Goal: Task Accomplishment & Management: Complete application form

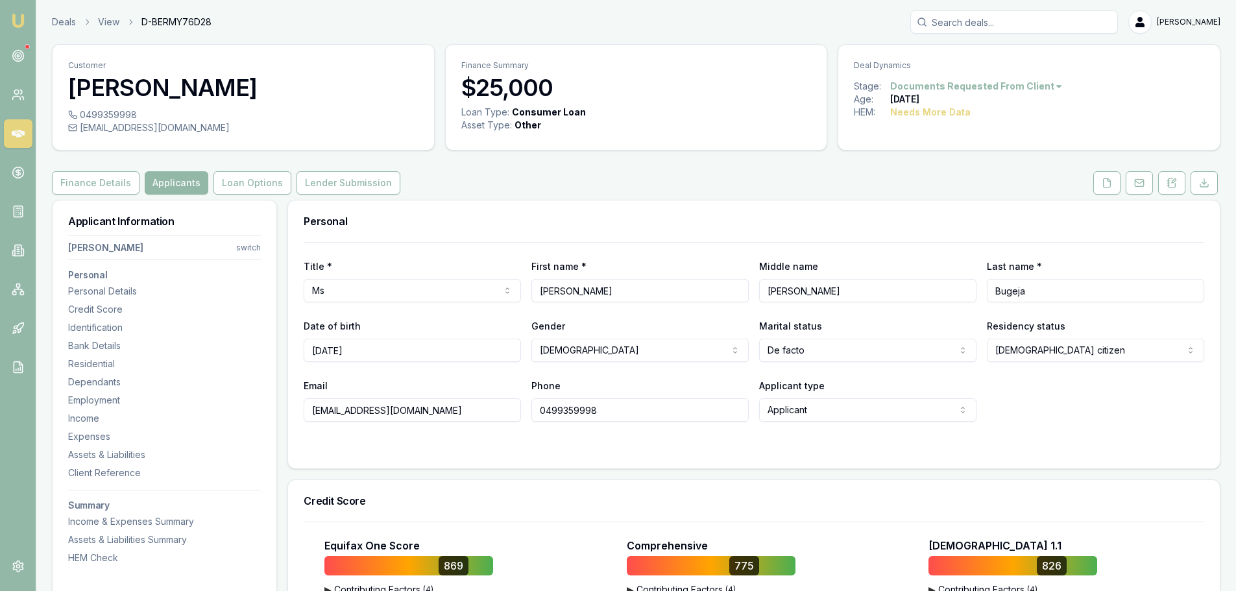
select select "FEMALE"
select select "DE_FACTO"
select select "VIC"
select select "OPEN_LICENCE"
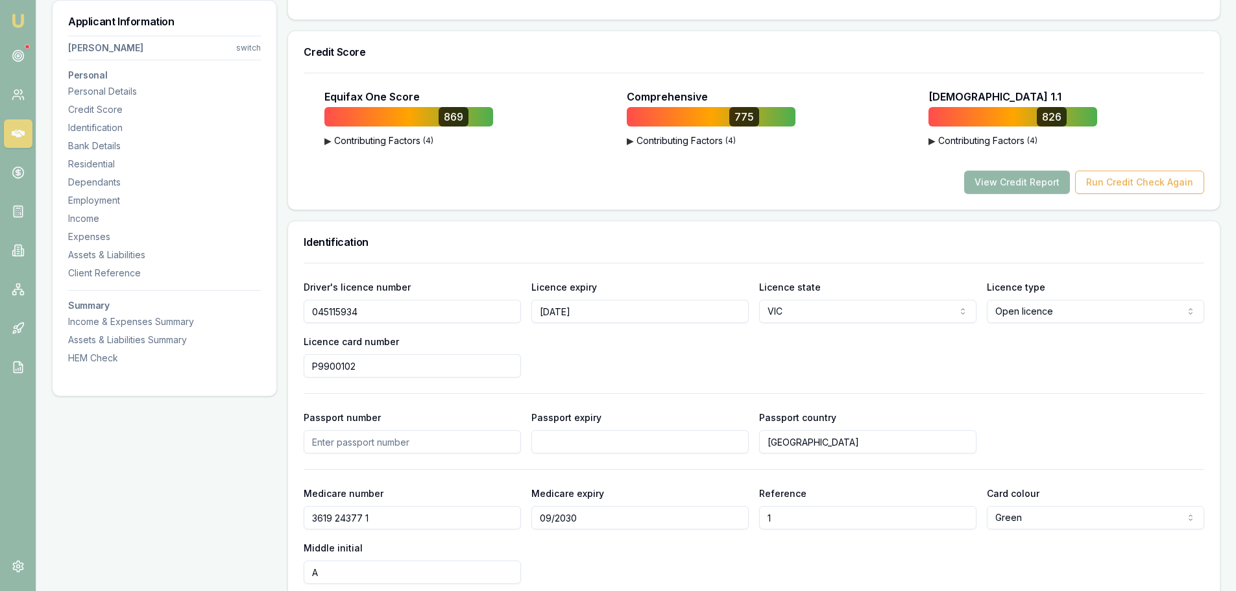
click at [484, 199] on div "Equifax One Score 869 ▶ Contributing Factors ( 4 ) Strong Credit History Having…" at bounding box center [754, 141] width 932 height 137
click at [984, 138] on button "▶ Contributing Factors ( 4 )" at bounding box center [1013, 140] width 169 height 13
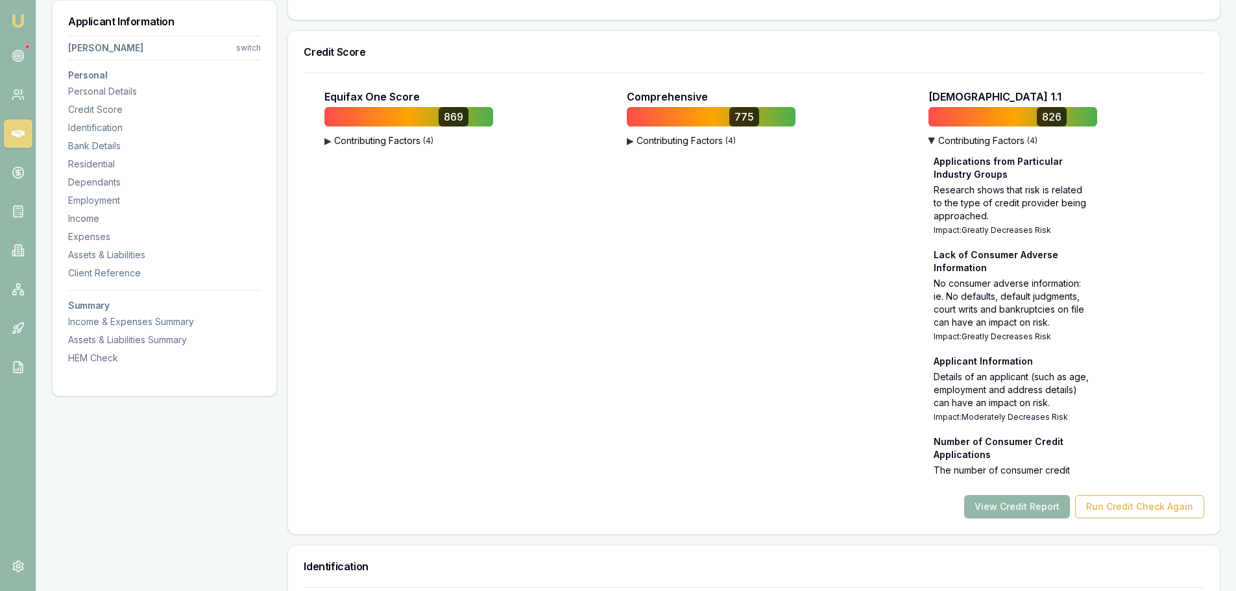
click at [970, 140] on button "▶ Contributing Factors ( 4 )" at bounding box center [1013, 140] width 169 height 13
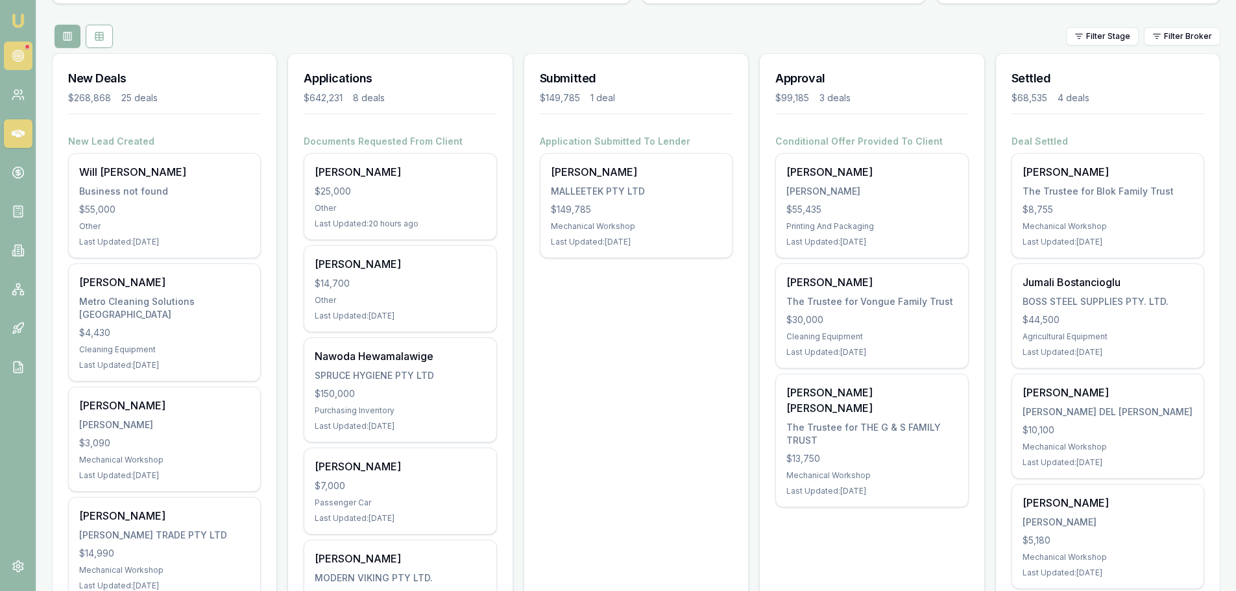
click at [18, 53] on icon at bounding box center [18, 55] width 13 height 13
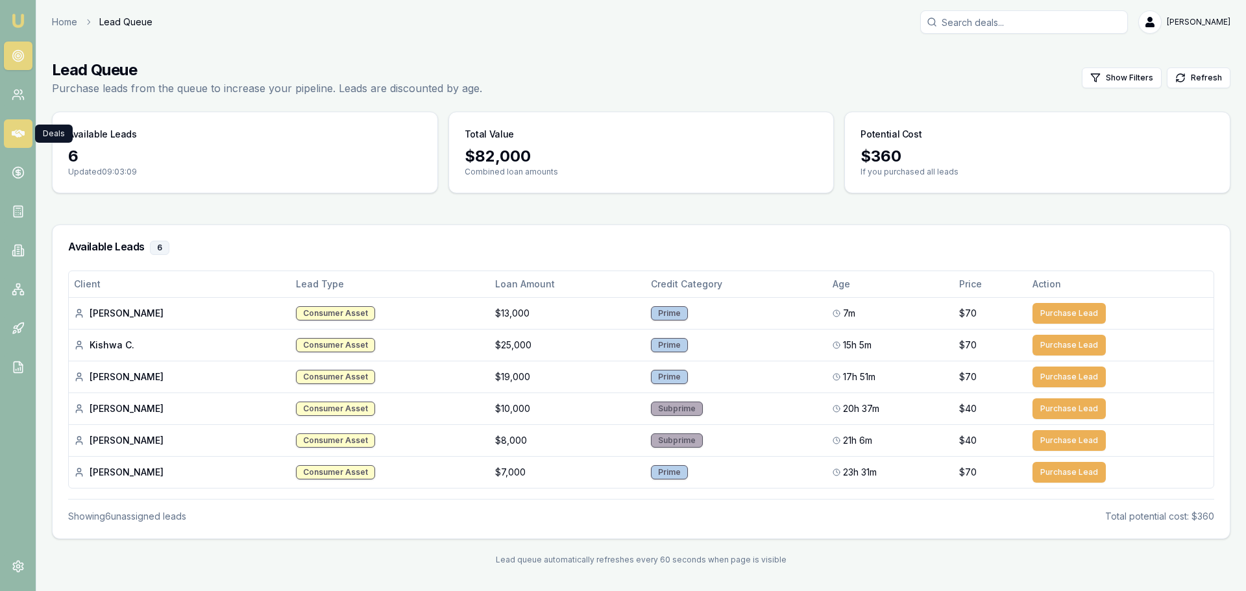
click at [16, 134] on icon at bounding box center [18, 134] width 13 height 8
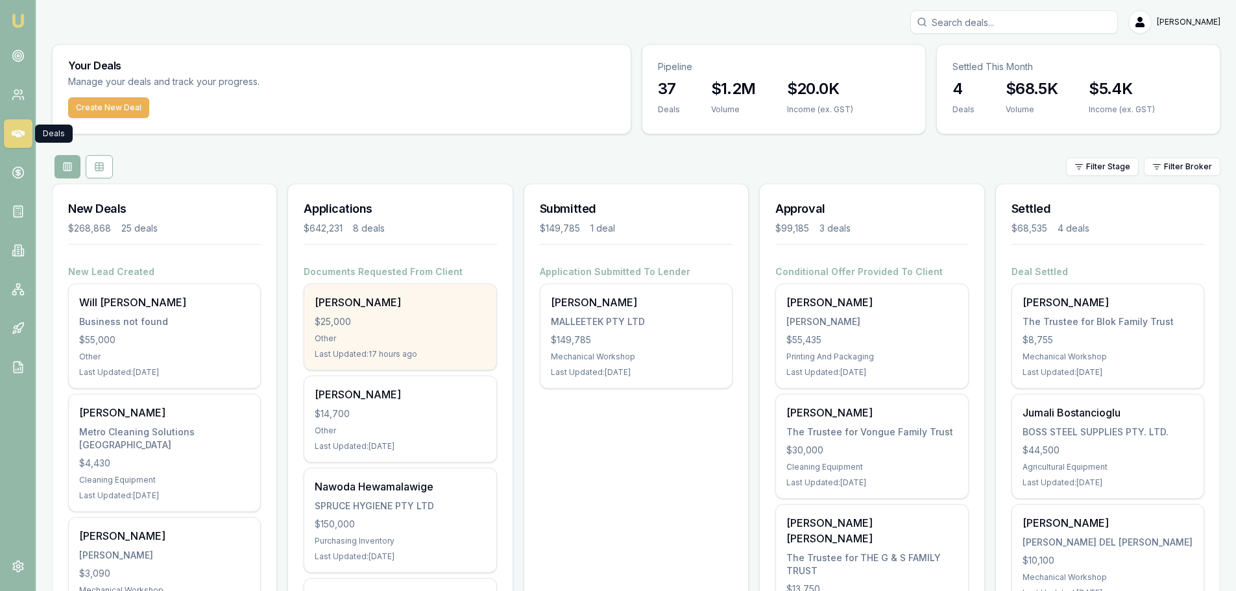
click at [426, 322] on div "$25,000" at bounding box center [400, 321] width 171 height 13
click at [398, 301] on div "[PERSON_NAME]" at bounding box center [400, 303] width 171 height 16
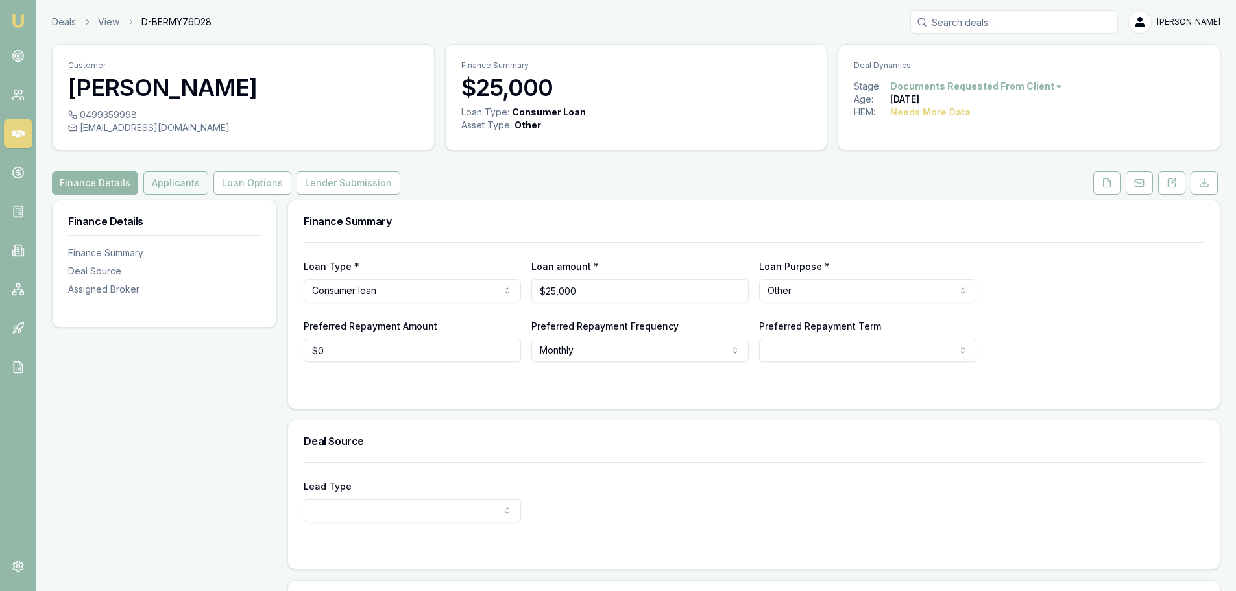
click at [158, 179] on button "Applicants" at bounding box center [175, 182] width 65 height 23
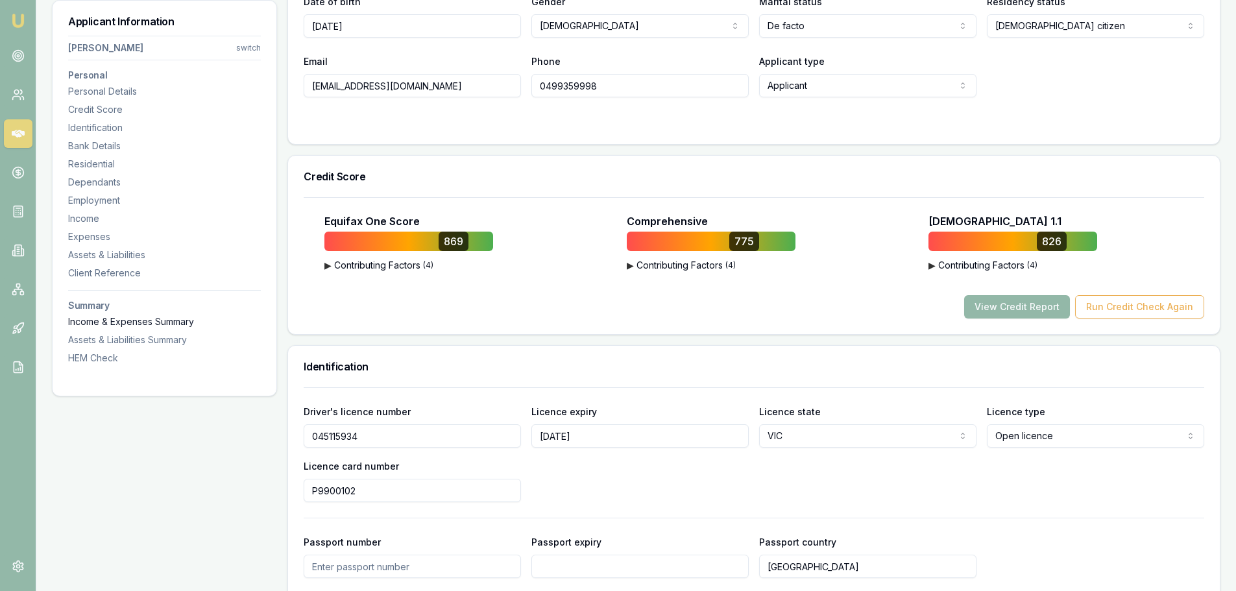
click at [101, 325] on div "Income & Expenses Summary" at bounding box center [164, 321] width 193 height 13
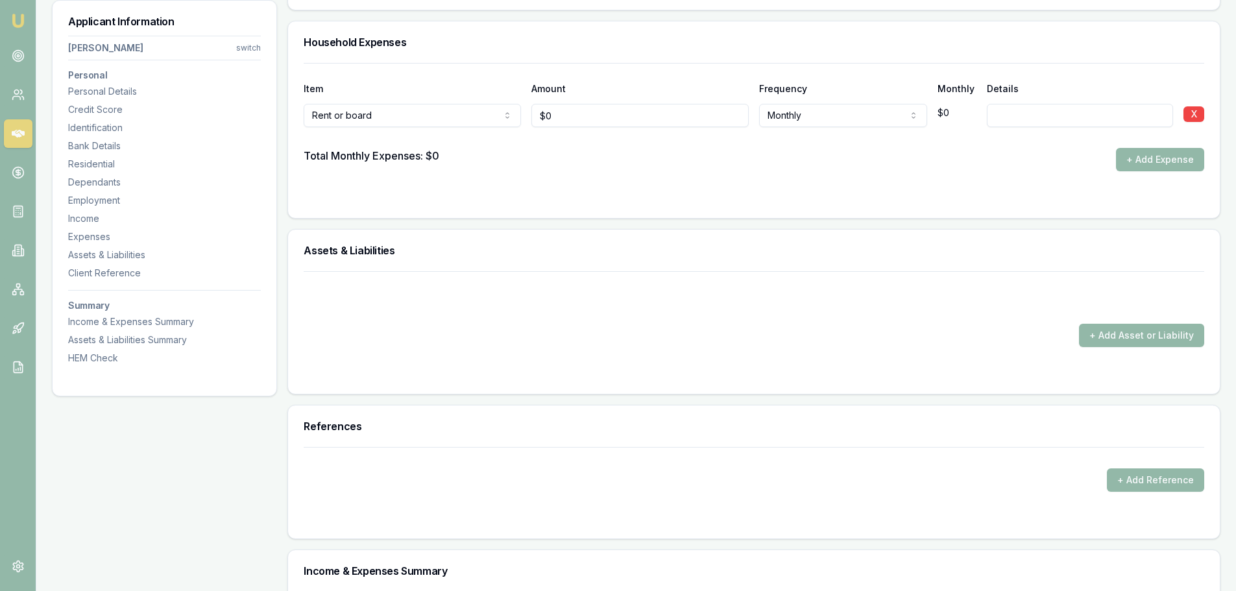
scroll to position [2212, 0]
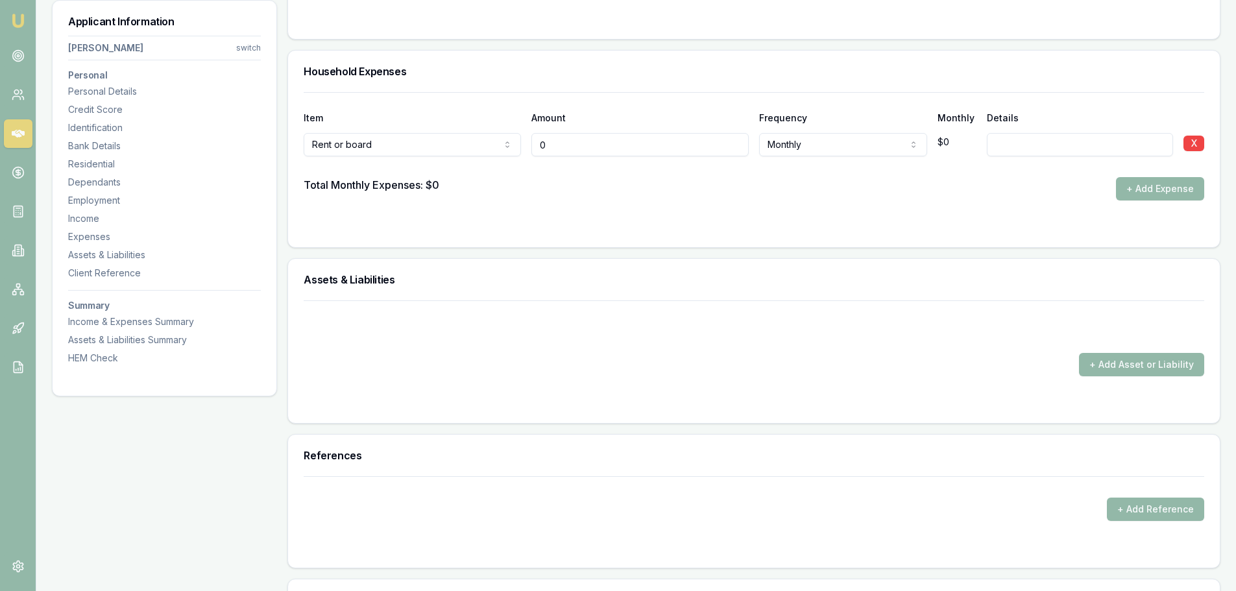
drag, startPoint x: 552, startPoint y: 145, endPoint x: 521, endPoint y: 145, distance: 31.1
click at [521, 145] on div "Rent or board Rent or board Food and groceries Utilities Insurance Transport He…" at bounding box center [754, 142] width 901 height 29
type input "$1,200"
click at [1056, 148] on input at bounding box center [1080, 144] width 186 height 23
type input "50% share"
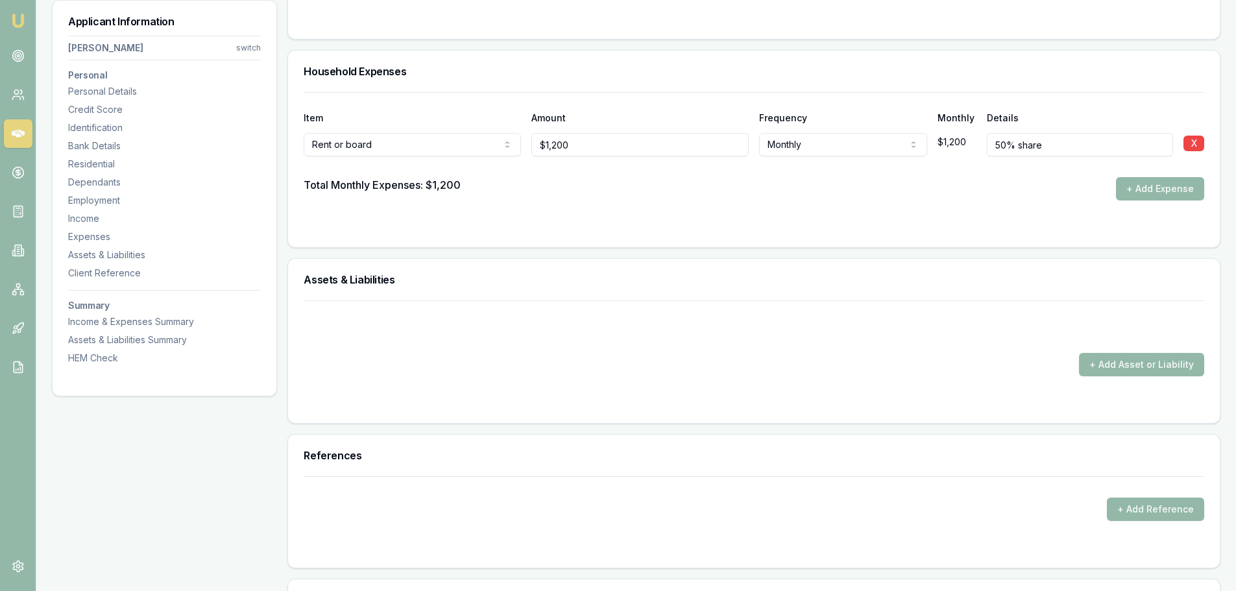
click at [1055, 143] on input "50% share" at bounding box center [1080, 144] width 186 height 23
click at [1064, 148] on input "50% share" at bounding box center [1080, 144] width 186 height 23
type input "50% share (Total $2400)"
click at [1158, 191] on button "+ Add Expense" at bounding box center [1160, 188] width 88 height 23
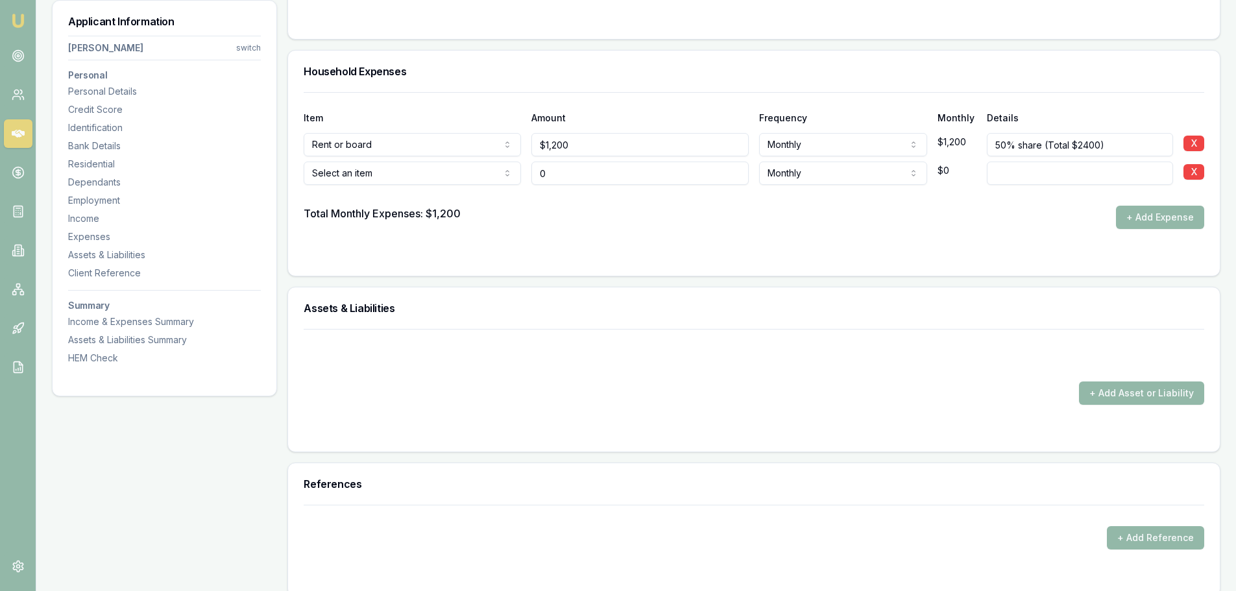
type input "$0"
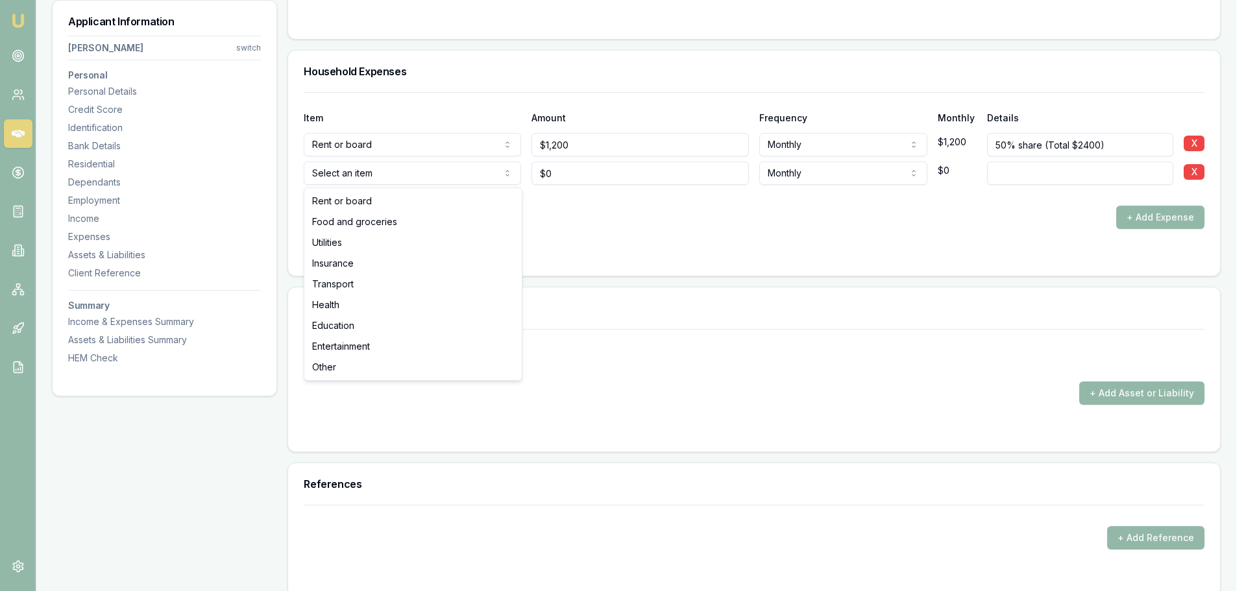
select select "FOOD_AND_GROCERIES"
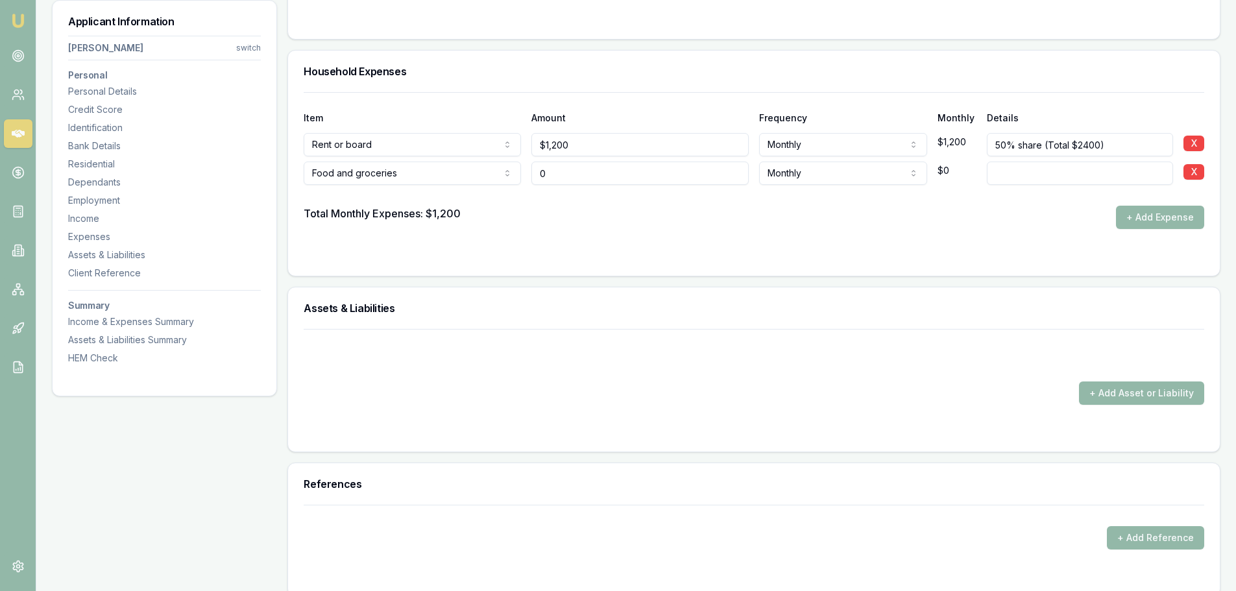
drag, startPoint x: 560, startPoint y: 176, endPoint x: 535, endPoint y: 175, distance: 25.3
click at [535, 175] on input "0" at bounding box center [639, 173] width 217 height 23
type input "$400"
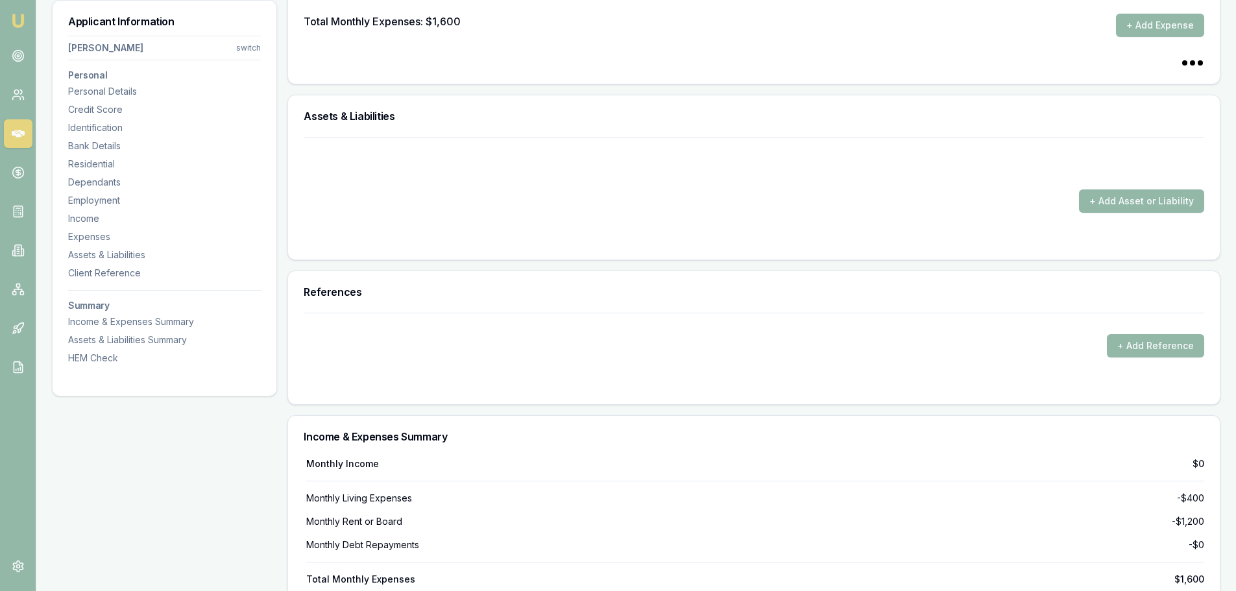
scroll to position [2210, 0]
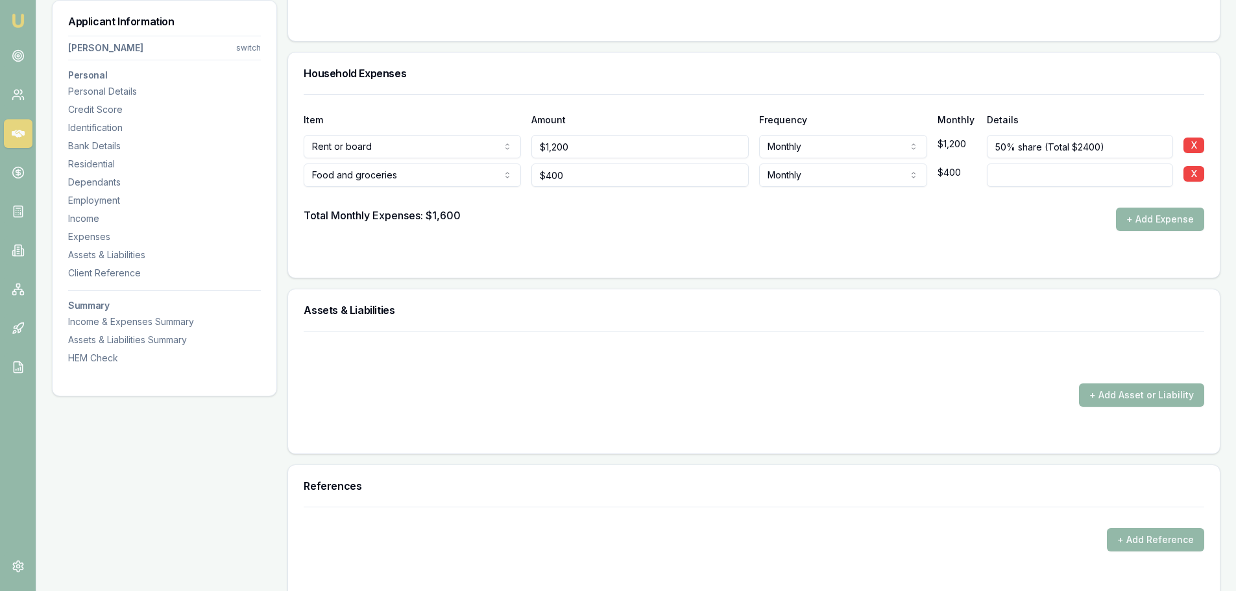
click at [1068, 169] on input at bounding box center [1080, 175] width 186 height 23
type input "50% Share"
click at [1068, 169] on input "50% Share" at bounding box center [1080, 175] width 186 height 23
click at [1020, 178] on input "50% Share" at bounding box center [1080, 175] width 186 height 23
type input "50% share"
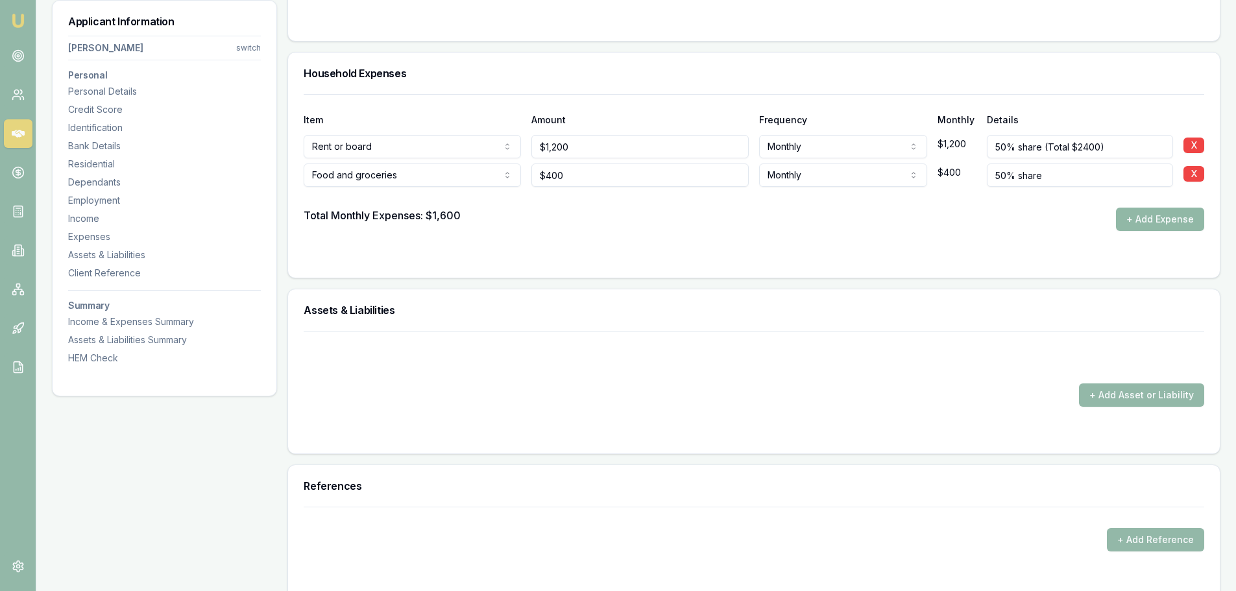
click at [1177, 221] on button "+ Add Expense" at bounding box center [1160, 219] width 88 height 23
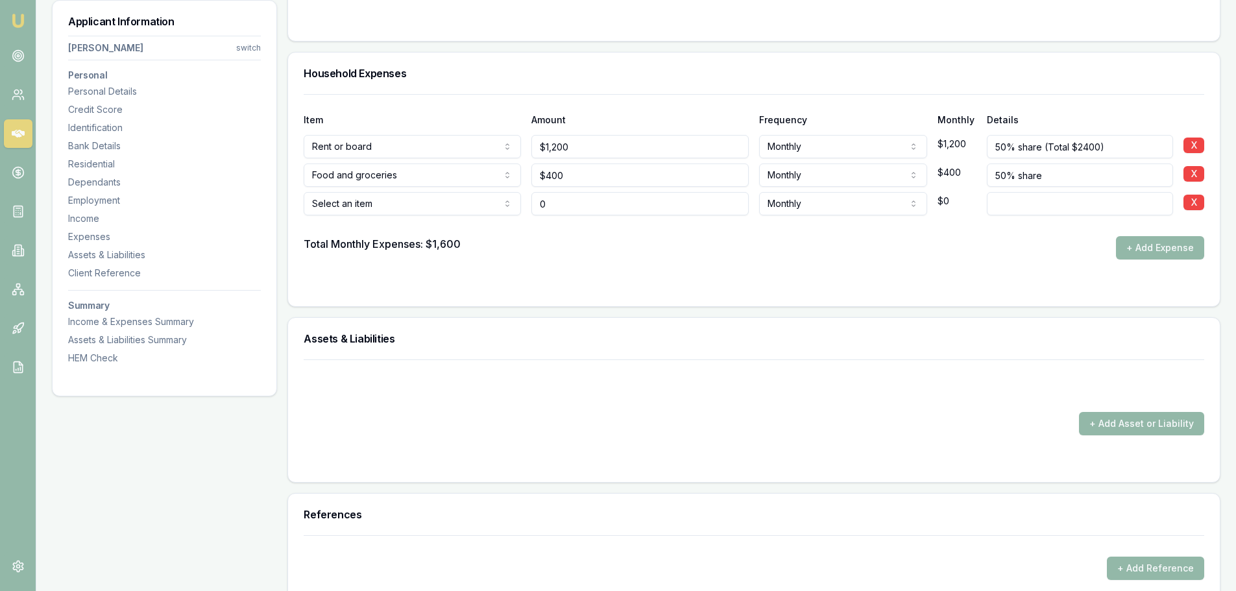
type input "$0"
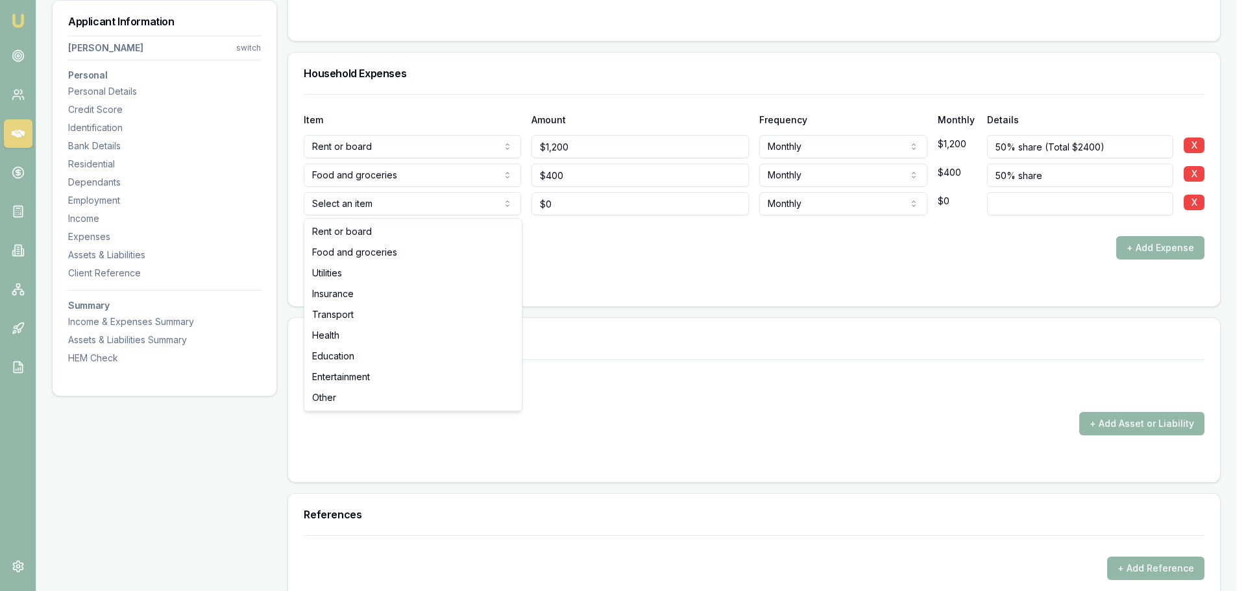
select select "TRANSPORT"
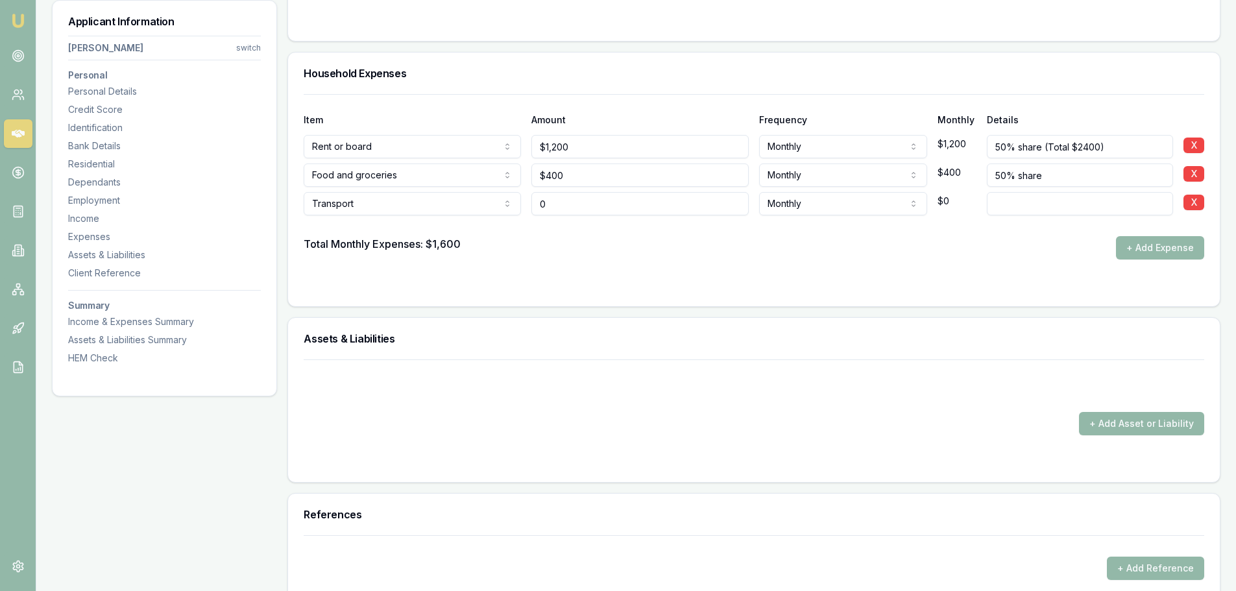
drag, startPoint x: 569, startPoint y: 214, endPoint x: 510, endPoint y: 213, distance: 59.1
click at [510, 213] on div "Transport Rent or board Food and groceries Utilities Insurance Transport Health…" at bounding box center [754, 201] width 901 height 29
type input "$200"
click at [1154, 241] on button "+ Add Expense" at bounding box center [1160, 247] width 88 height 23
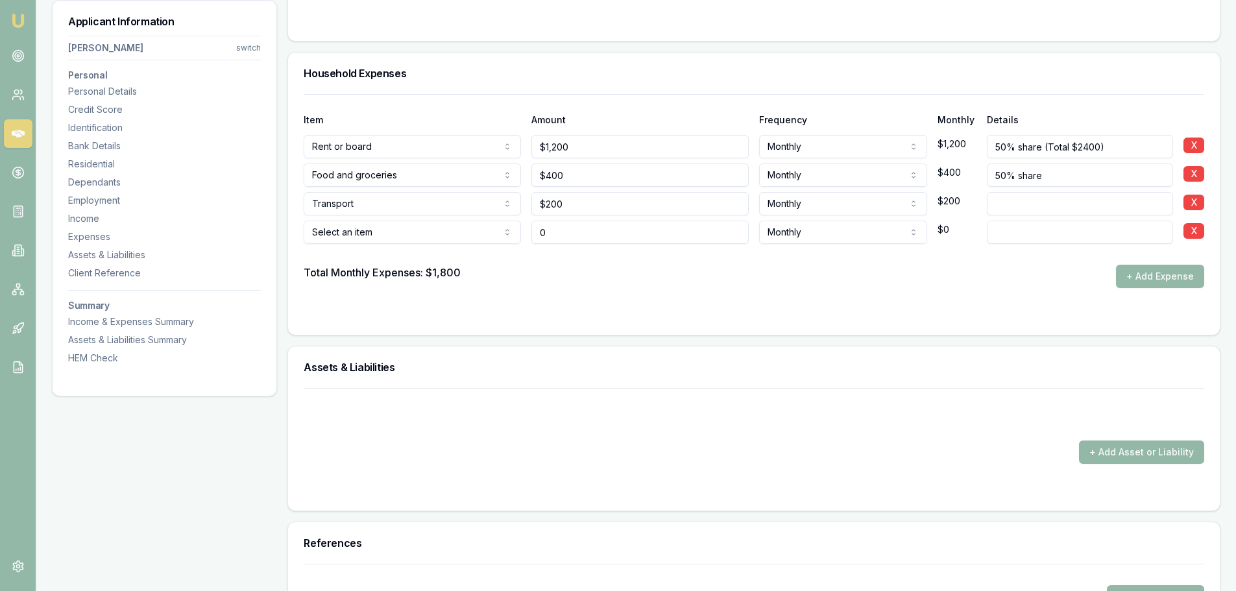
type input "$0"
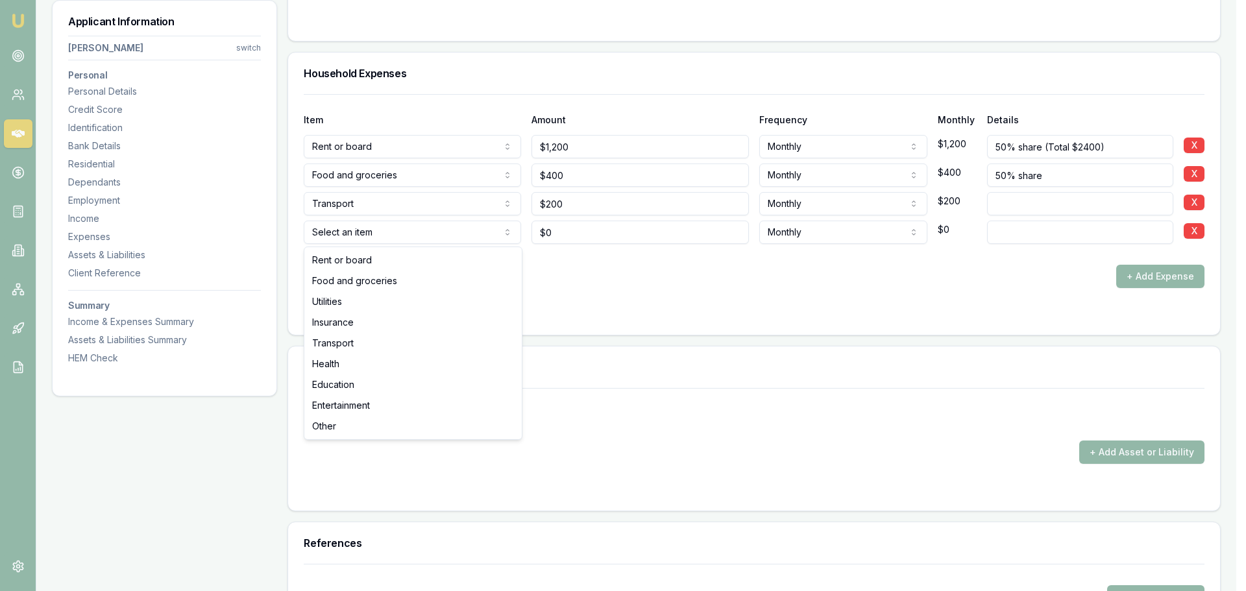
select select "OTHER"
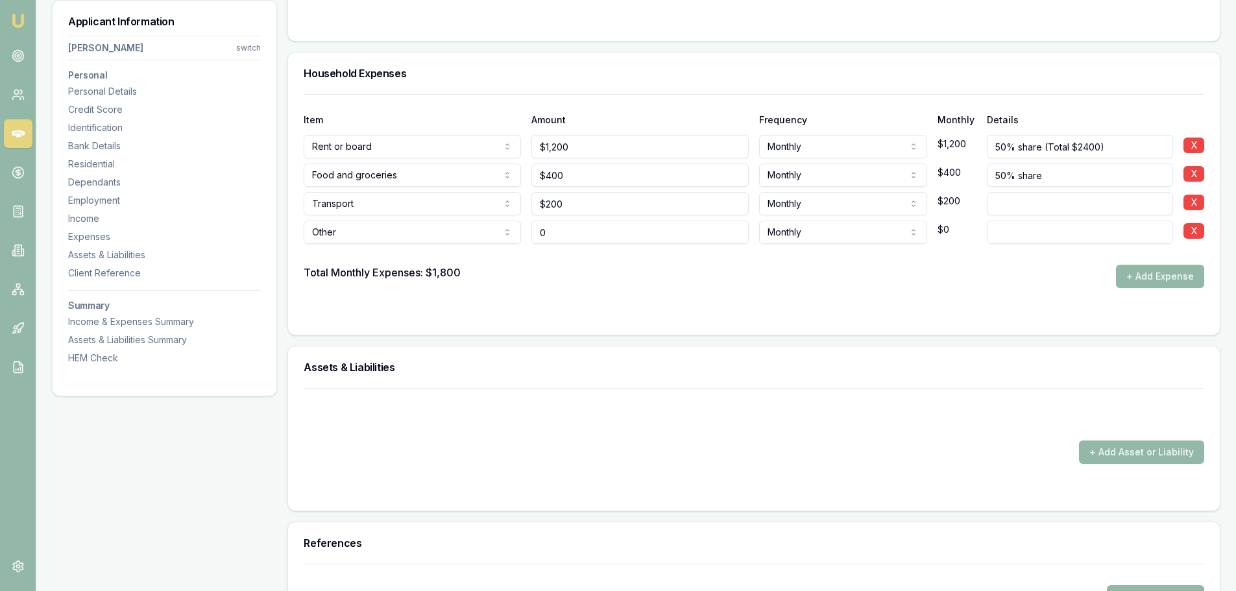
click at [545, 234] on input "0" at bounding box center [639, 232] width 217 height 23
drag, startPoint x: 568, startPoint y: 232, endPoint x: 487, endPoint y: 248, distance: 82.1
click at [487, 248] on div "Item Amount Frequency Monthly Details Rent or board Rent or board Food and groc…" at bounding box center [754, 191] width 901 height 194
type input "$200"
click at [482, 306] on form "Item Amount Frequency Monthly Details Rent or board Rent or board Food and groc…" at bounding box center [754, 206] width 901 height 225
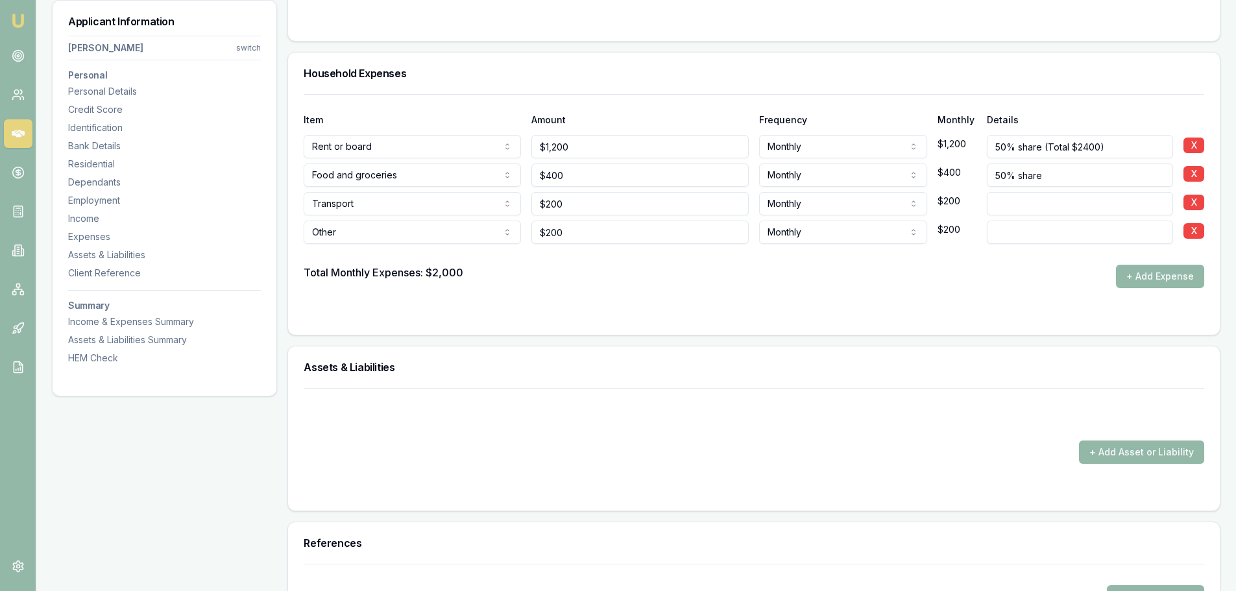
click at [635, 295] on form "Item Amount Frequency Monthly Details Rent or board Rent or board Food and groc…" at bounding box center [754, 206] width 901 height 225
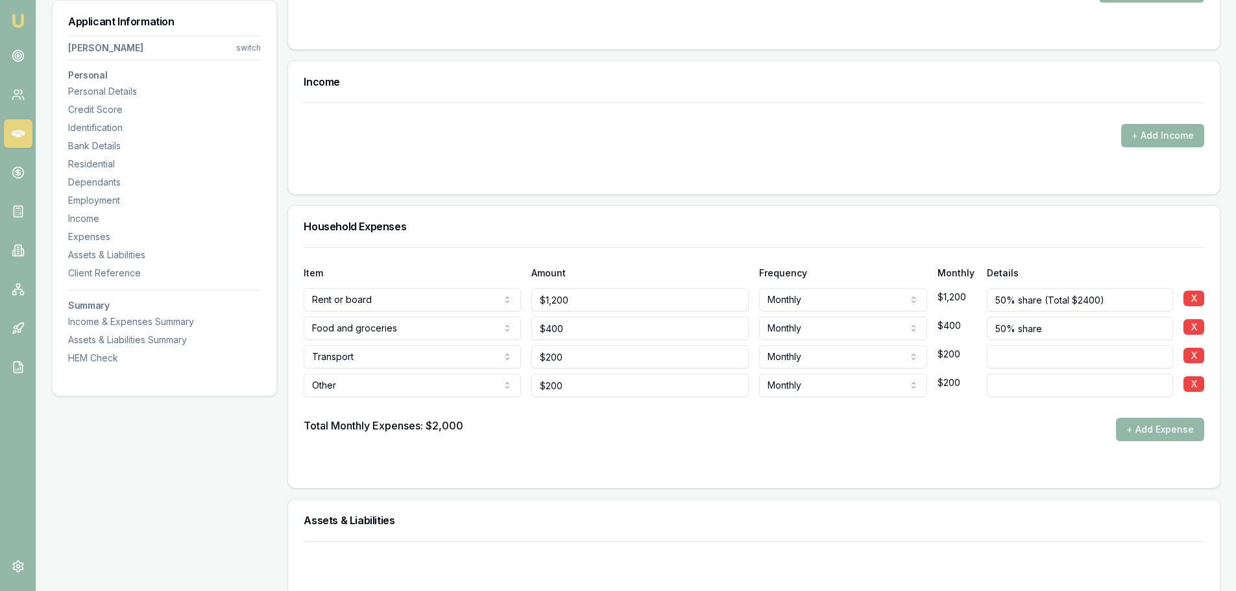
scroll to position [2077, 0]
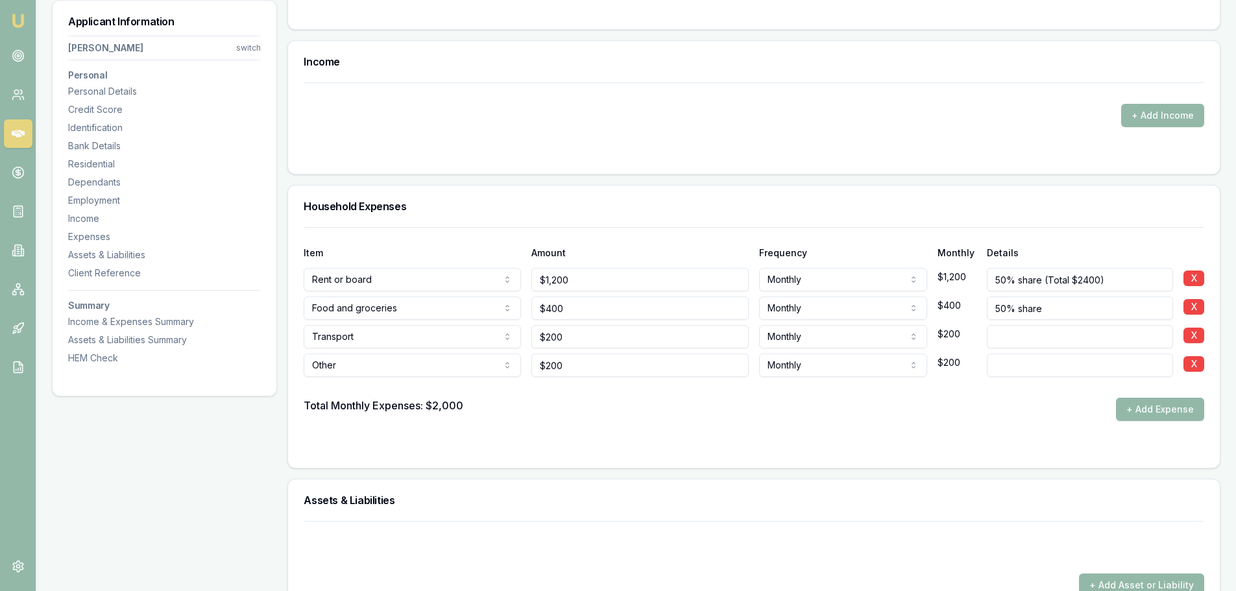
click at [419, 421] on form "Item Amount Frequency Monthly Details Rent or board Rent or board Food and groc…" at bounding box center [754, 339] width 901 height 225
click at [1171, 411] on button "+ Add Expense" at bounding box center [1160, 409] width 88 height 23
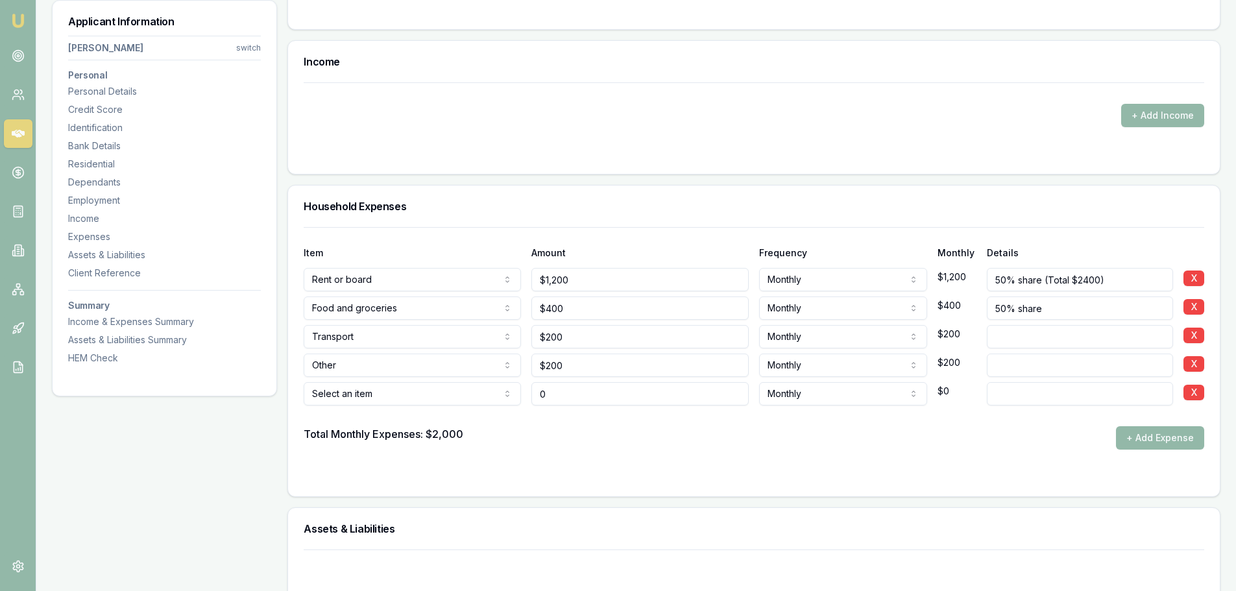
type input "$0"
click at [365, 378] on div "Select an item Rent or board Food and groceries Utilities Insurance Transport H…" at bounding box center [412, 391] width 217 height 29
click at [356, 242] on div "Item Amount Frequency Monthly Details" at bounding box center [754, 245] width 901 height 35
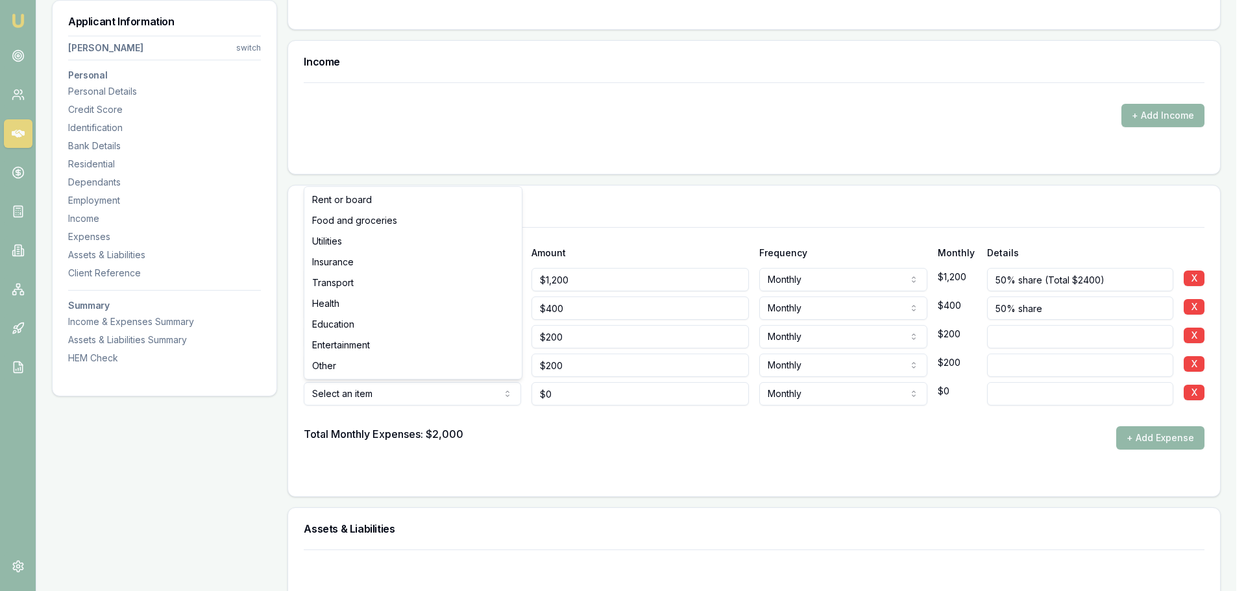
select select "UTILITIES"
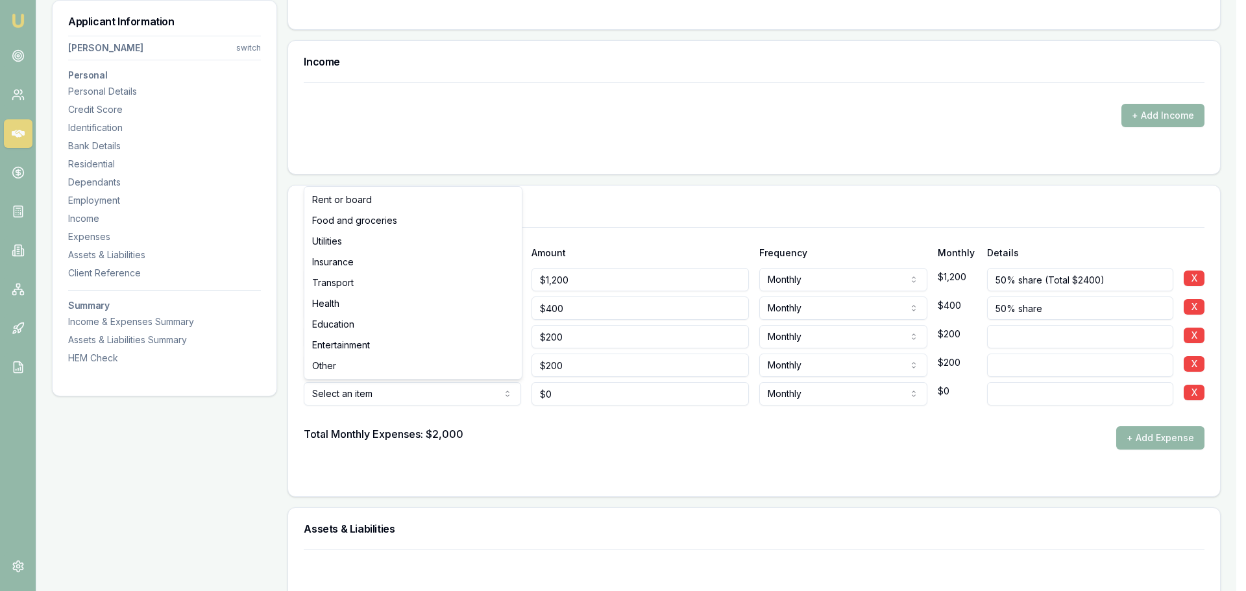
select select "UTILITIES"
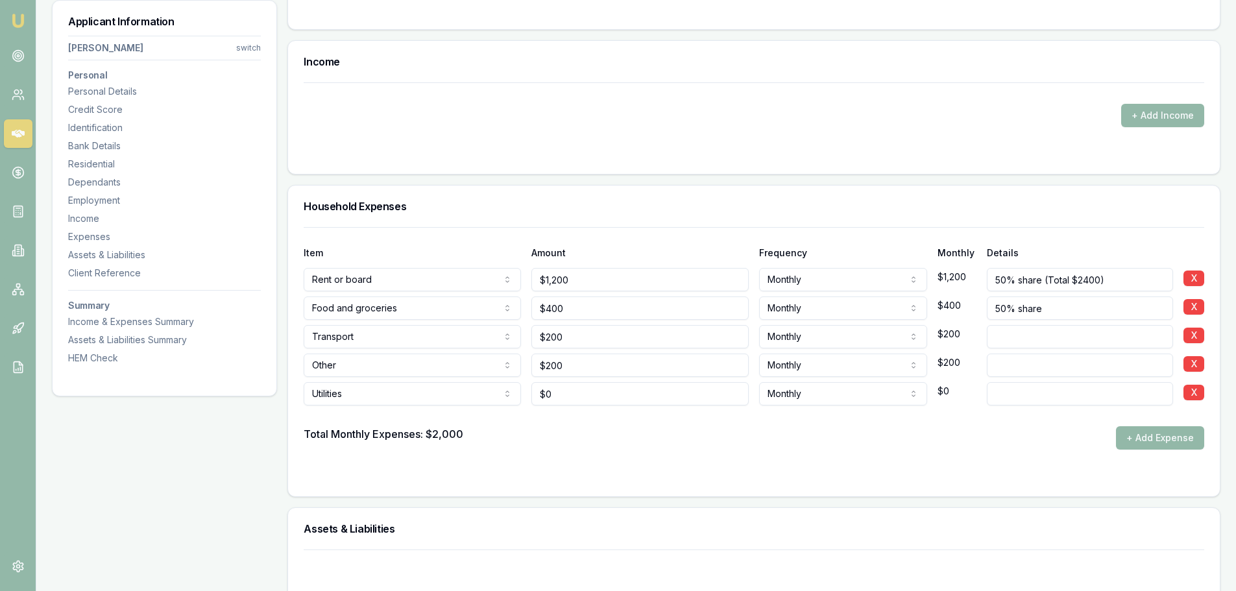
type input "0"
drag, startPoint x: 556, startPoint y: 402, endPoint x: 523, endPoint y: 397, distance: 33.0
click at [523, 397] on div "Utilities Rent or board Food and groceries Utilities Insurance Transport Health…" at bounding box center [754, 391] width 901 height 29
drag, startPoint x: 558, startPoint y: 398, endPoint x: 538, endPoint y: 391, distance: 21.1
click at [538, 391] on input "0" at bounding box center [639, 393] width 217 height 23
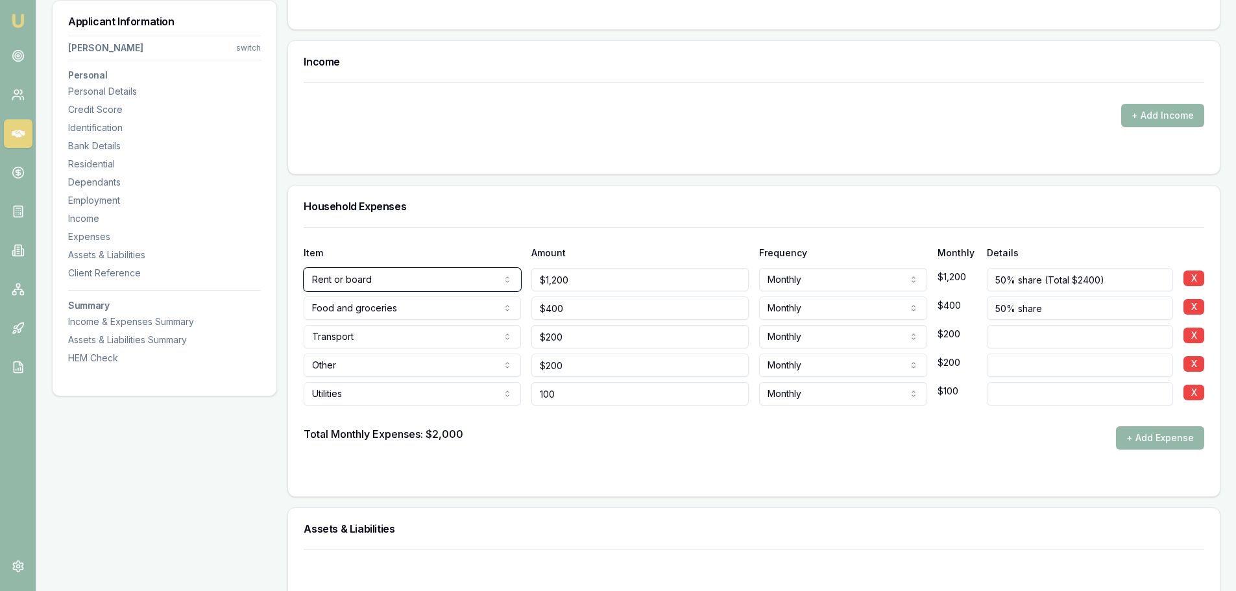
type input "$100"
click at [581, 463] on form "Item Amount Frequency Monthly Details Rent or board Rent or board Food and groc…" at bounding box center [754, 354] width 901 height 254
click at [598, 446] on div "Total Monthly Expenses: $2,000 + Add Expense" at bounding box center [754, 437] width 901 height 23
click at [579, 278] on input "1200" at bounding box center [639, 279] width 217 height 23
type input "$1,200"
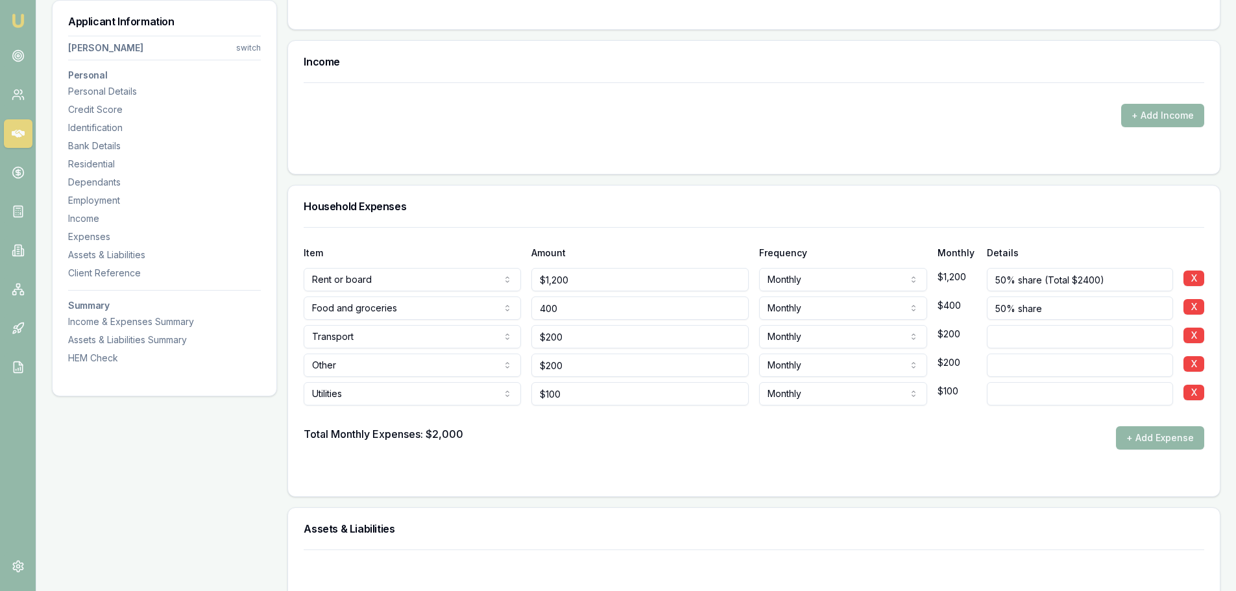
click at [583, 304] on input "400" at bounding box center [639, 308] width 217 height 23
type input "$400"
drag, startPoint x: 579, startPoint y: 334, endPoint x: 576, endPoint y: 351, distance: 17.1
click at [579, 335] on input "200" at bounding box center [639, 336] width 217 height 23
type input "$200"
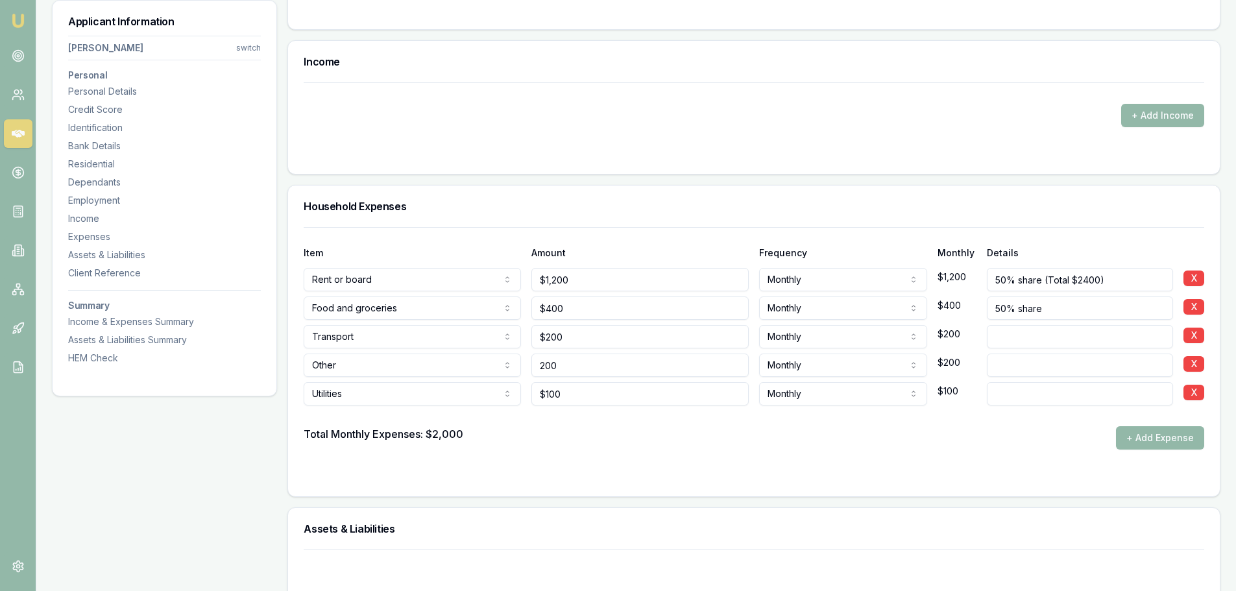
drag, startPoint x: 576, startPoint y: 359, endPoint x: 580, endPoint y: 382, distance: 23.7
click at [576, 360] on input "200" at bounding box center [639, 365] width 217 height 23
type input "$200"
drag, startPoint x: 581, startPoint y: 386, endPoint x: 584, endPoint y: 410, distance: 24.2
click at [582, 390] on input "100" at bounding box center [639, 393] width 217 height 23
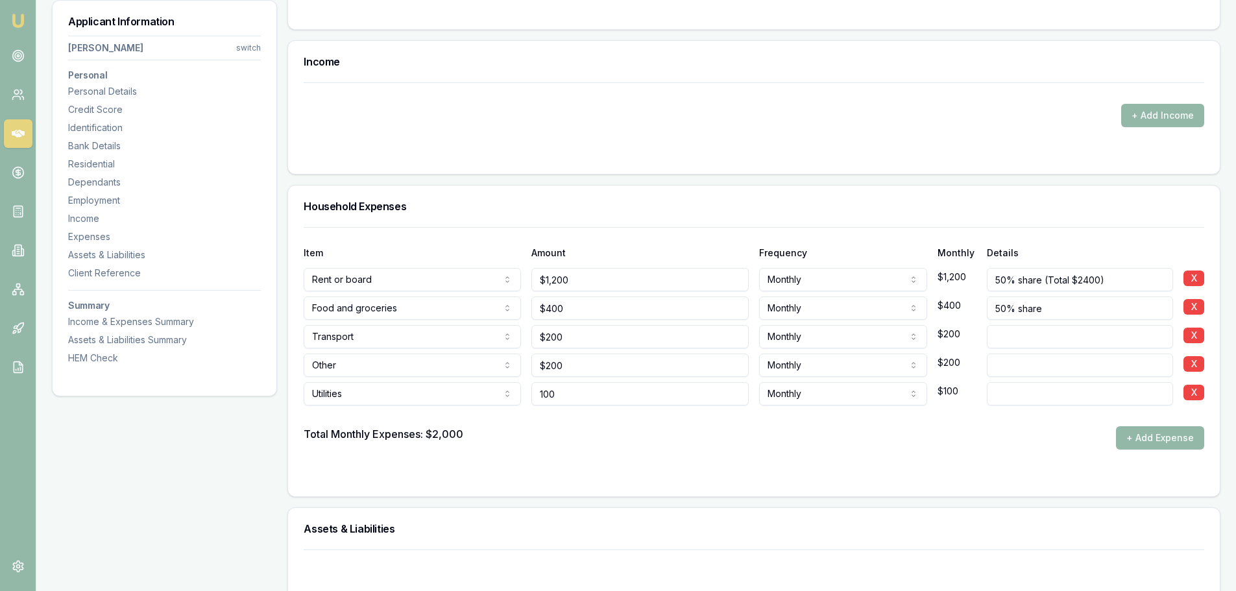
type input "$100"
click at [584, 413] on div at bounding box center [754, 416] width 901 height 21
click at [1172, 437] on button "+ Add Expense" at bounding box center [1160, 437] width 88 height 23
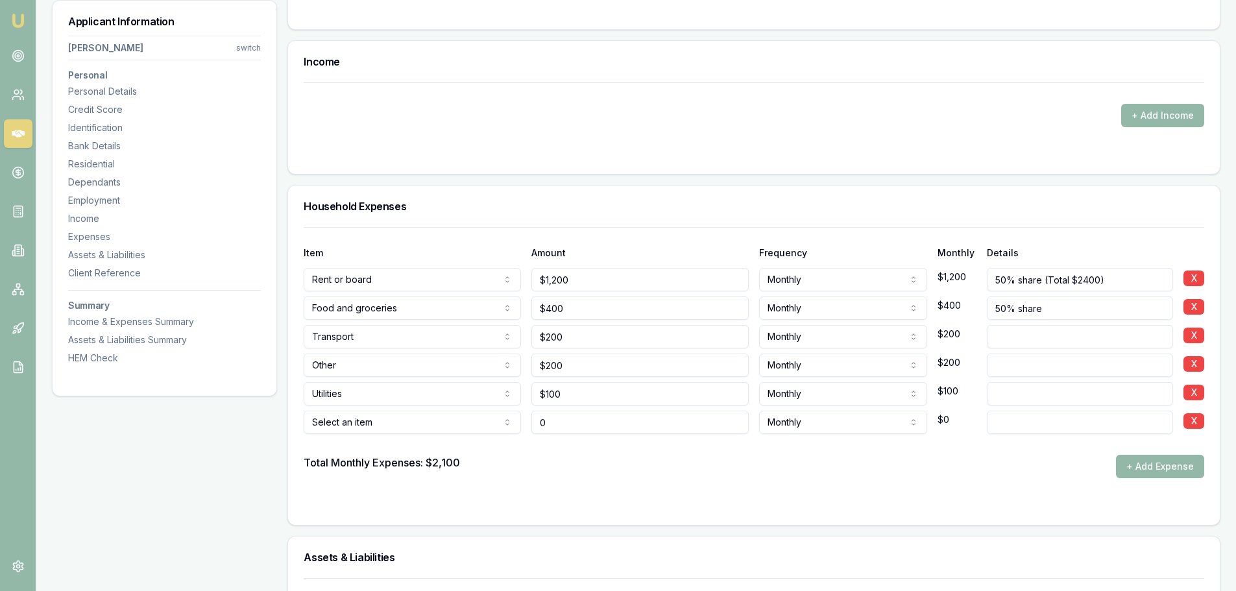
type input "$0"
click at [337, 410] on div "Select an item Rent or board Food and groceries Utilities Insurance Transport H…" at bounding box center [412, 420] width 217 height 29
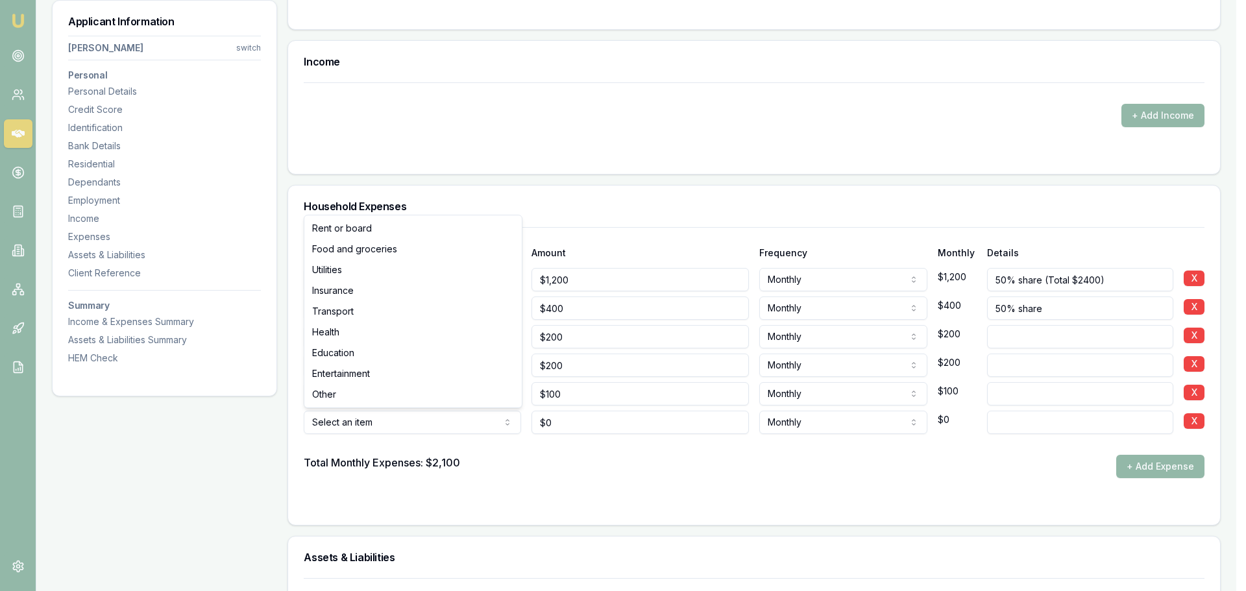
select select "ENTERTAINMENT"
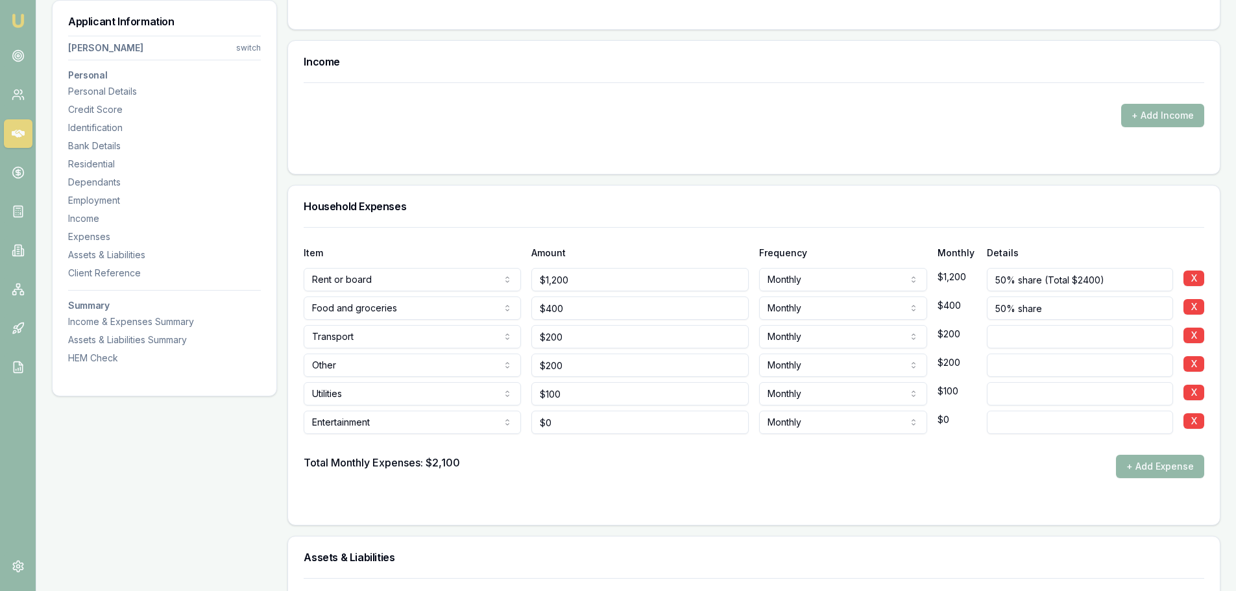
drag, startPoint x: 573, startPoint y: 441, endPoint x: 554, endPoint y: 438, distance: 19.0
click at [554, 438] on div at bounding box center [754, 444] width 901 height 21
drag, startPoint x: 563, startPoint y: 423, endPoint x: 535, endPoint y: 423, distance: 27.9
click at [535, 423] on input "0" at bounding box center [639, 422] width 217 height 23
type input "1"
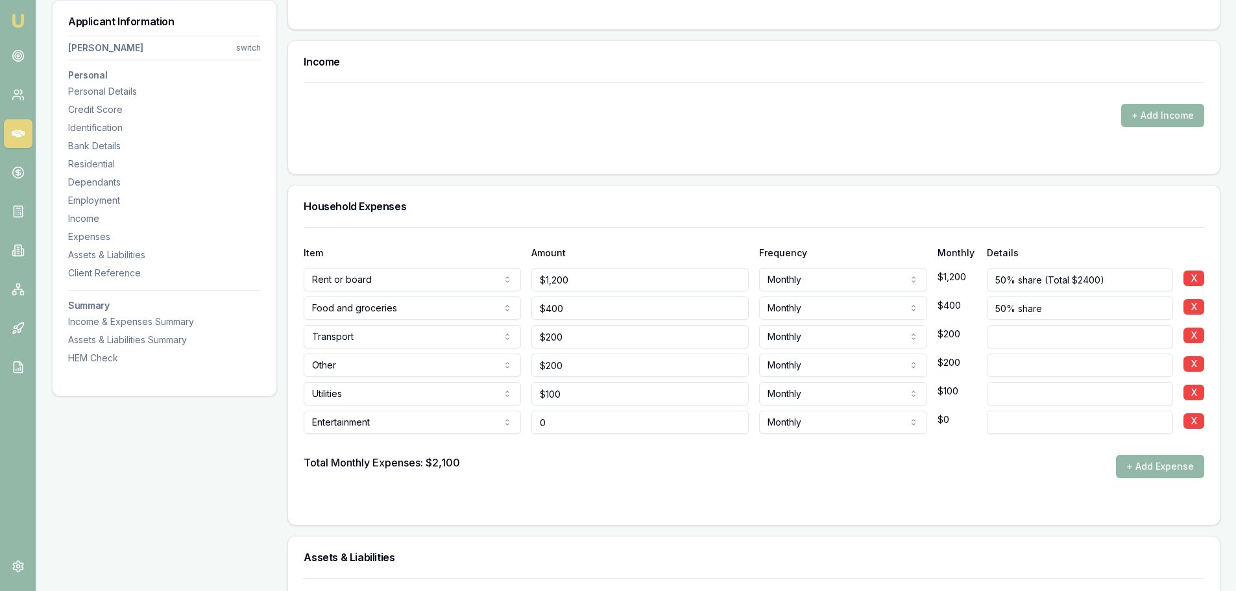
drag, startPoint x: 566, startPoint y: 422, endPoint x: 540, endPoint y: 422, distance: 26.0
click at [540, 422] on input "0" at bounding box center [639, 422] width 217 height 23
type input "$150"
click at [583, 509] on div "Item Amount Frequency Monthly Details Rent or board Rent or board Food and groc…" at bounding box center [754, 376] width 932 height 298
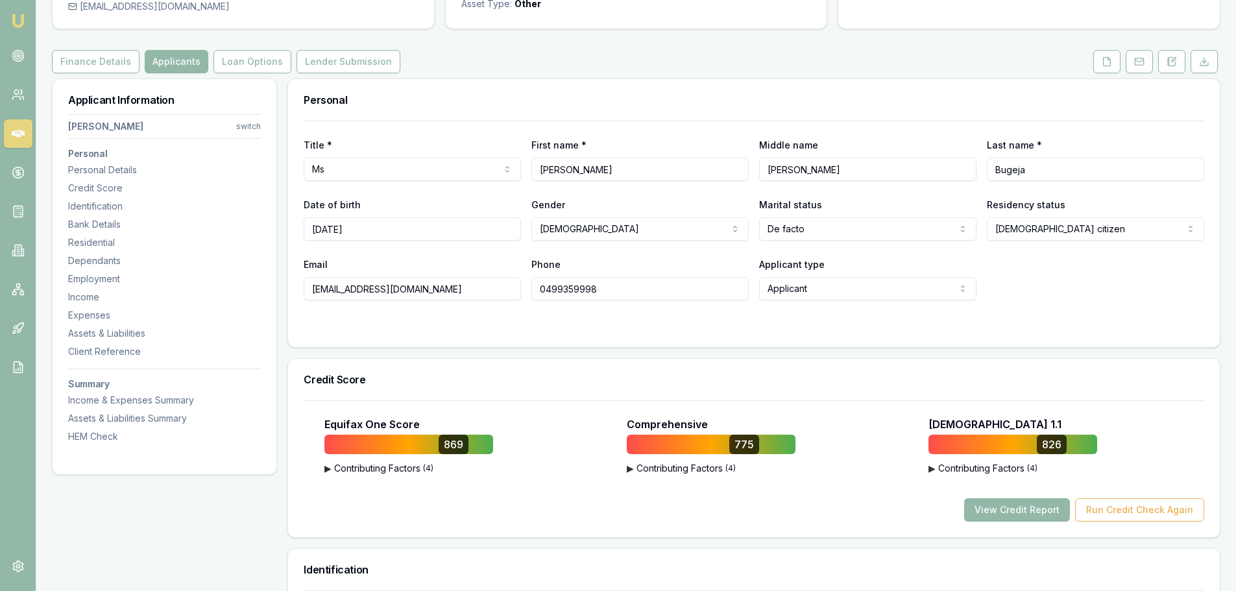
scroll to position [0, 0]
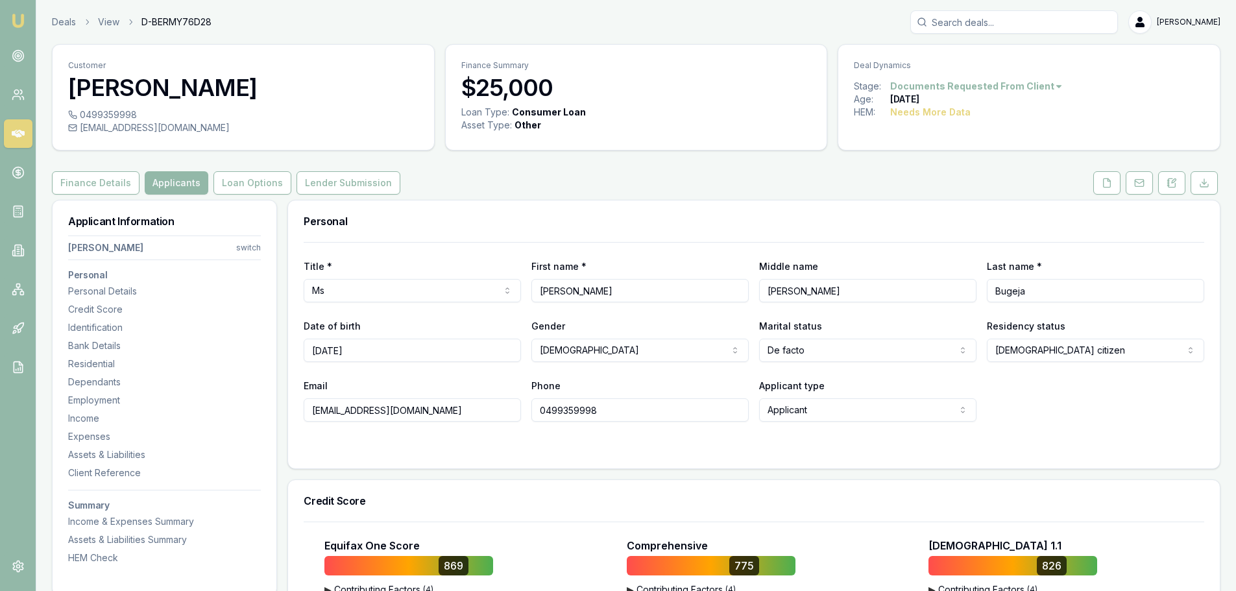
click at [916, 113] on div "Needs More Data" at bounding box center [930, 112] width 80 height 13
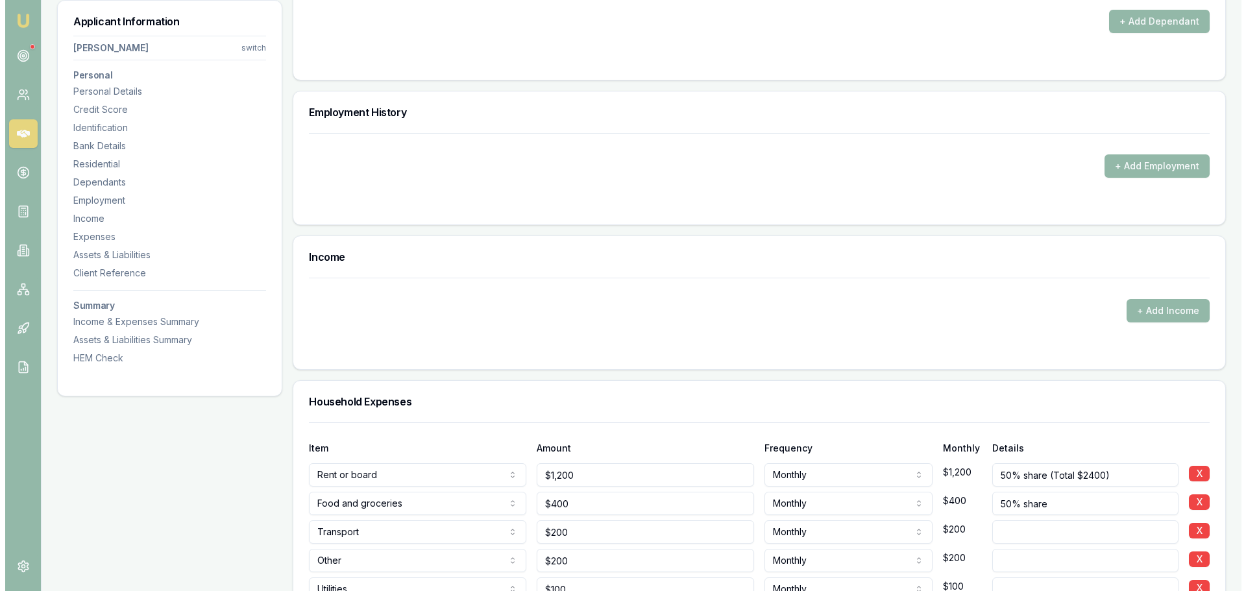
scroll to position [1882, 0]
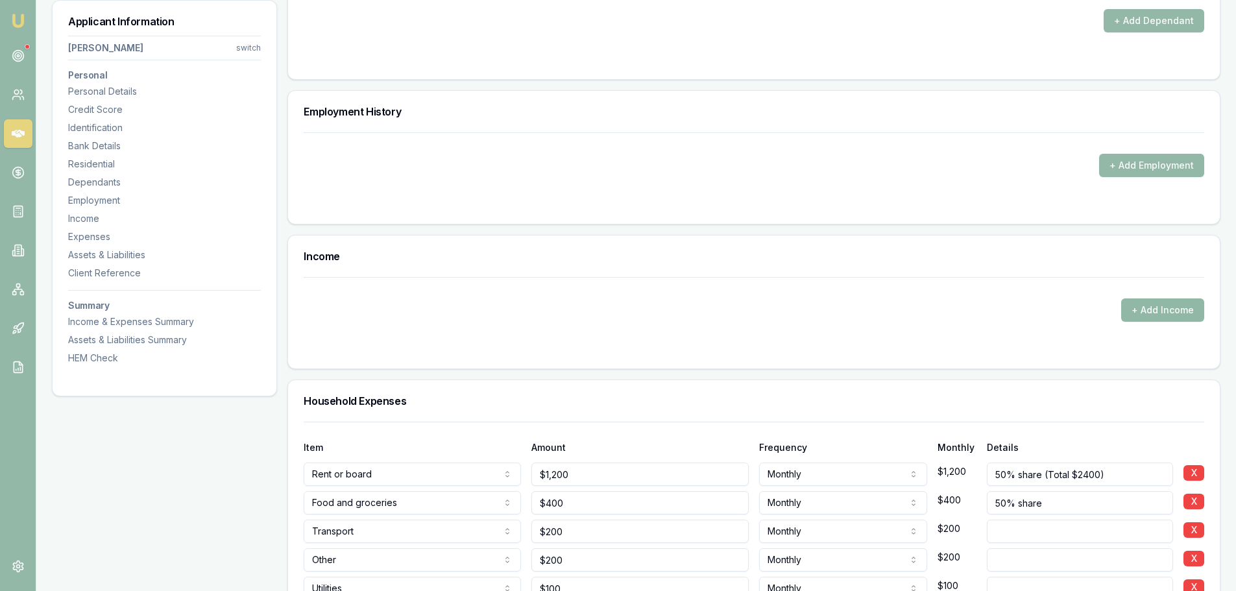
click at [1153, 315] on button "+ Add Income" at bounding box center [1162, 310] width 83 height 23
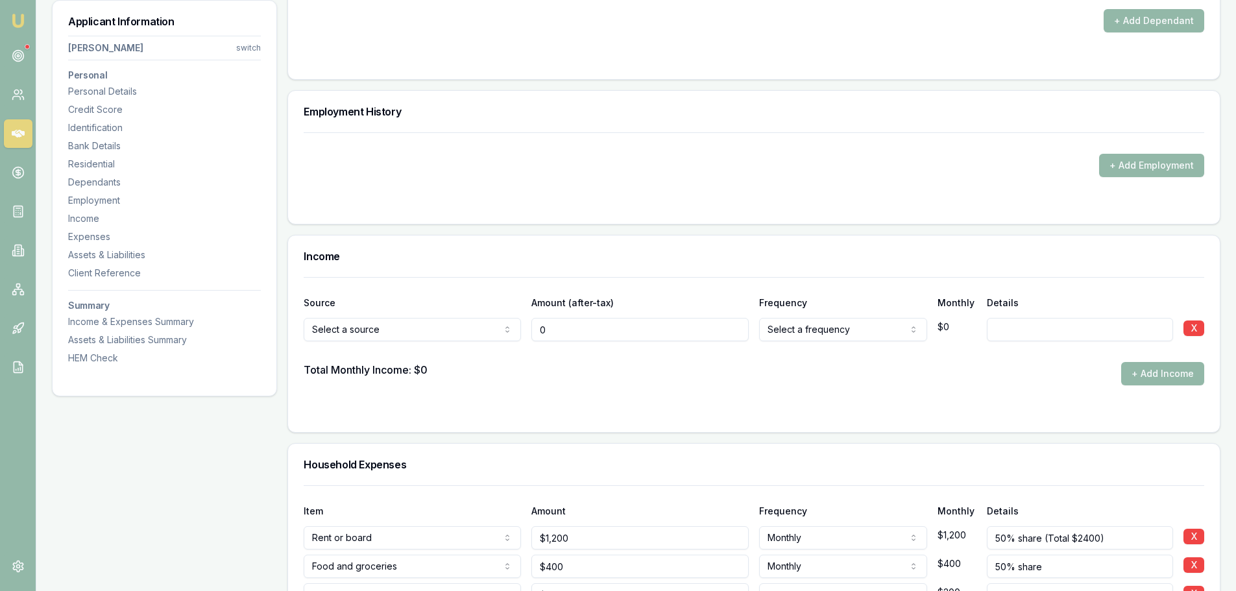
type input "$0"
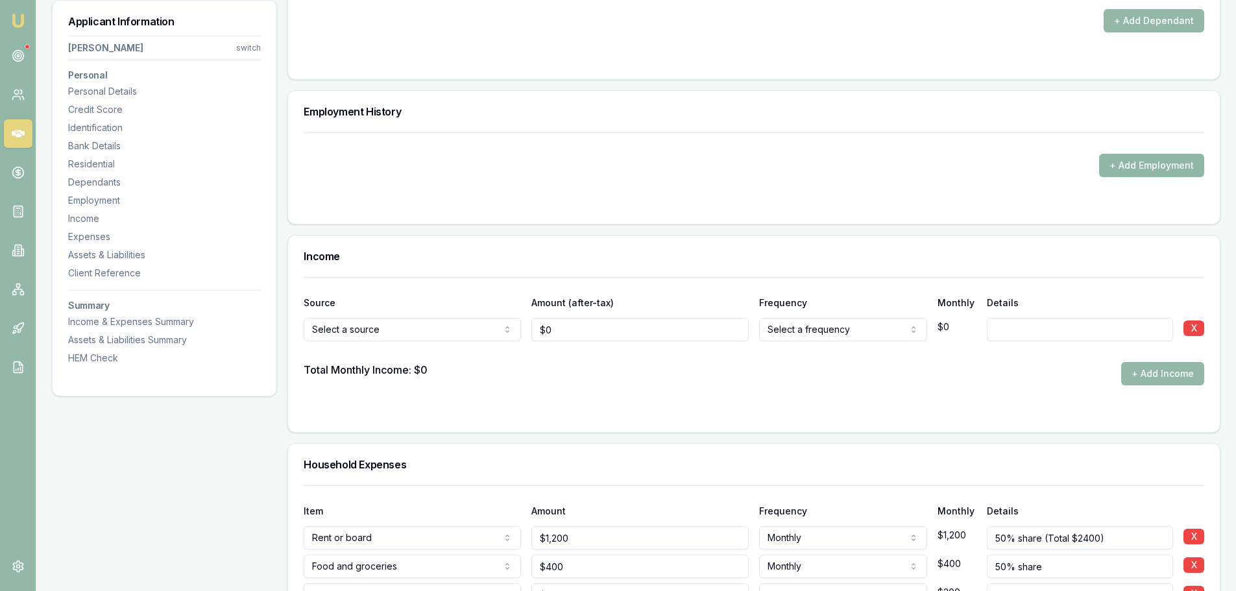
click at [1136, 169] on button "+ Add Employment" at bounding box center [1151, 165] width 105 height 23
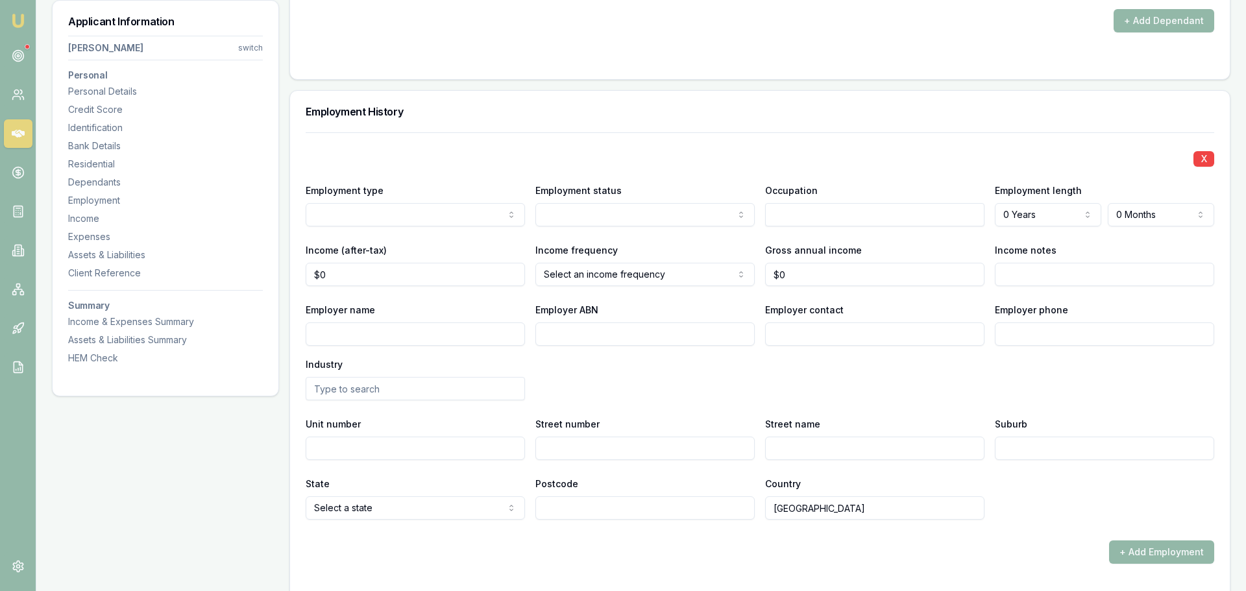
click at [757, 226] on div "Employment type Current Current Previous Employment status Full time Full time …" at bounding box center [754, 204] width 901 height 44
click at [792, 207] on input "text" at bounding box center [867, 214] width 217 height 23
click at [827, 241] on div "Medical Receptionists" at bounding box center [868, 237] width 216 height 23
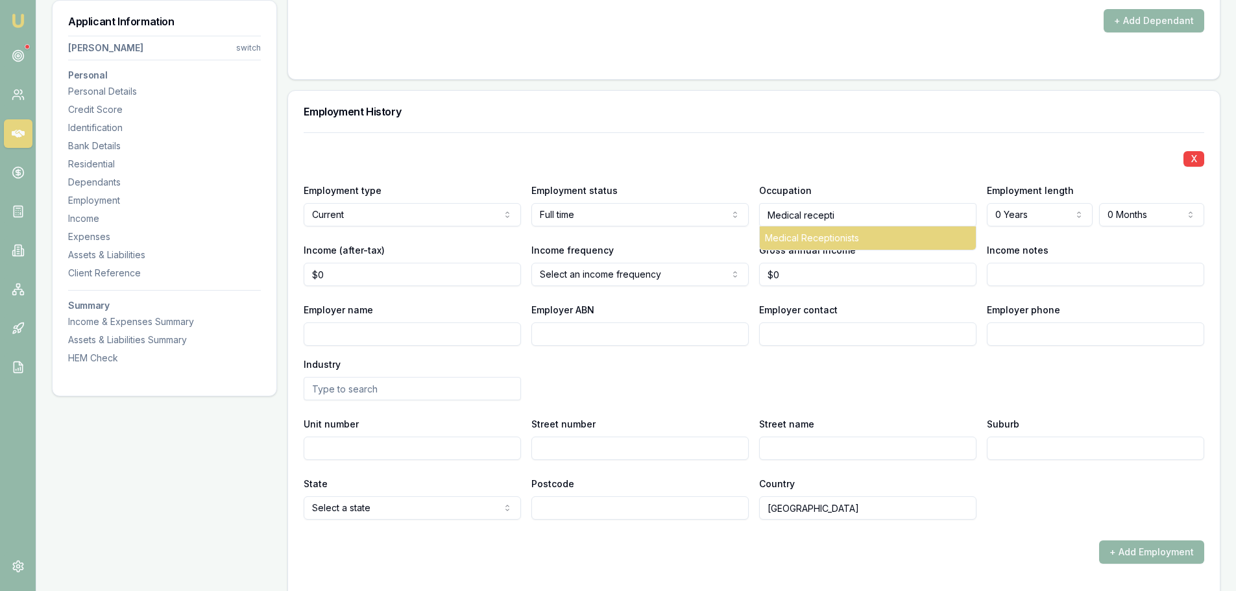
type input "Medical Receptionists"
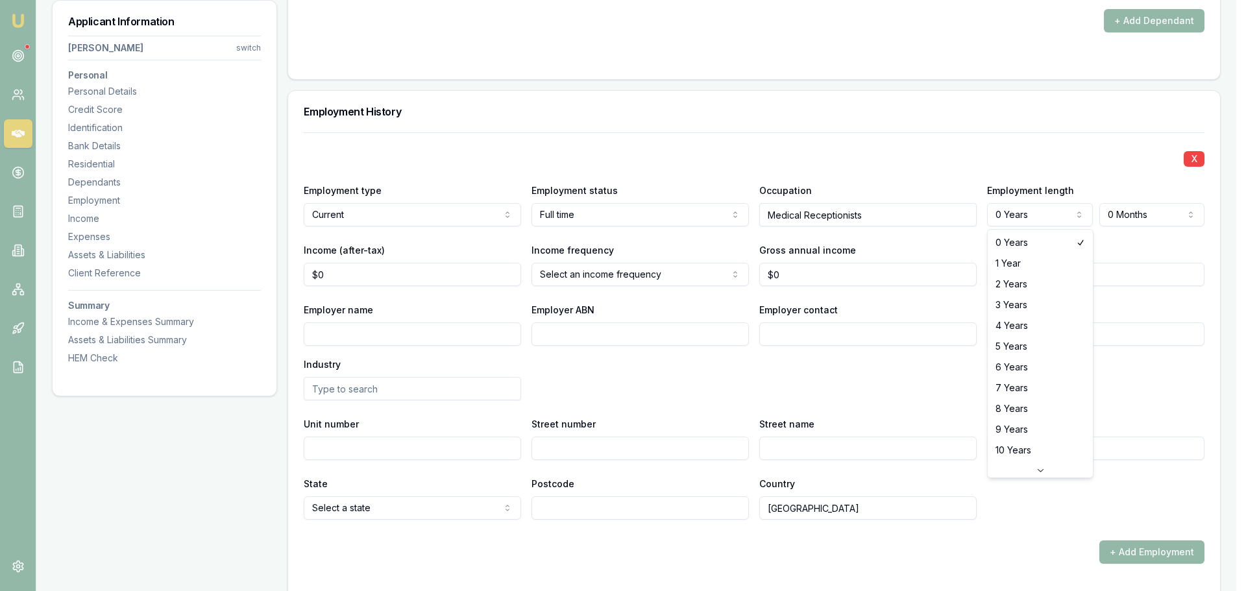
select select "20"
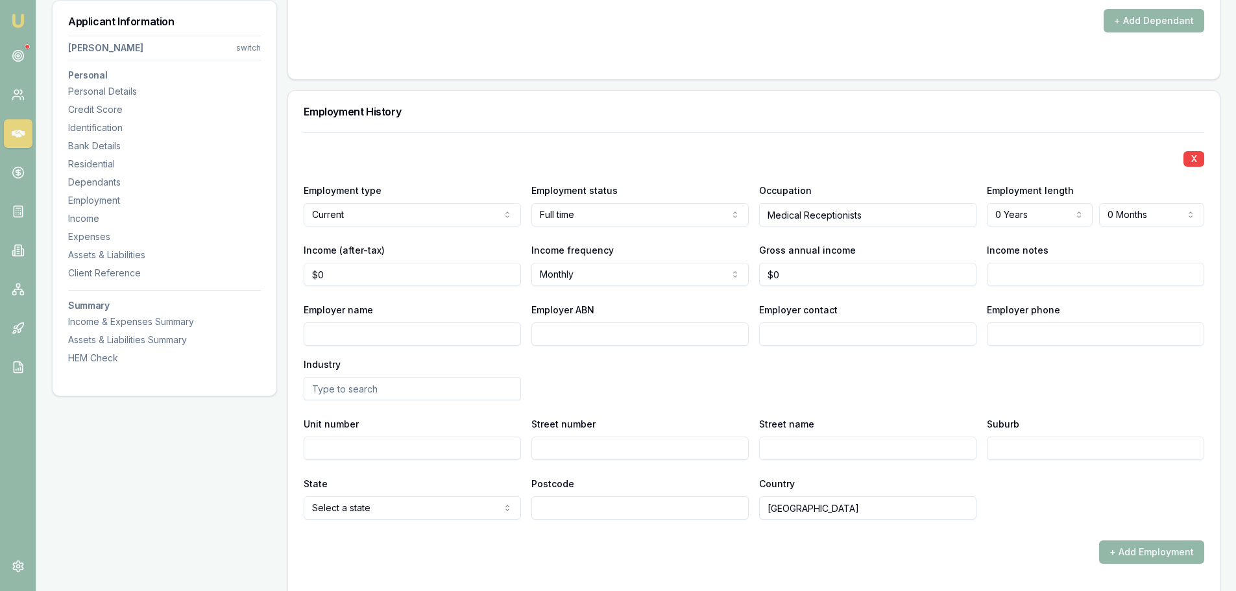
click at [390, 248] on div "Income (after-tax) $0" at bounding box center [412, 264] width 217 height 44
click at [554, 290] on div "X Employment type Current Current Previous Employment status Full time Full tim…" at bounding box center [754, 325] width 901 height 387
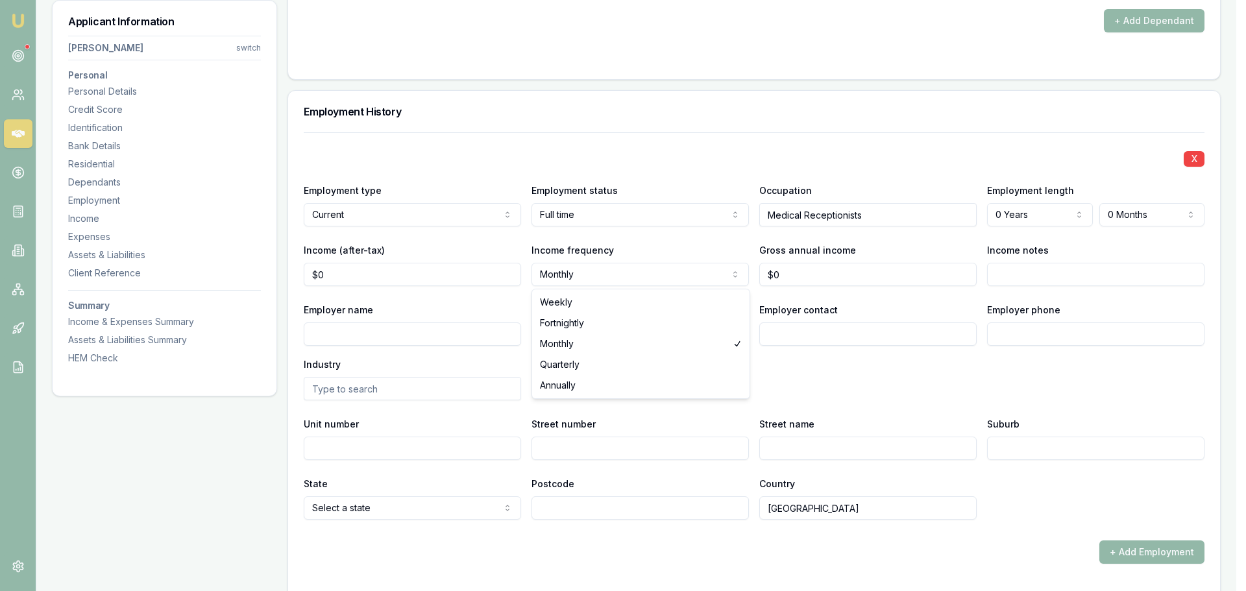
select select "WEEKLY"
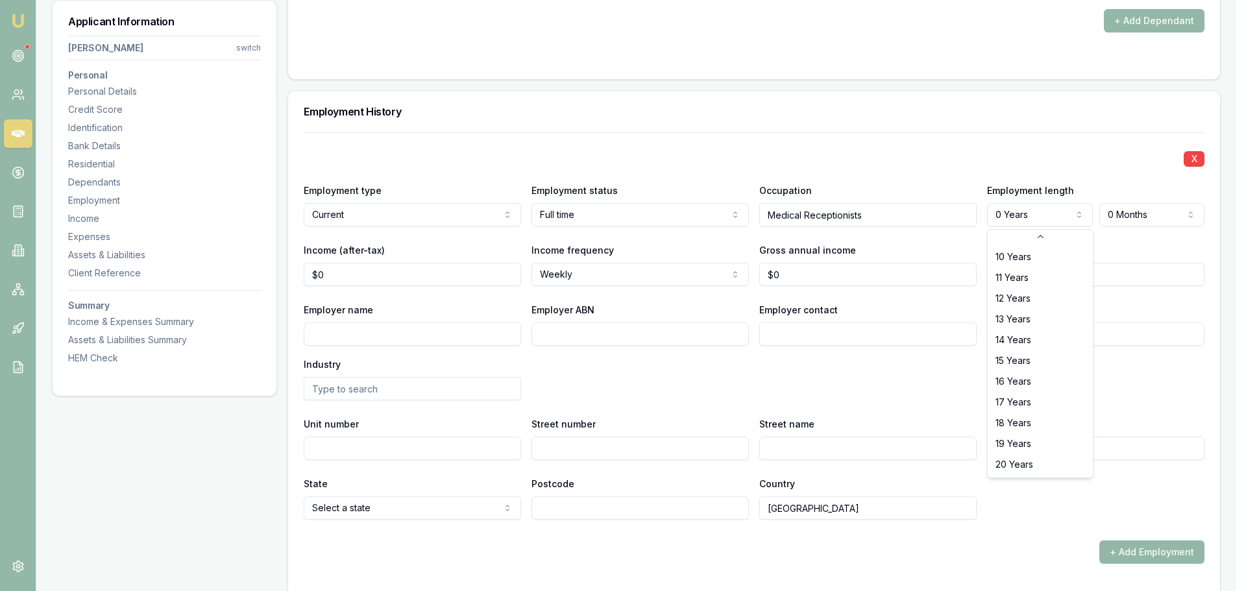
select select "20"
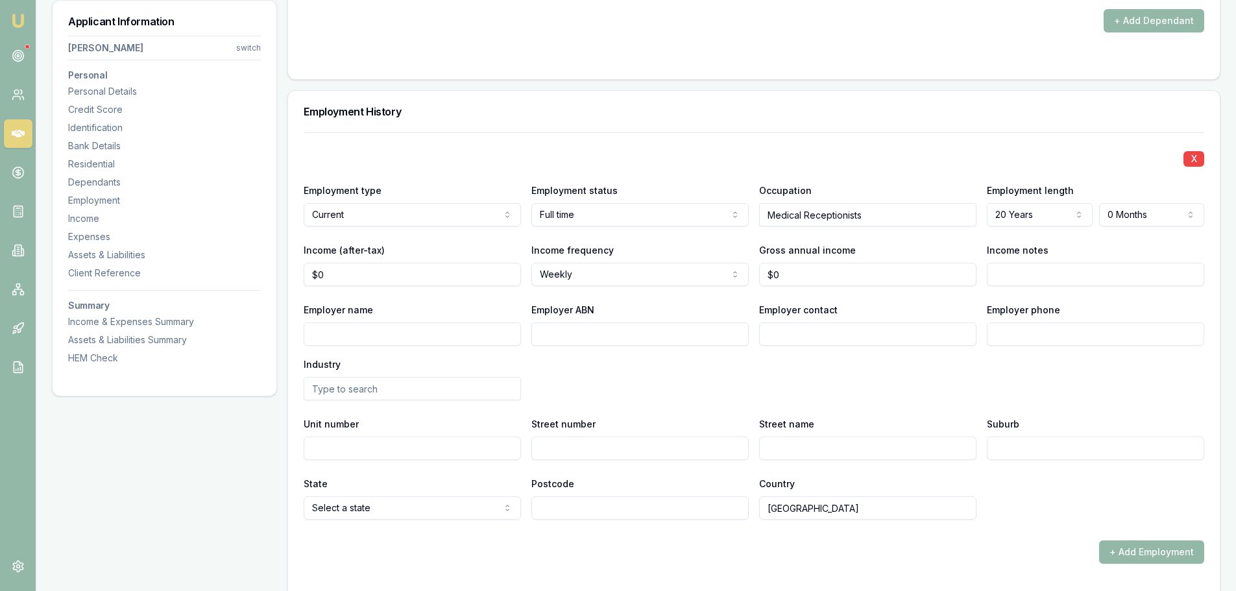
click at [947, 236] on div "X Employment type Current Current Previous Employment status Full time Full tim…" at bounding box center [754, 325] width 901 height 387
type input "0"
click at [326, 269] on input "0" at bounding box center [412, 274] width 217 height 23
click at [344, 276] on input "0" at bounding box center [412, 274] width 217 height 23
click at [457, 127] on div "Employment History" at bounding box center [754, 112] width 932 height 42
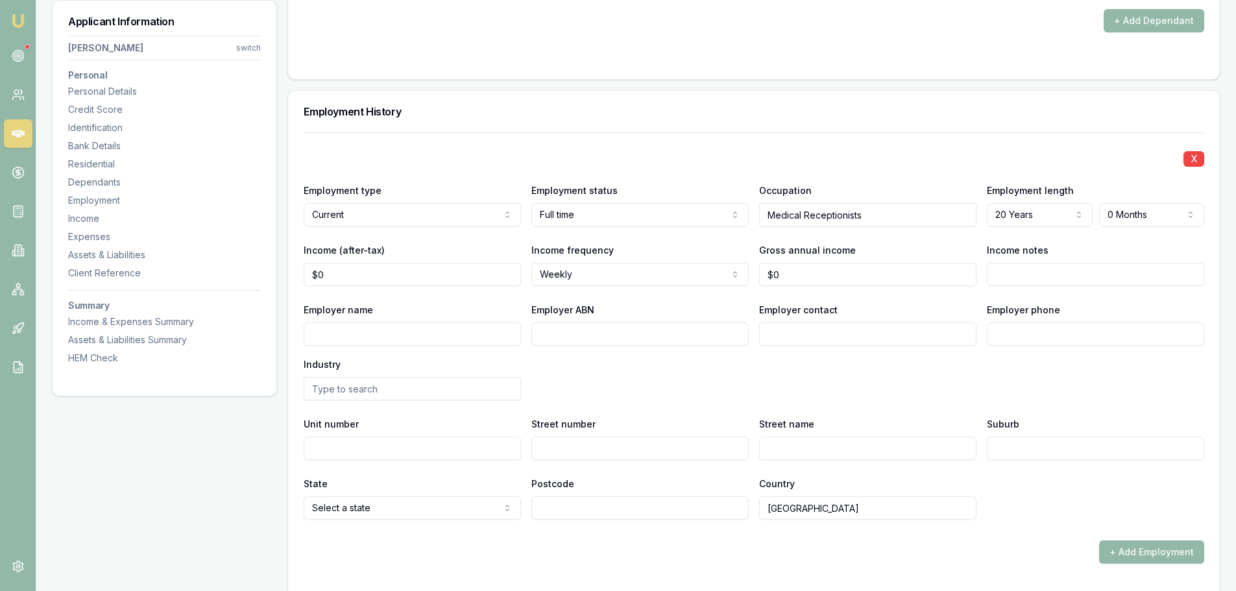
click at [332, 287] on div "X Employment type Current Current Previous Employment status Full time Full tim…" at bounding box center [754, 325] width 901 height 387
drag, startPoint x: 332, startPoint y: 282, endPoint x: 282, endPoint y: 271, distance: 51.2
click at [282, 271] on div "Applicant Information Toni Bugeja switch Personal Personal Details Credit Score…" at bounding box center [636, 186] width 1169 height 3736
type input "$0"
drag, startPoint x: 792, startPoint y: 275, endPoint x: 718, endPoint y: 275, distance: 74.0
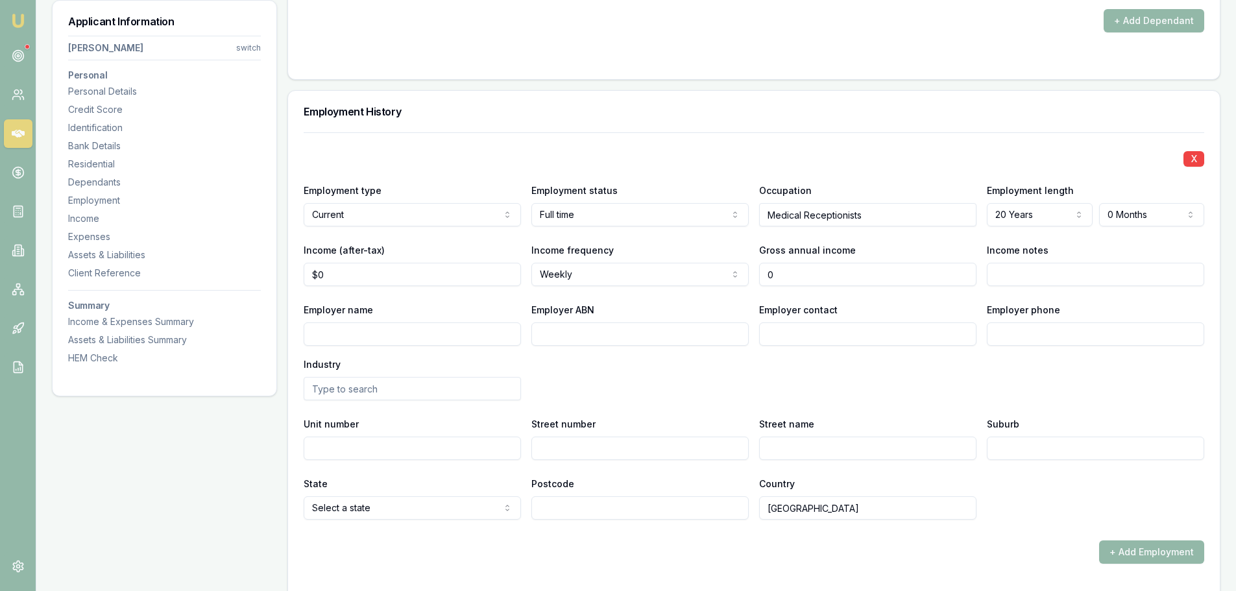
click at [718, 275] on div "Income (after-tax) $0 Income frequency Weekly Weekly Fortnightly Monthly Quarte…" at bounding box center [754, 264] width 901 height 44
type input "$67,704"
click at [375, 329] on input "Employer name" at bounding box center [412, 334] width 217 height 23
type input "T"
type input "Raymond McMahon Medical Centre"
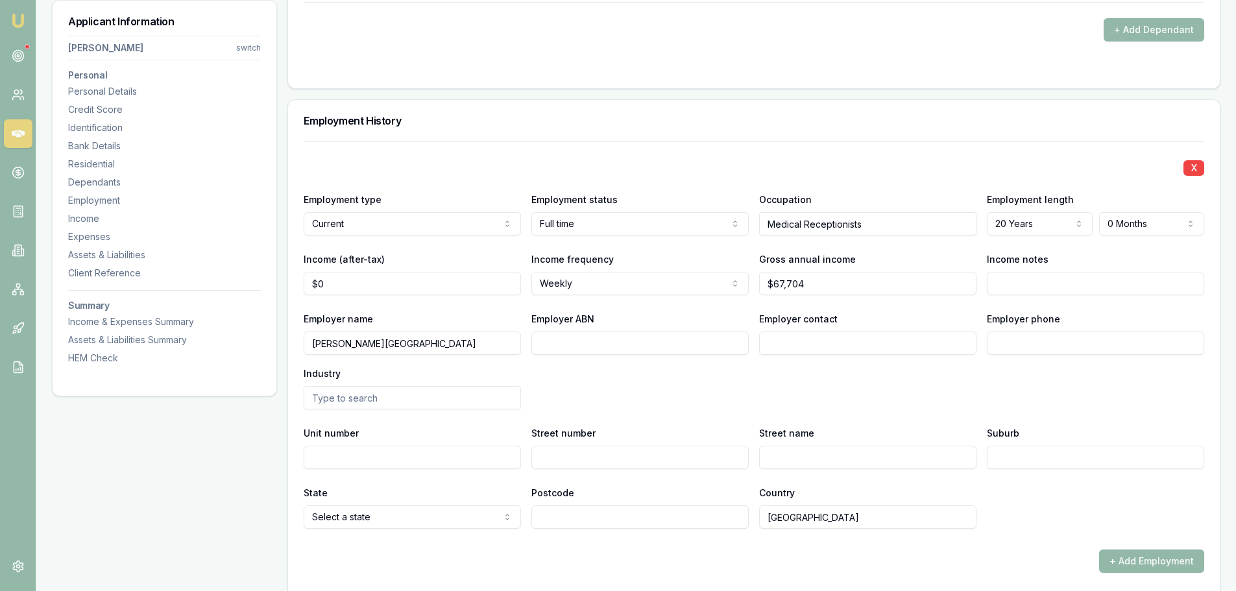
scroll to position [1880, 0]
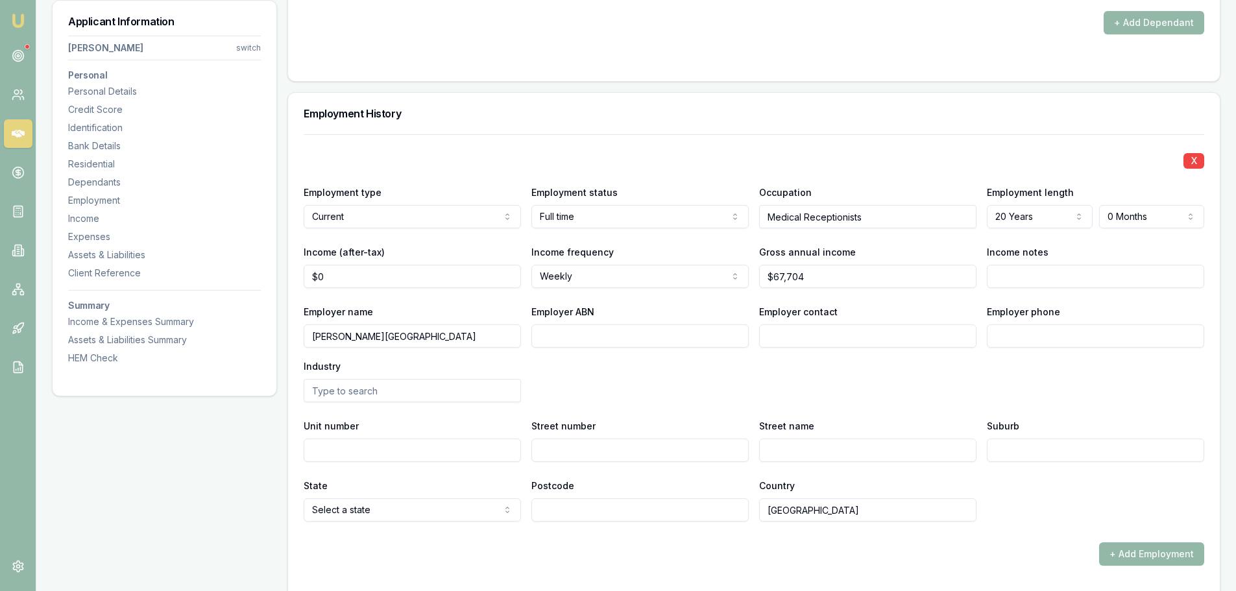
click at [573, 328] on input "Employer ABN" at bounding box center [639, 335] width 217 height 23
type input "83582195431"
click at [345, 389] on input "text" at bounding box center [412, 390] width 217 height 23
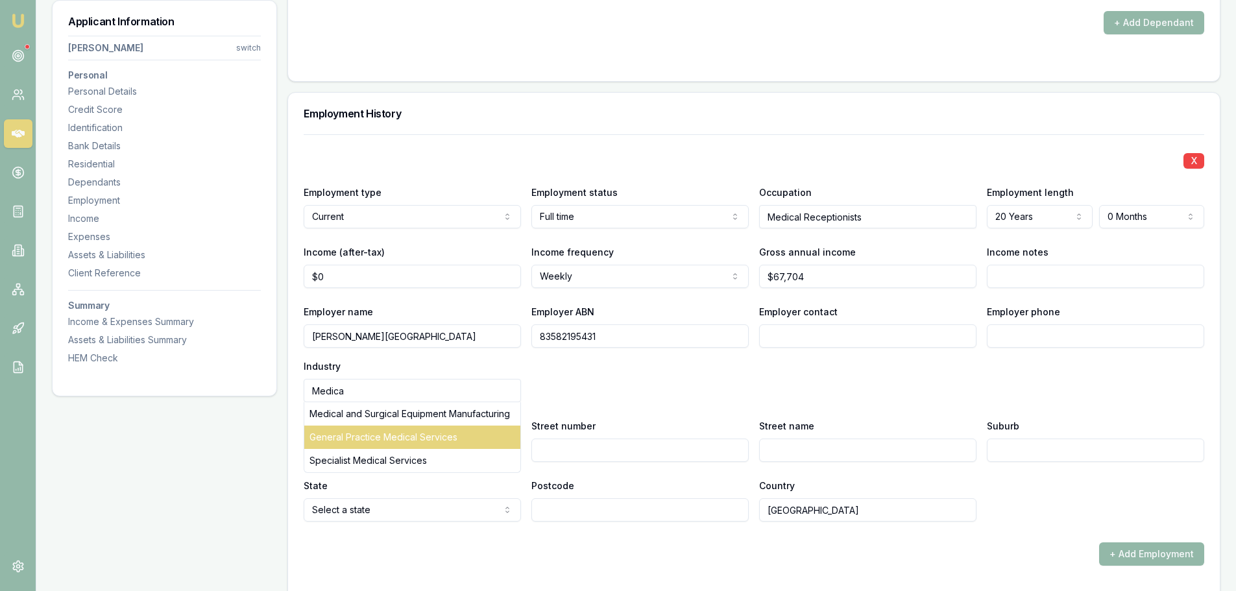
click at [367, 449] on div "General Practice Medical Services" at bounding box center [412, 437] width 216 height 23
type input "General Practice Medical Services"
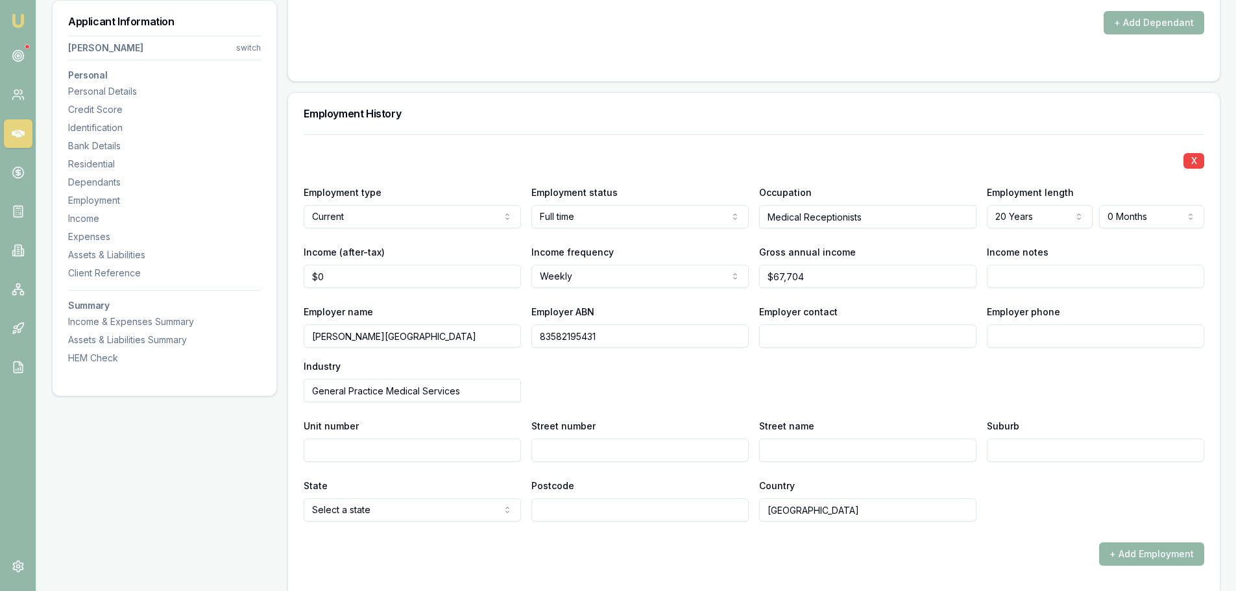
drag, startPoint x: 476, startPoint y: 342, endPoint x: 268, endPoint y: 332, distance: 207.9
click at [268, 332] on div "Applicant Information Toni Bugeja switch Personal Personal Details Credit Score…" at bounding box center [636, 254] width 1169 height 3869
click at [565, 463] on div "X Employment type Current Current Previous Employment status Full time Full tim…" at bounding box center [754, 327] width 901 height 387
click at [565, 459] on input "Street number" at bounding box center [639, 450] width 217 height 23
type input "6"
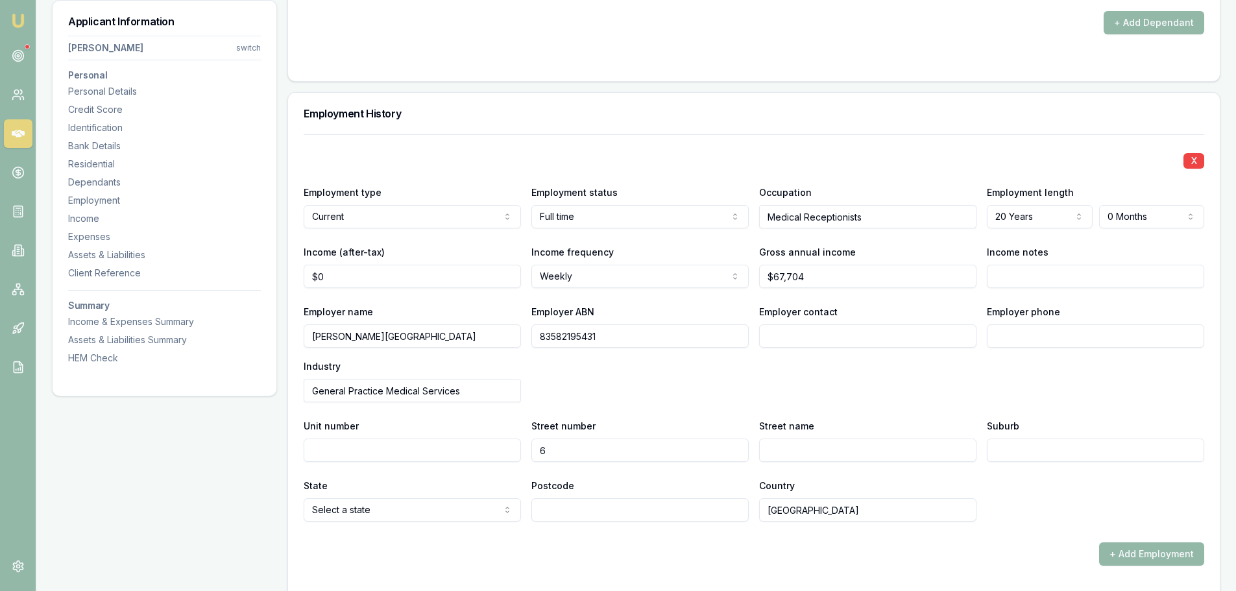
click at [858, 442] on input "Street name" at bounding box center [867, 450] width 217 height 23
paste input "Merryn Cl"
type input "Merryn Close"
click at [885, 340] on input "Employer contact" at bounding box center [867, 335] width 217 height 23
click at [600, 511] on input "Postcode" at bounding box center [639, 509] width 217 height 23
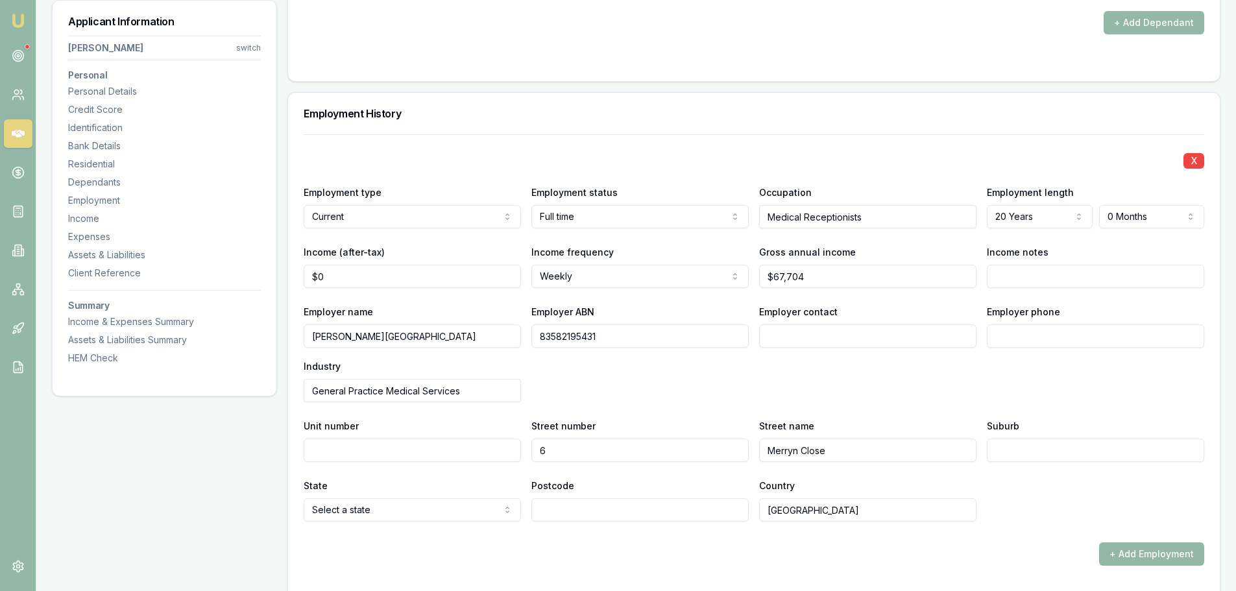
click at [1027, 444] on input "Suburb" at bounding box center [1095, 450] width 217 height 23
paste input "Endeavour Hills"
type input "Endeavour Hills"
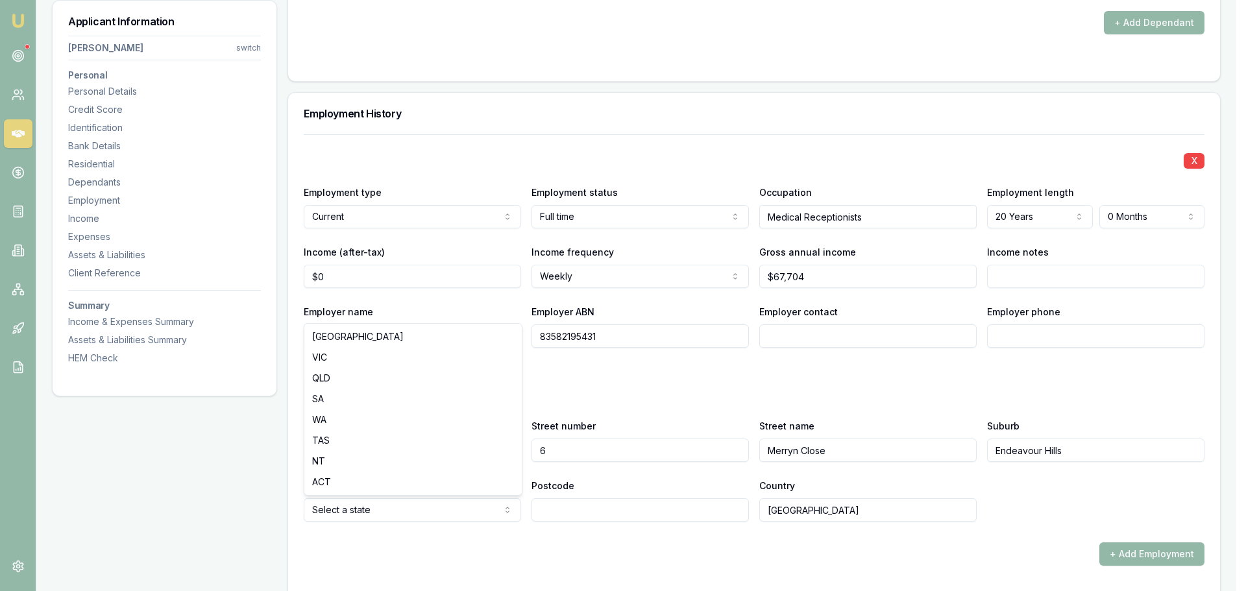
select select "VIC"
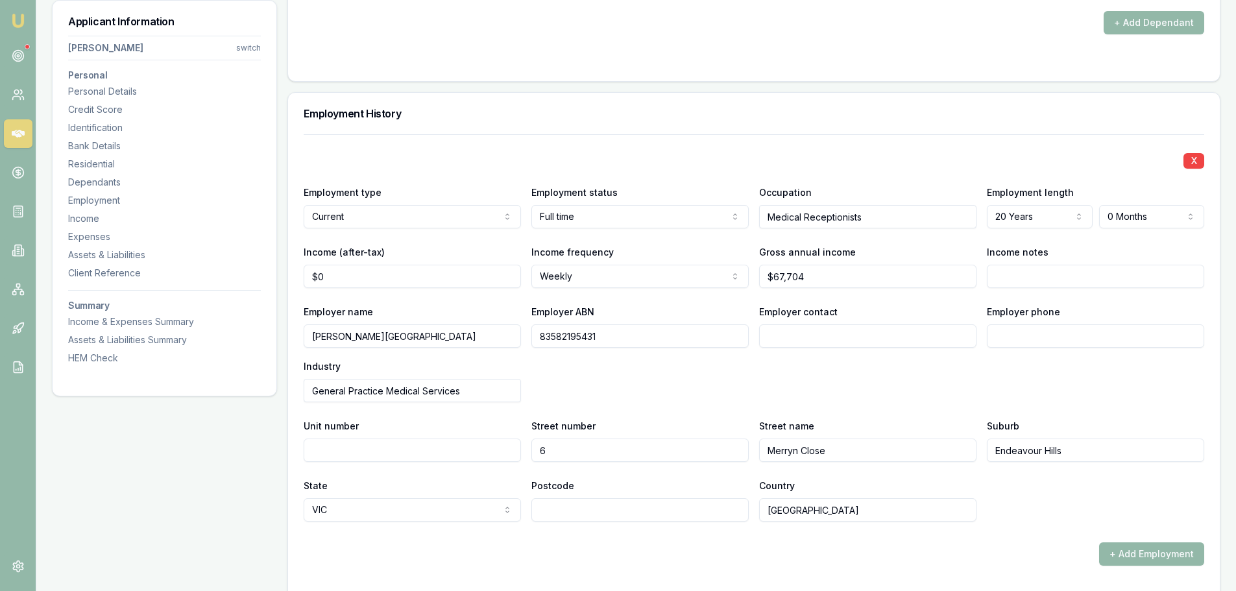
click at [556, 509] on input "Postcode" at bounding box center [639, 509] width 217 height 23
click at [607, 505] on input "Postcode" at bounding box center [639, 509] width 217 height 23
type input "3802"
click at [597, 485] on div "Postcode 3802" at bounding box center [639, 500] width 217 height 44
click at [604, 382] on div "Employer name Raymond McMahon Medical Centre Employer ABN 83582195431 Employer …" at bounding box center [754, 353] width 901 height 99
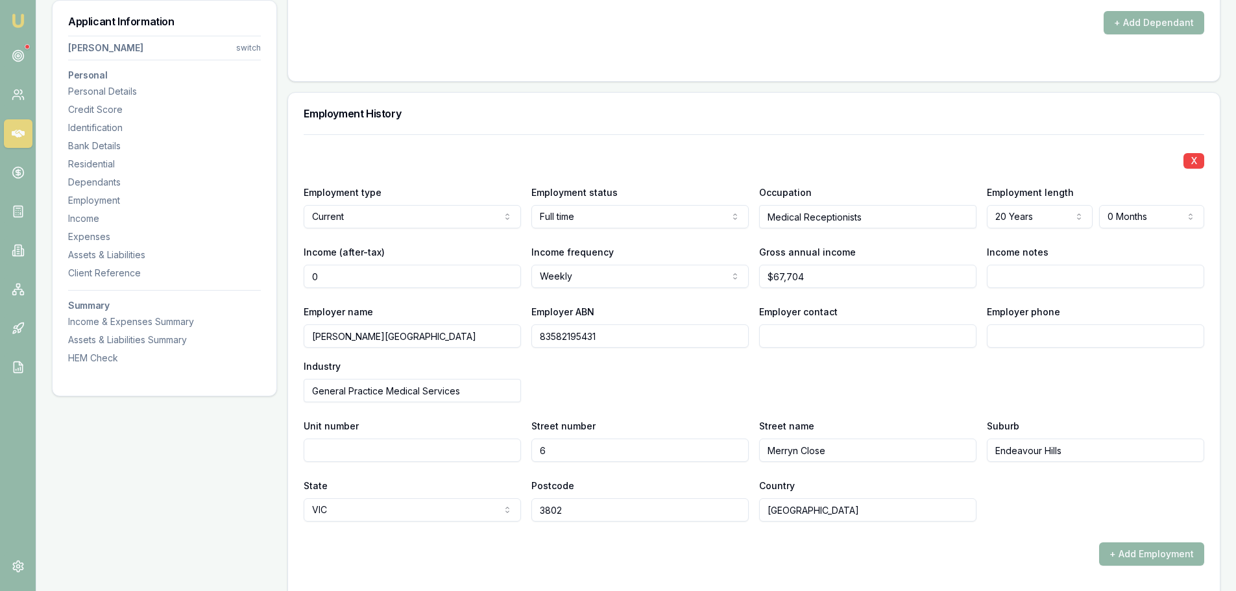
click at [457, 273] on input "0" at bounding box center [412, 276] width 217 height 23
drag, startPoint x: 323, startPoint y: 286, endPoint x: 294, endPoint y: 280, distance: 29.8
click at [294, 280] on div "X Employment type Current Current Previous Employment status Full time Full tim…" at bounding box center [754, 373] width 932 height 478
paste input "1139.23"
drag, startPoint x: 321, startPoint y: 277, endPoint x: 356, endPoint y: 278, distance: 34.4
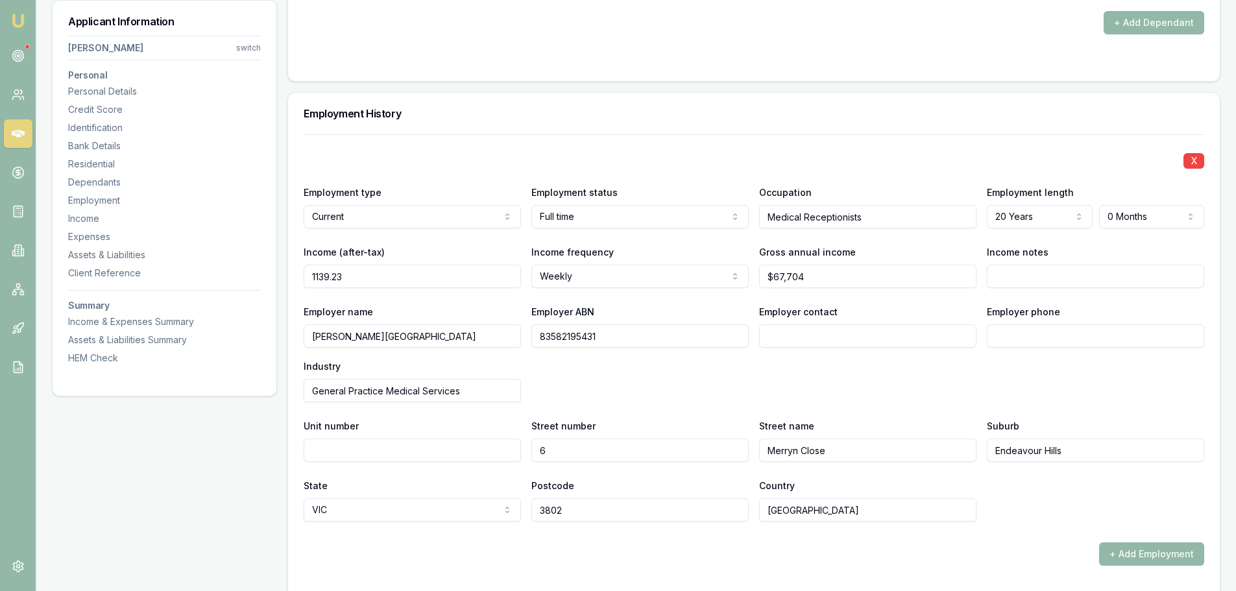
click at [356, 278] on input "1139.23" at bounding box center [412, 276] width 217 height 23
type input "$1,140"
click at [399, 244] on div "Income (after-tax) $1,140" at bounding box center [412, 266] width 217 height 44
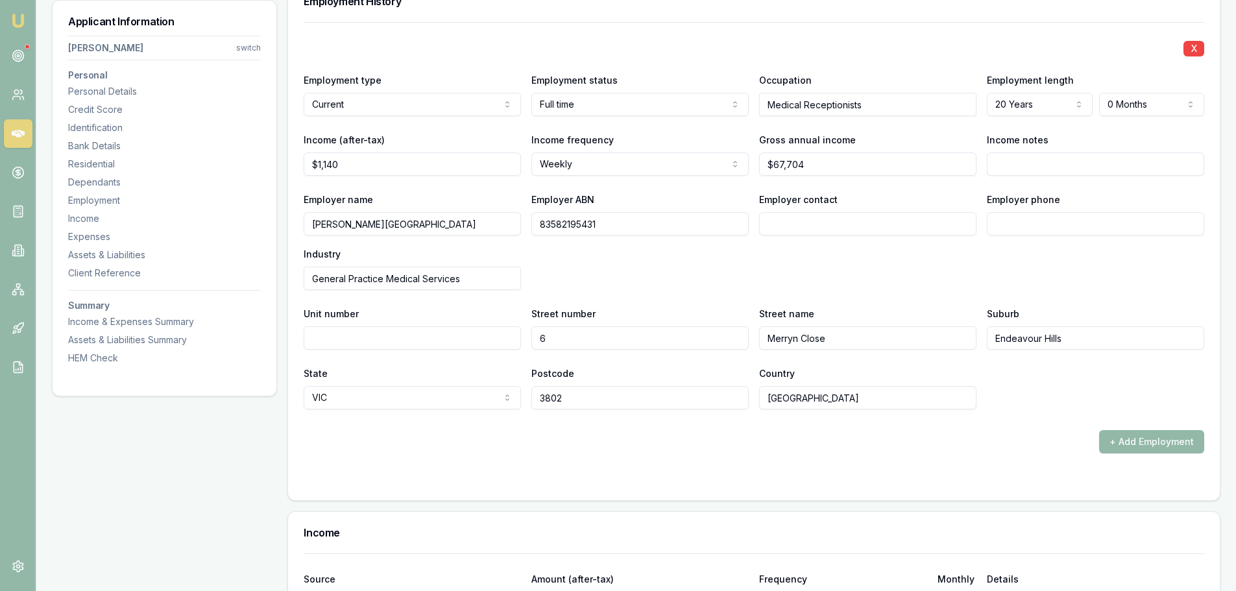
scroll to position [2012, 0]
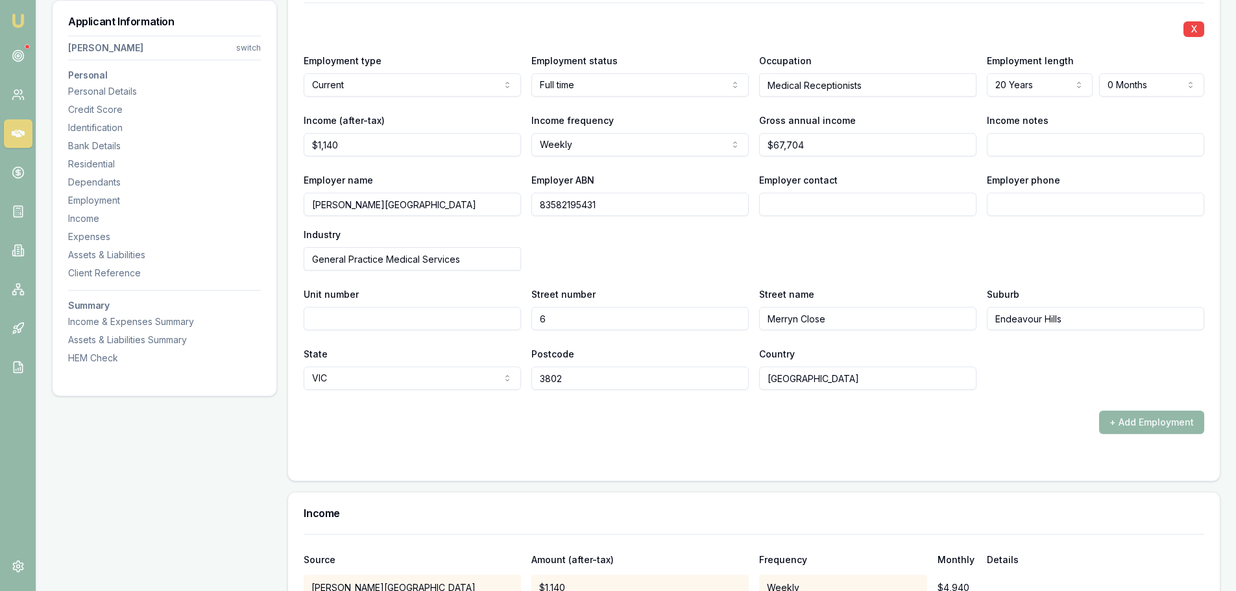
click at [437, 417] on div "+ Add Employment" at bounding box center [754, 422] width 901 height 23
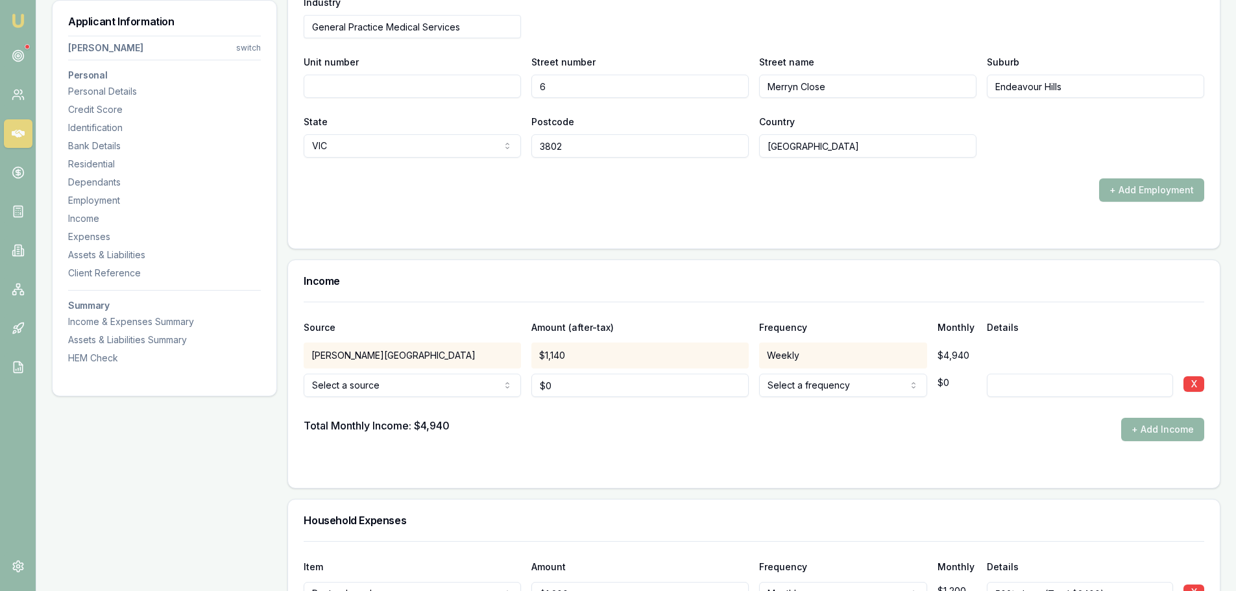
scroll to position [2271, 0]
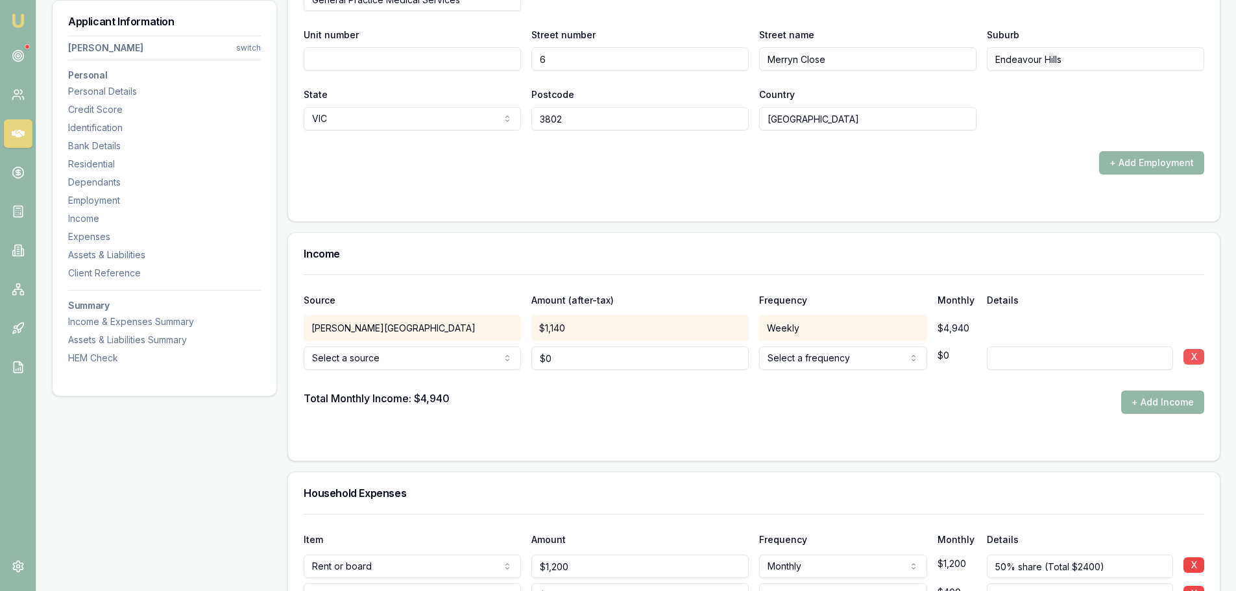
click at [1194, 358] on button "X" at bounding box center [1194, 357] width 21 height 16
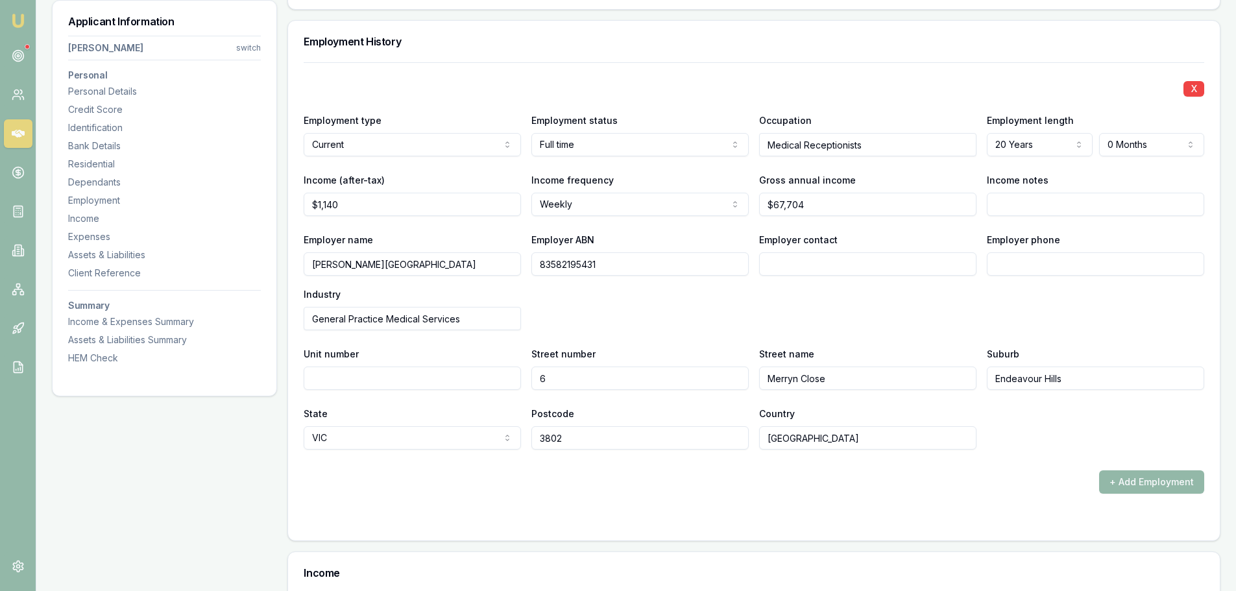
scroll to position [1947, 0]
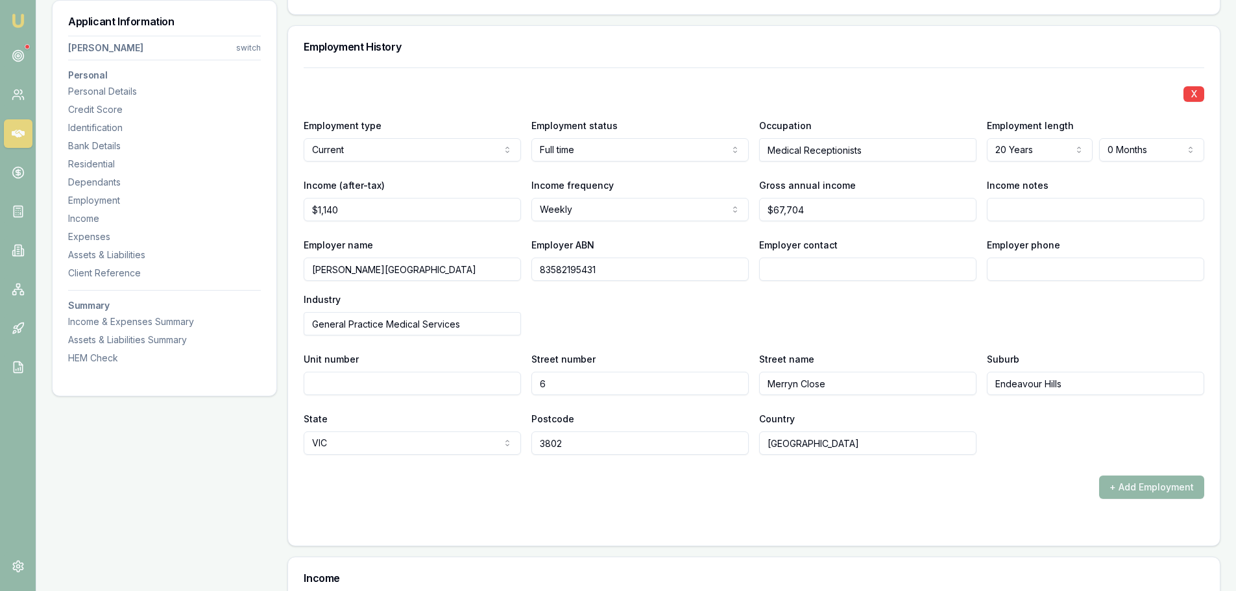
click at [1050, 267] on input "Employer phone" at bounding box center [1095, 269] width 217 height 23
paste input "0397 004 877"
click at [1005, 273] on input "0397 004 877" at bounding box center [1095, 269] width 217 height 23
click at [1025, 270] on input "0397 004 877" at bounding box center [1095, 269] width 217 height 23
type input "0397 00"
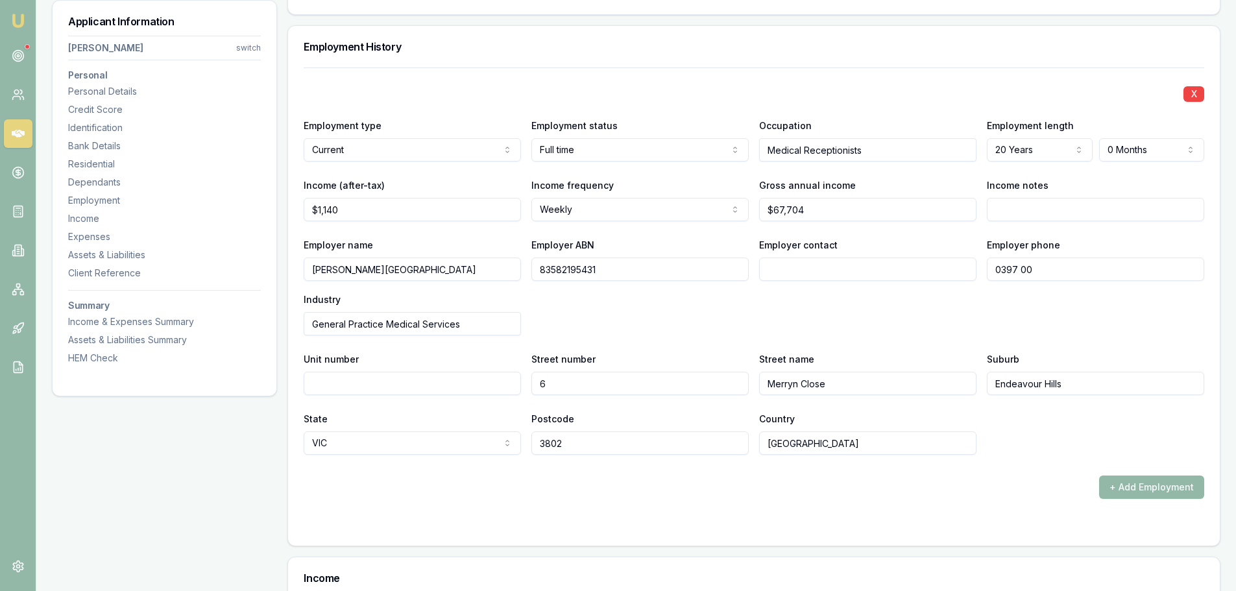
click at [1101, 269] on input "0397 00" at bounding box center [1095, 269] width 217 height 23
type input "0397 004 877"
click at [931, 297] on div "Employer name Raymond McMahon Medical Centre Employer ABN 83582195431 Employer …" at bounding box center [754, 286] width 901 height 99
click at [787, 265] on input "Employer contact" at bounding box center [867, 269] width 217 height 23
click at [1066, 209] on input "Income notes" at bounding box center [1095, 209] width 217 height 23
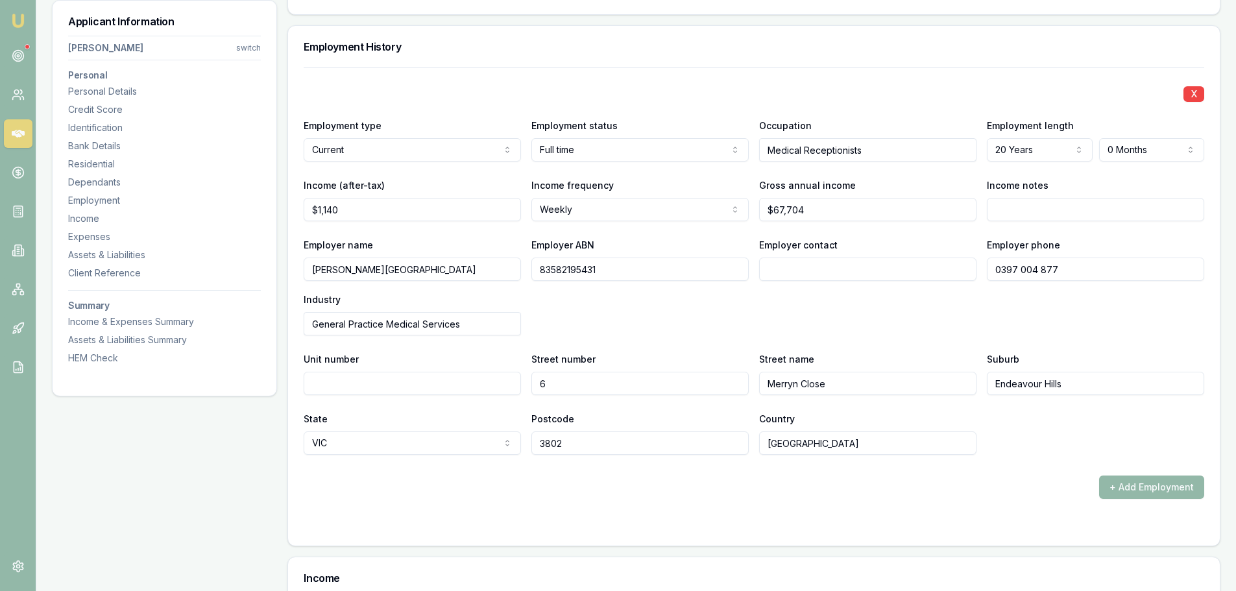
click at [1129, 213] on input "Income notes" at bounding box center [1095, 209] width 217 height 23
type input "38 hours @ $31.96 / 2.5 hrs overtime @ $47.94"
click at [1123, 240] on div "Employer phone 0397 004 877" at bounding box center [1095, 259] width 217 height 44
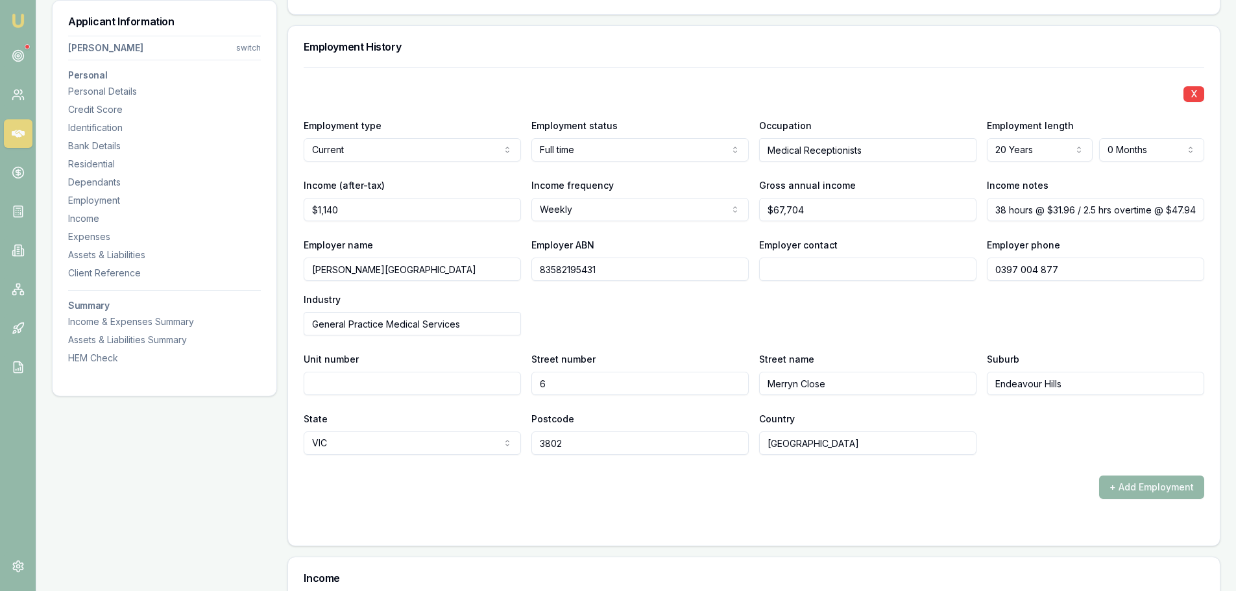
click at [995, 192] on div "Income notes 38 hours @ $31.96 / 2.5 hrs overtime @ $47.94" at bounding box center [1095, 199] width 217 height 44
click at [995, 204] on input "38 hours @ $31.96 / 2.5 hrs overtime @ $47.94" at bounding box center [1095, 209] width 217 height 23
type input "Ave 38 hours @ $31.96 / 2.5 hrs overtime @ $47.94"
click at [1084, 238] on div "Employer phone 0397 004 877" at bounding box center [1095, 259] width 217 height 44
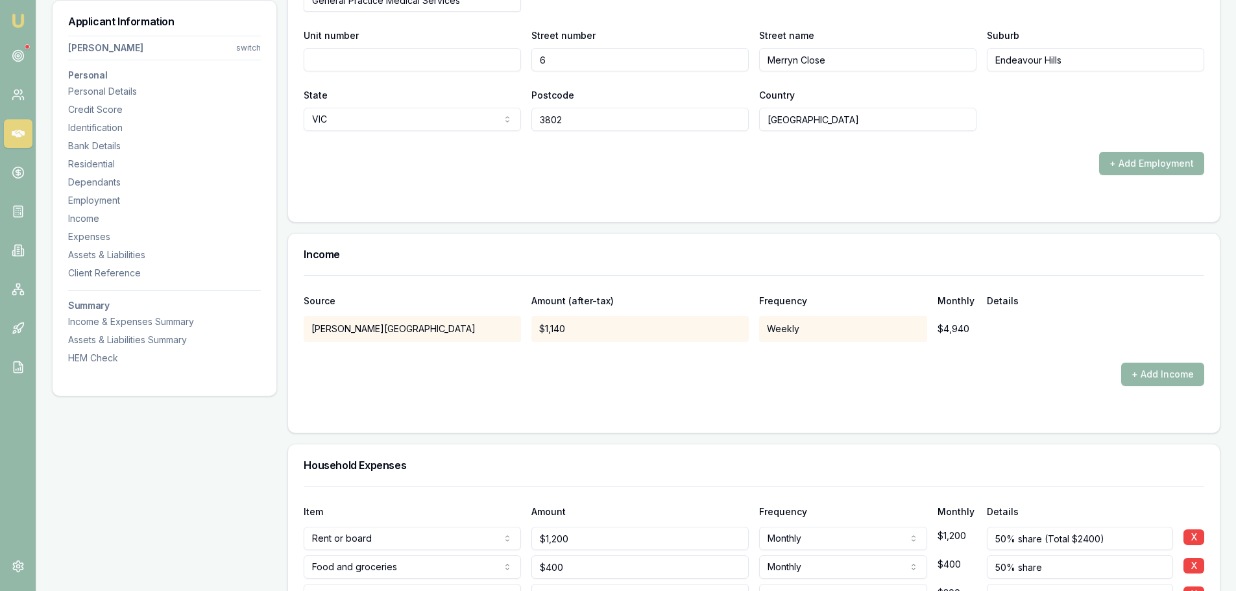
scroll to position [2336, 0]
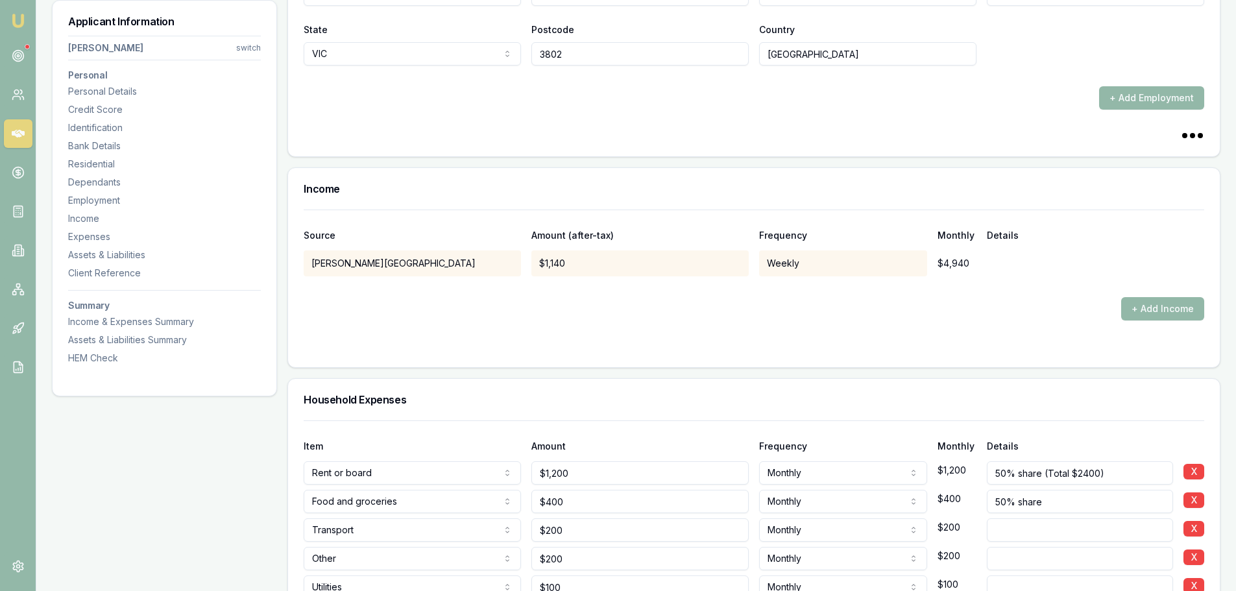
click at [467, 301] on div "+ Add Income" at bounding box center [754, 308] width 901 height 23
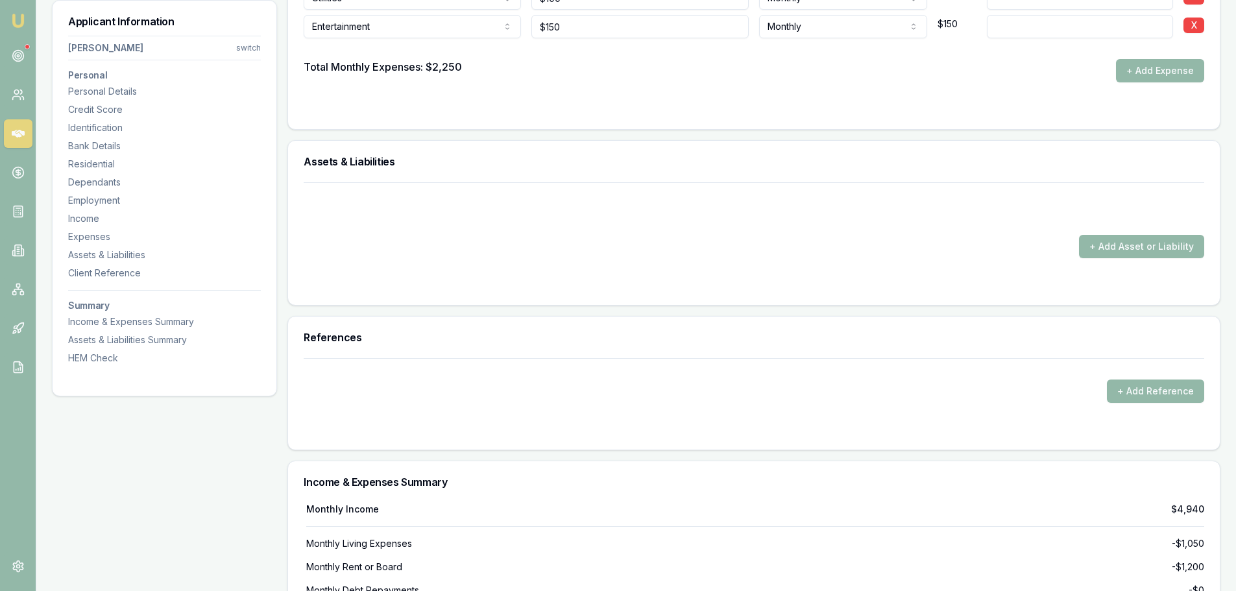
scroll to position [2920, 0]
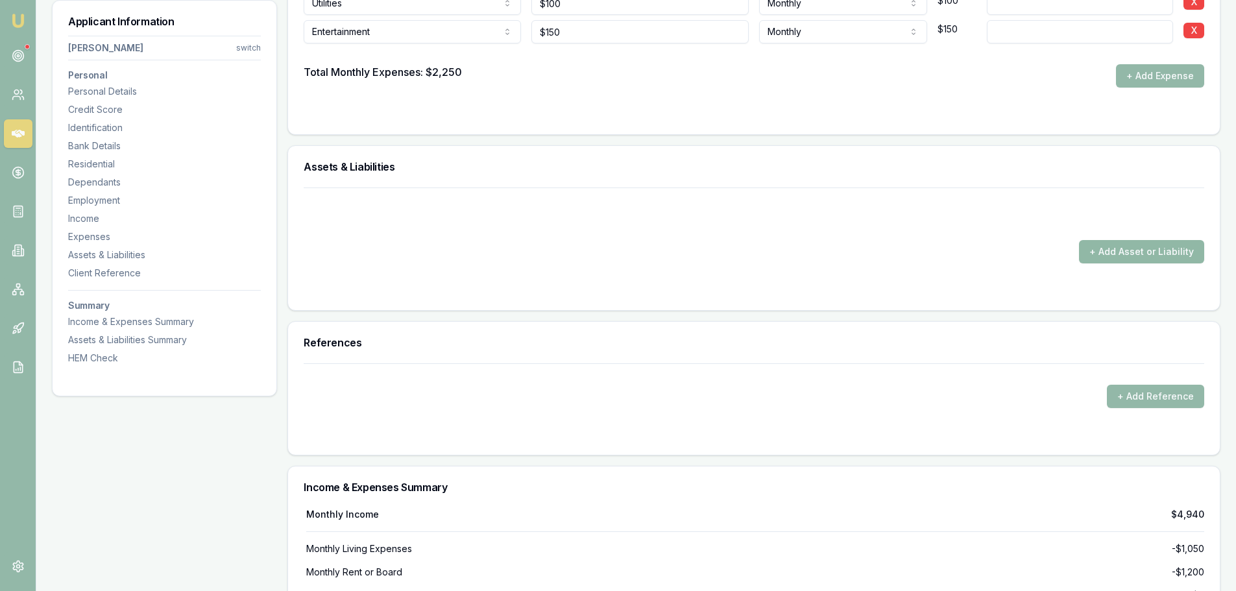
click at [1130, 262] on button "+ Add Asset or Liability" at bounding box center [1141, 251] width 125 height 23
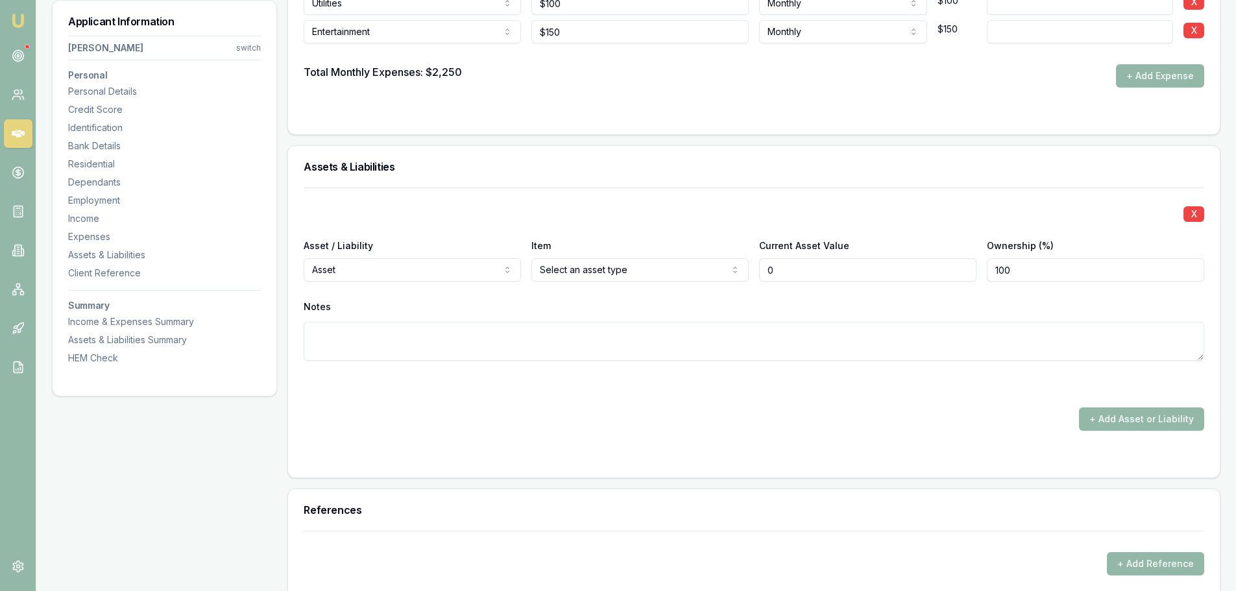
type input "$0"
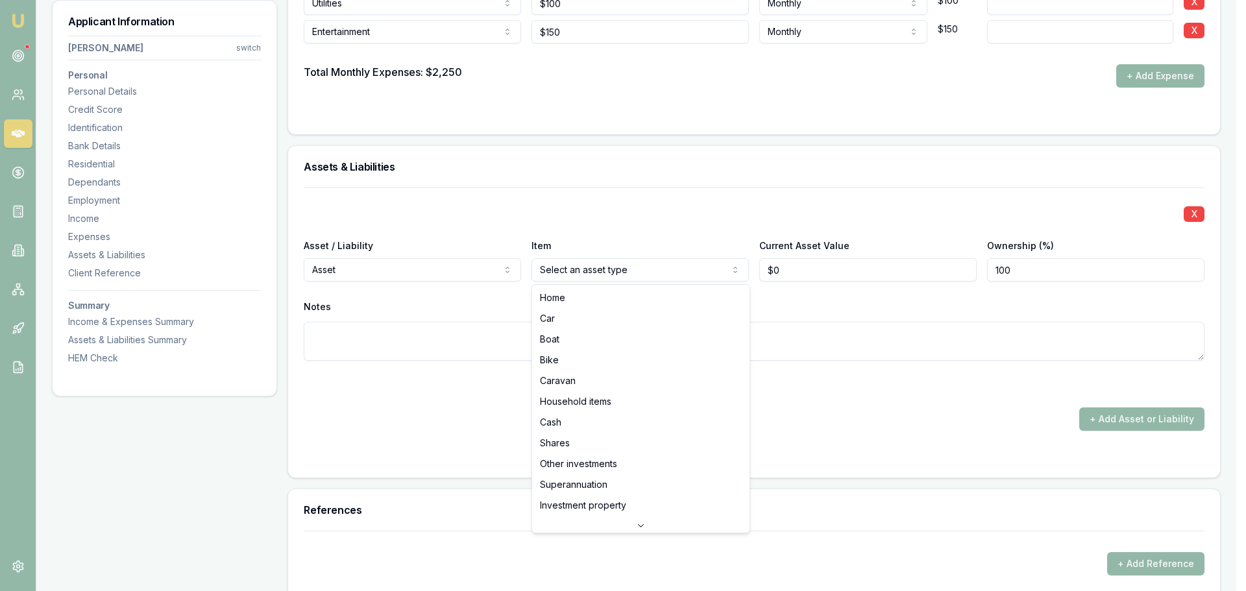
select select "CASH"
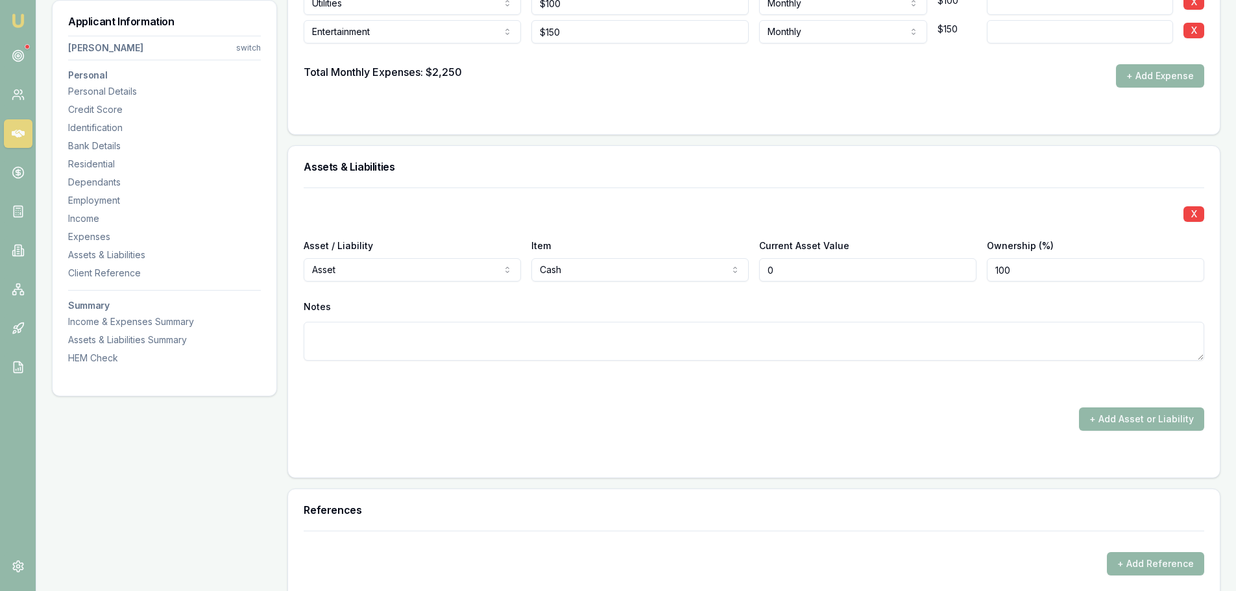
drag, startPoint x: 825, startPoint y: 272, endPoint x: 742, endPoint y: 267, distance: 83.2
click at [742, 267] on div "Asset / Liability Asset Asset Liability Item Cash Home Car Boat Bike Caravan Ho…" at bounding box center [754, 260] width 901 height 44
type input "$700"
click at [1138, 429] on button "+ Add Asset or Liability" at bounding box center [1141, 419] width 125 height 23
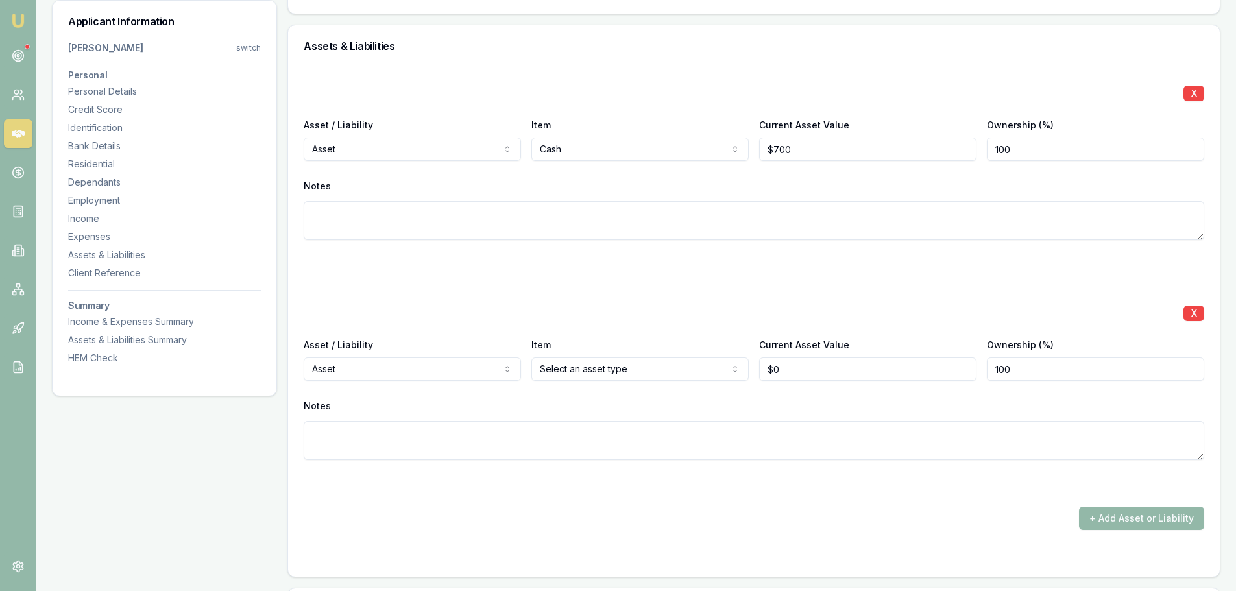
scroll to position [3050, 0]
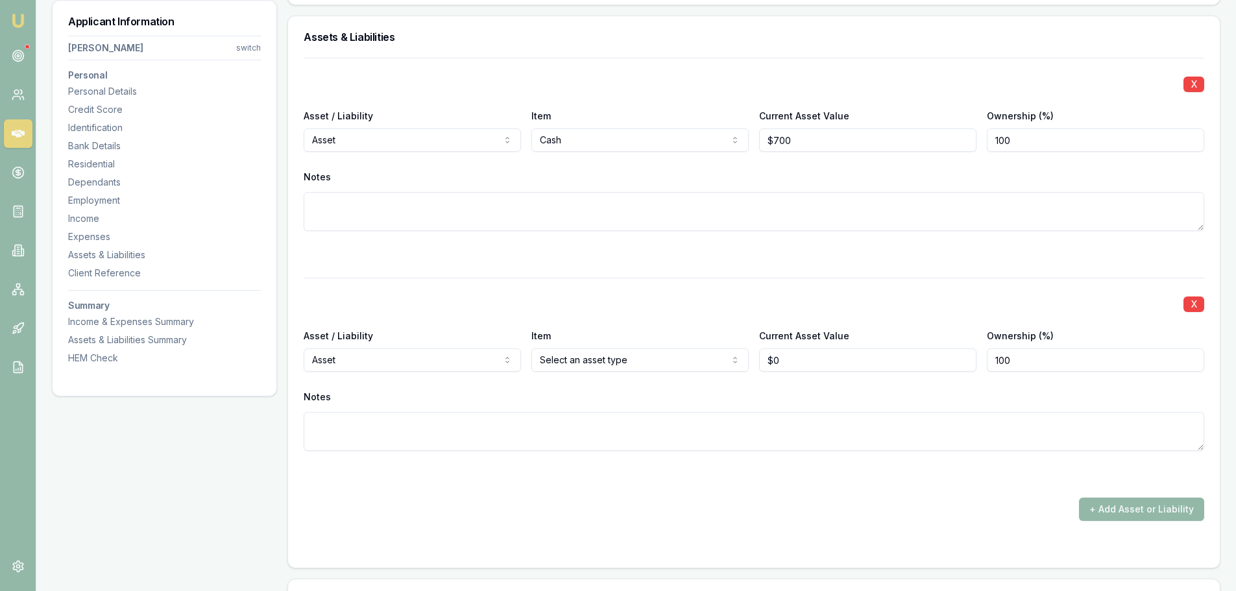
click at [478, 220] on textarea at bounding box center [754, 211] width 901 height 39
type textarea "Bank of Melbourne"
click at [386, 253] on div at bounding box center [754, 255] width 901 height 16
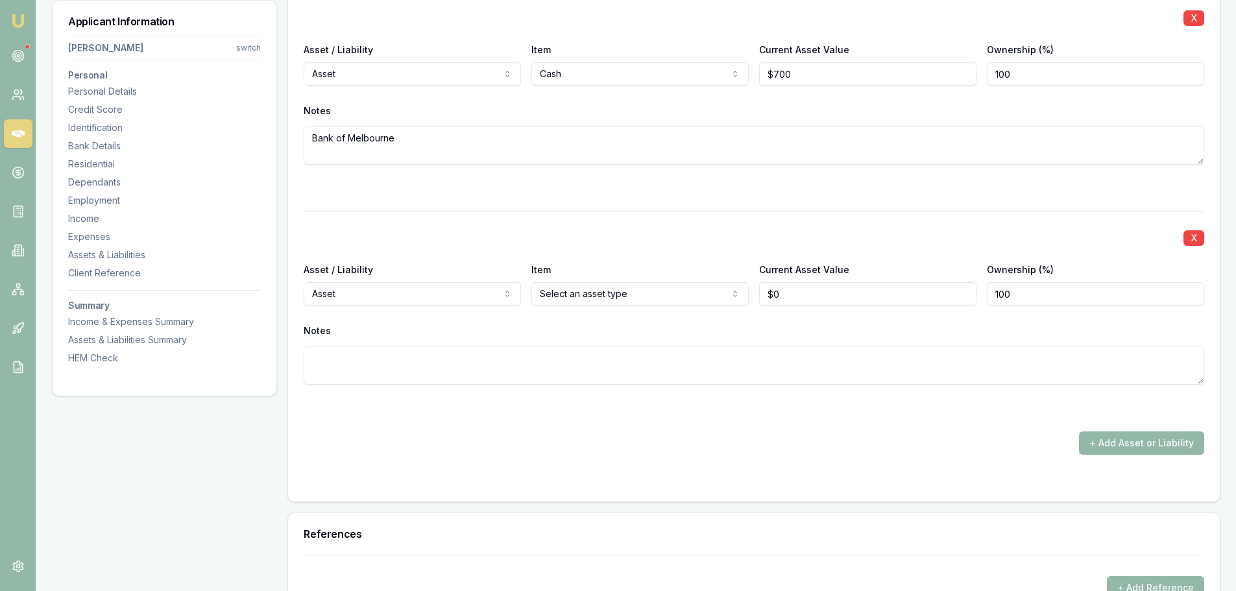
scroll to position [3180, 0]
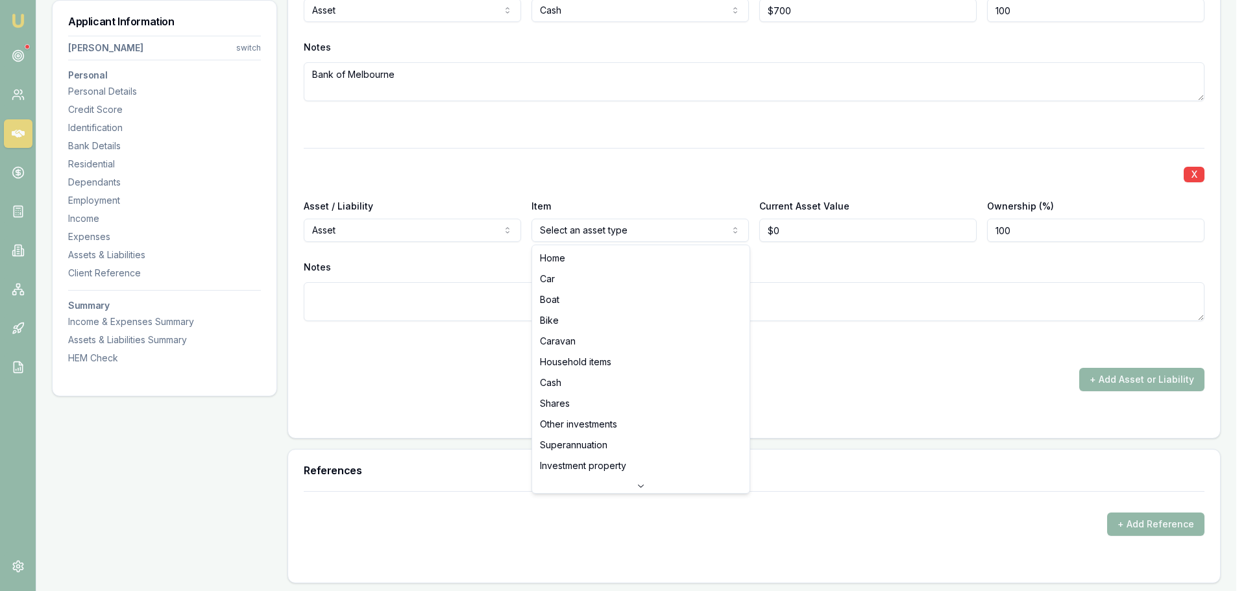
select select "HOUSEHOLD_ITEMS"
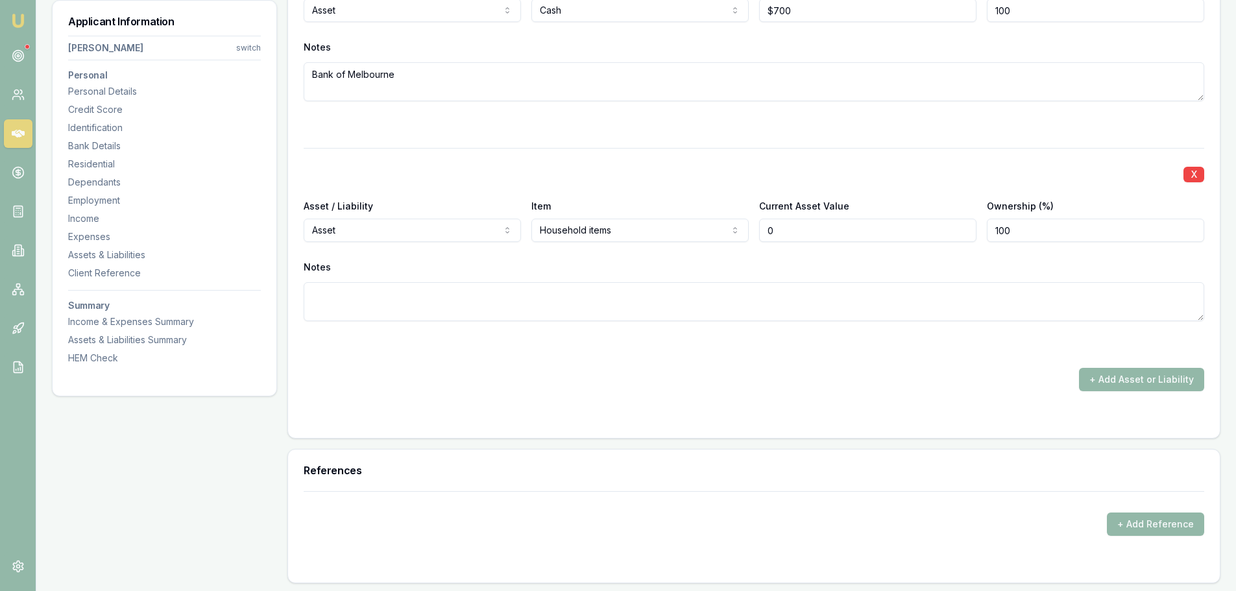
drag, startPoint x: 818, startPoint y: 232, endPoint x: 748, endPoint y: 221, distance: 70.9
click at [748, 221] on div "Asset / Liability Asset Asset Liability Item Household items Home Car Boat Bike…" at bounding box center [754, 220] width 901 height 44
type input "$30,000"
click at [1124, 384] on button "+ Add Asset or Liability" at bounding box center [1141, 379] width 125 height 23
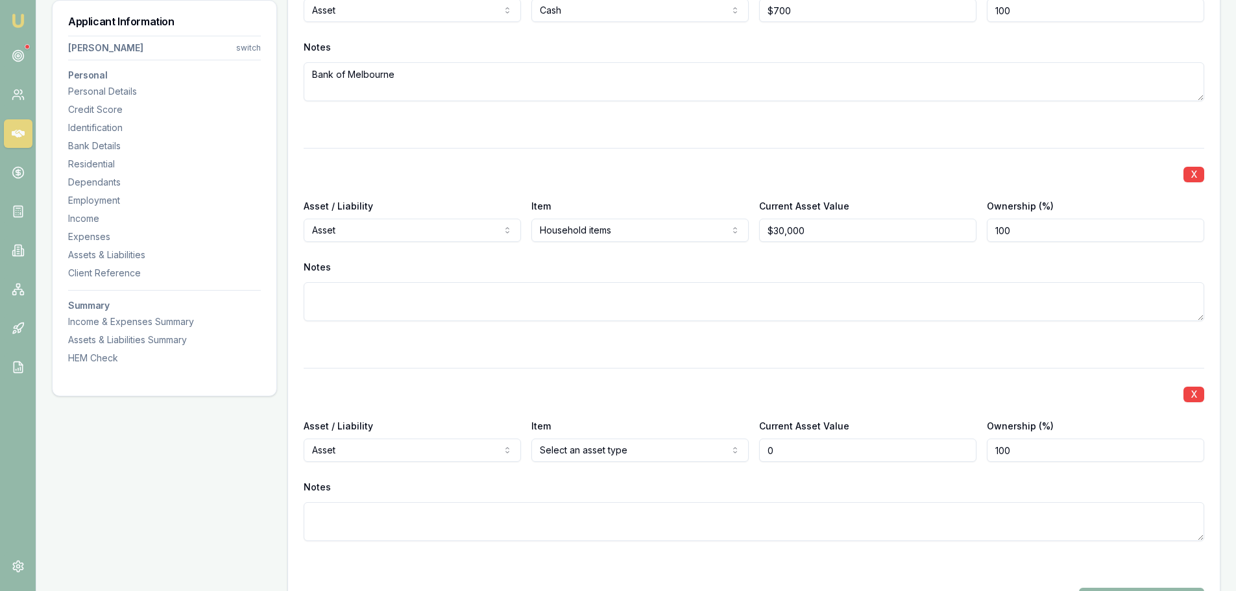
type input "$0"
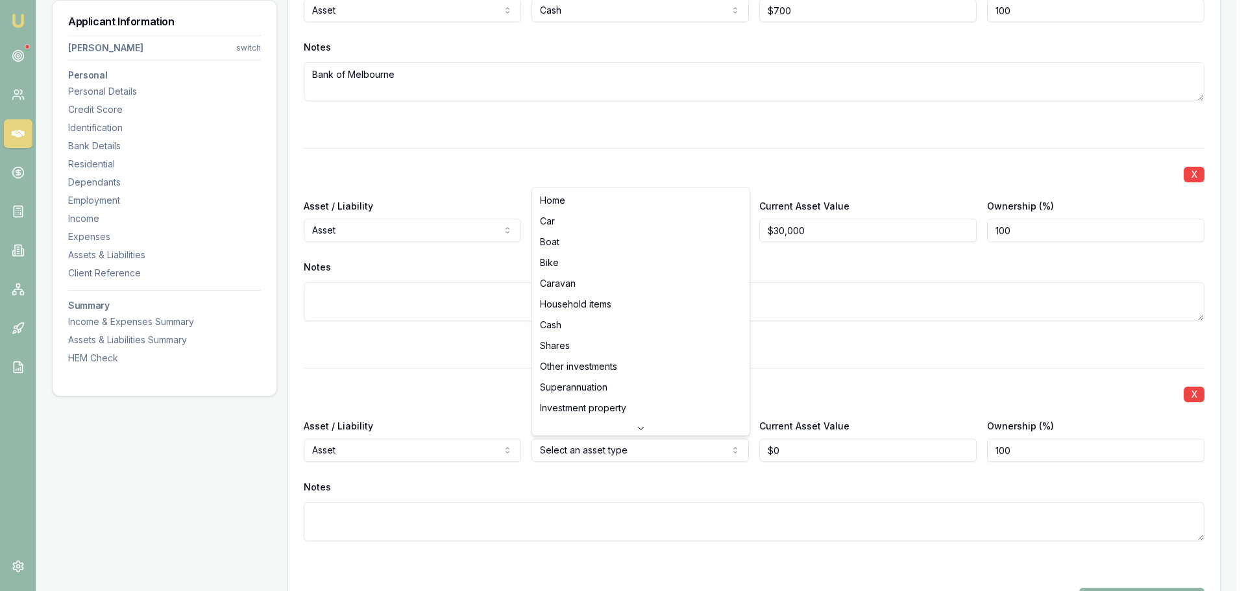
select select "SUPERANNUATION"
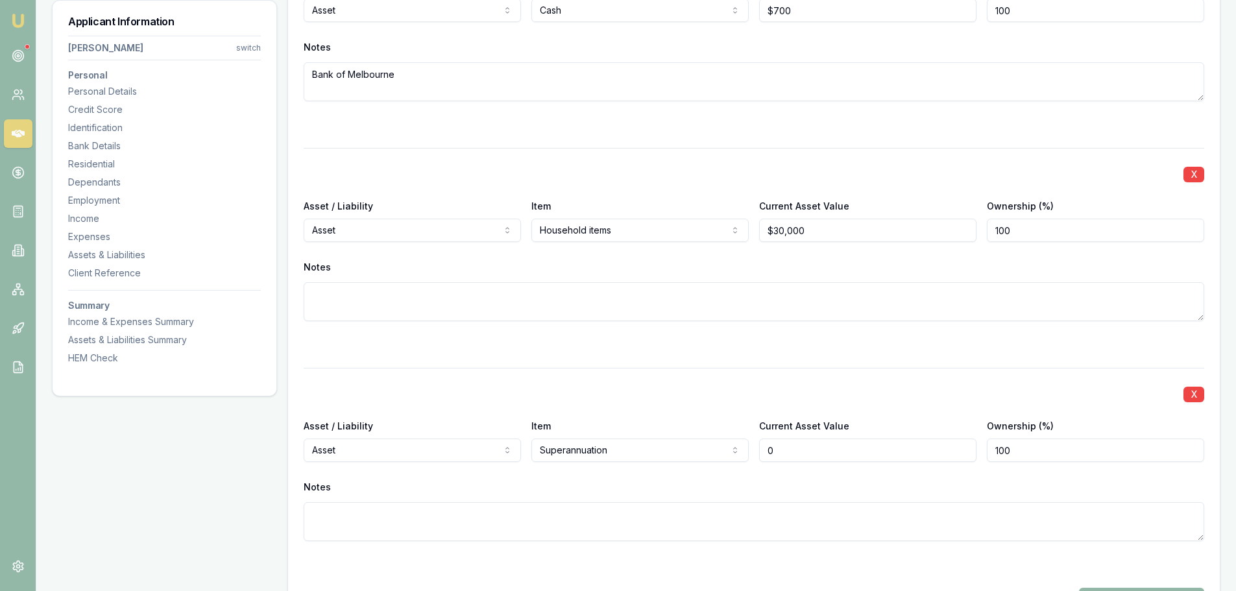
drag, startPoint x: 790, startPoint y: 449, endPoint x: 768, endPoint y: 452, distance: 22.9
click at [768, 452] on input "0" at bounding box center [867, 450] width 217 height 23
type input "$80,000"
click at [759, 474] on div "X Asset / Liability Asset Asset Liability Item Superannuation Home Car Boat Bik…" at bounding box center [754, 470] width 901 height 204
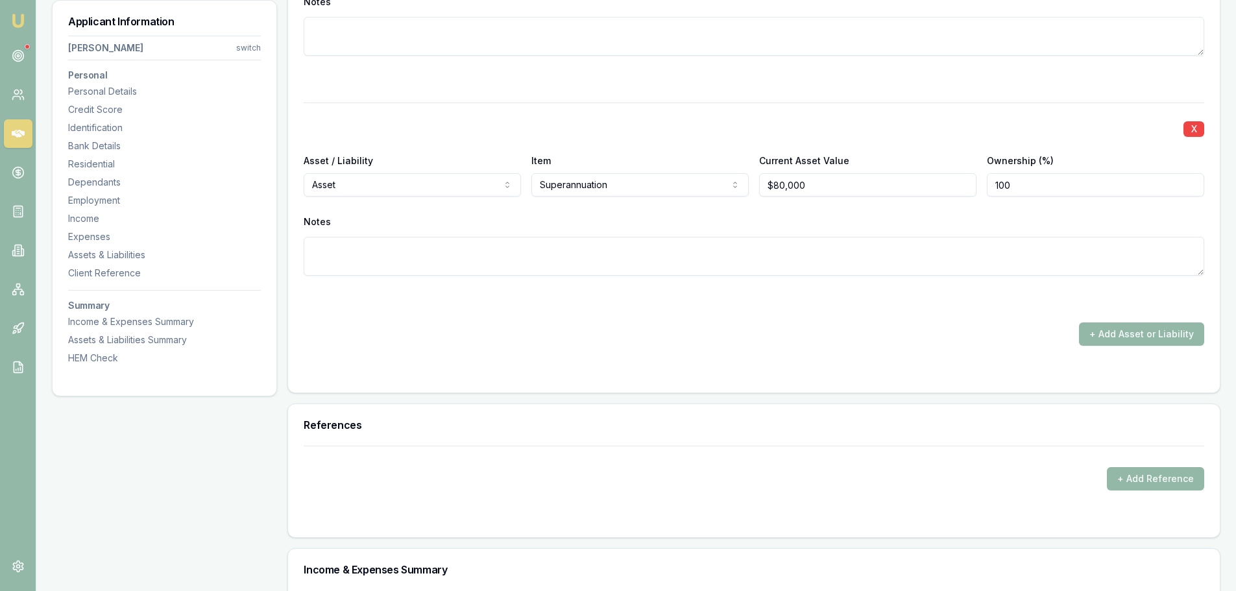
scroll to position [3504, 0]
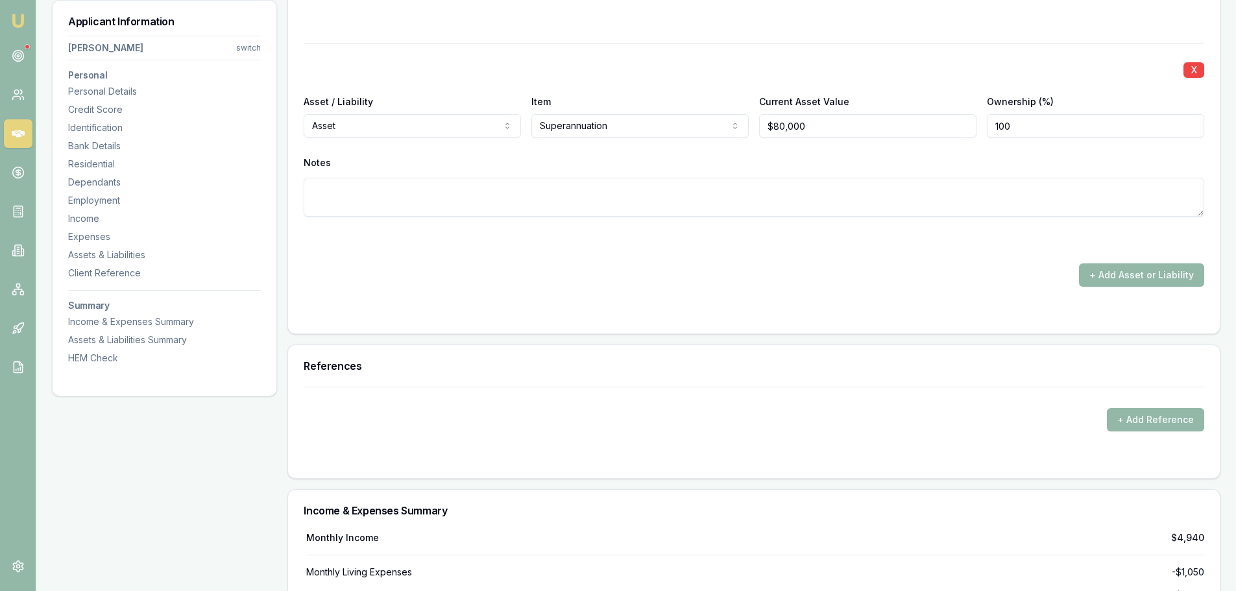
click at [613, 273] on div "+ Add Asset or Liability" at bounding box center [754, 274] width 901 height 23
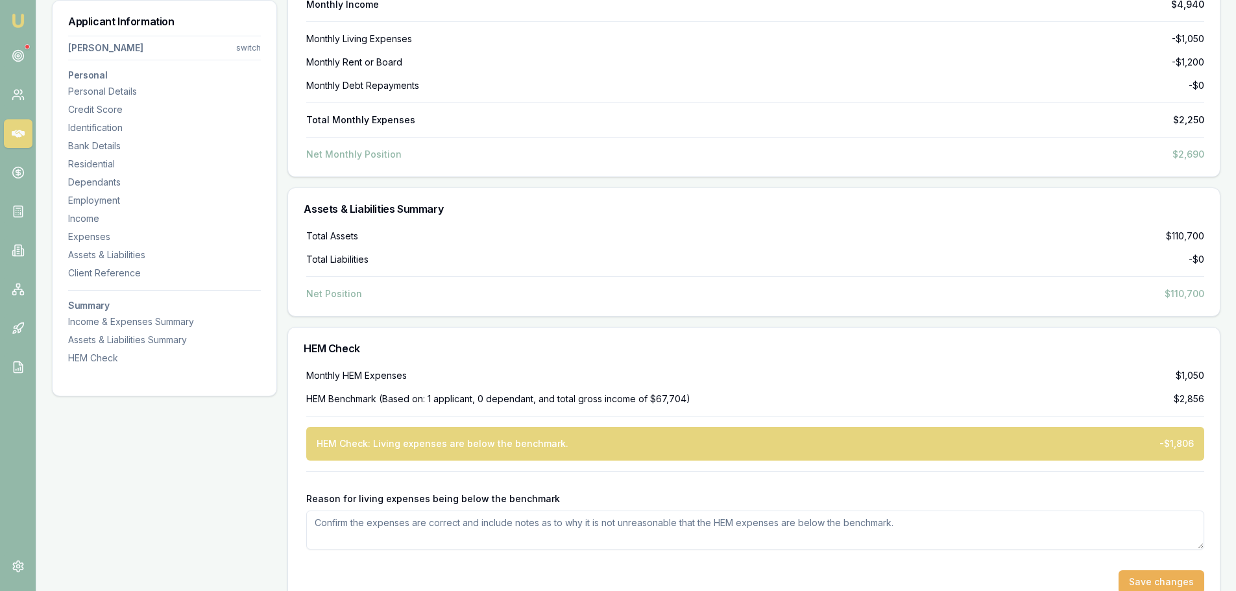
scroll to position [4067, 0]
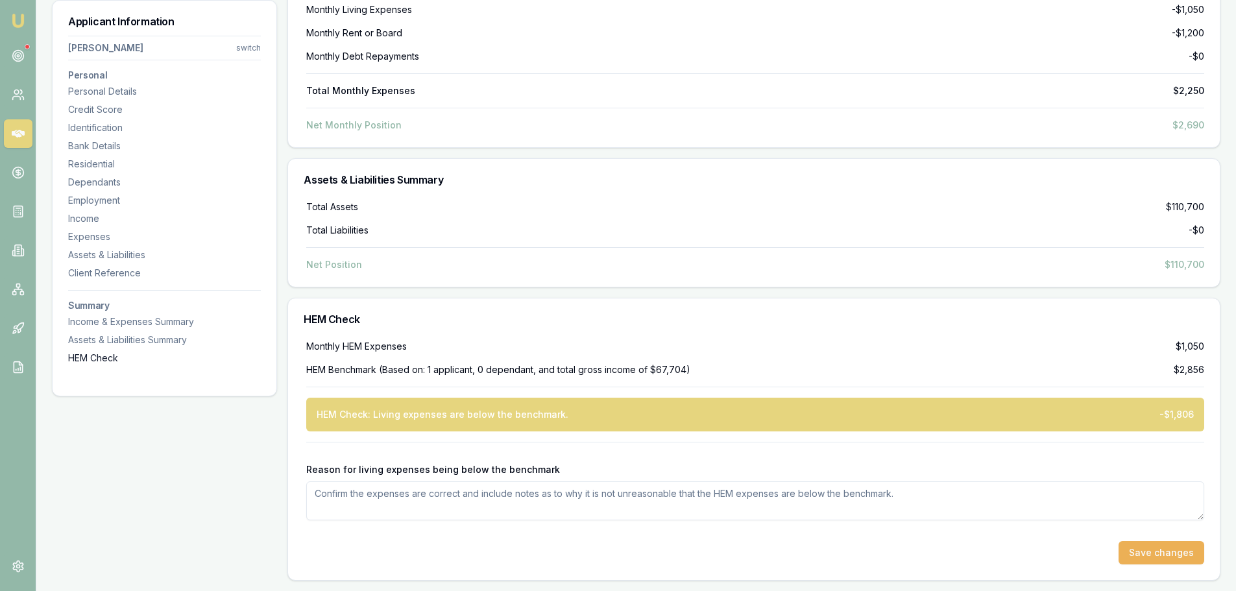
click at [84, 360] on div "HEM Check" at bounding box center [164, 358] width 193 height 13
click at [376, 505] on textarea "Reason for living expenses being below the benchmark" at bounding box center [755, 501] width 898 height 39
drag, startPoint x: 391, startPoint y: 493, endPoint x: 357, endPoint y: 520, distance: 43.9
click at [357, 520] on div at bounding box center [755, 530] width 898 height 21
click at [396, 493] on textarea "50% share with defacto partner" at bounding box center [755, 501] width 898 height 39
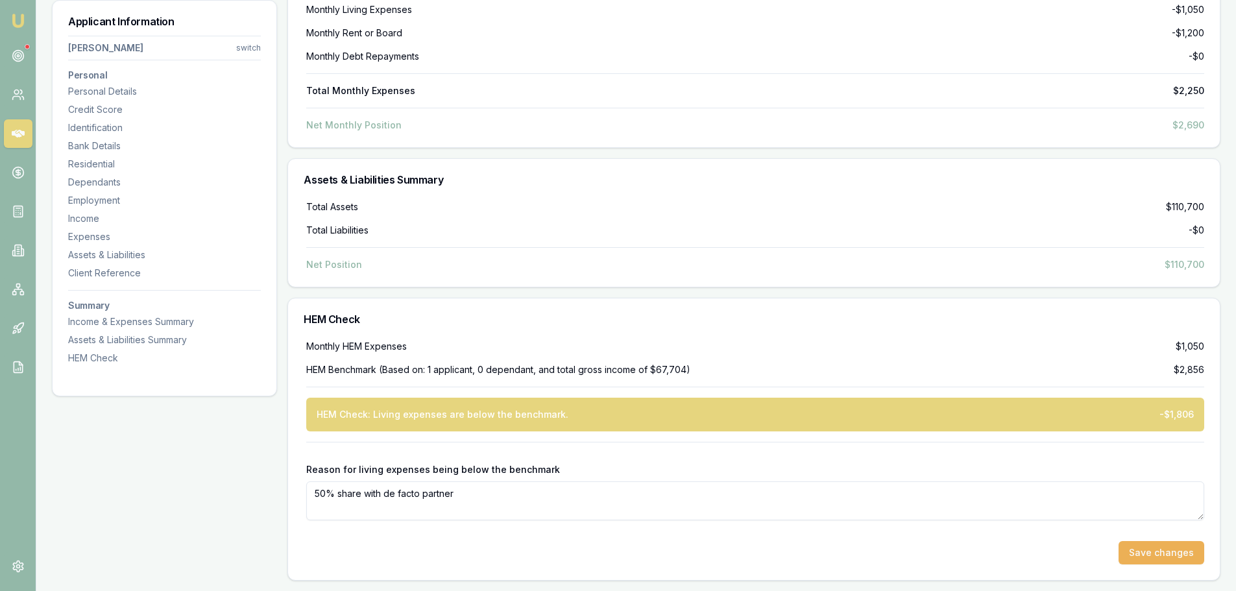
click at [472, 493] on textarea "50% share with de facto partner" at bounding box center [755, 501] width 898 height 39
type textarea "50% share with de facto partner"
click at [896, 372] on div "HEM Benchmark (Based on: 1 applicant, 0 dependant, and total gross income of $6…" at bounding box center [755, 369] width 898 height 13
click at [1148, 552] on button "Save changes" at bounding box center [1162, 552] width 86 height 23
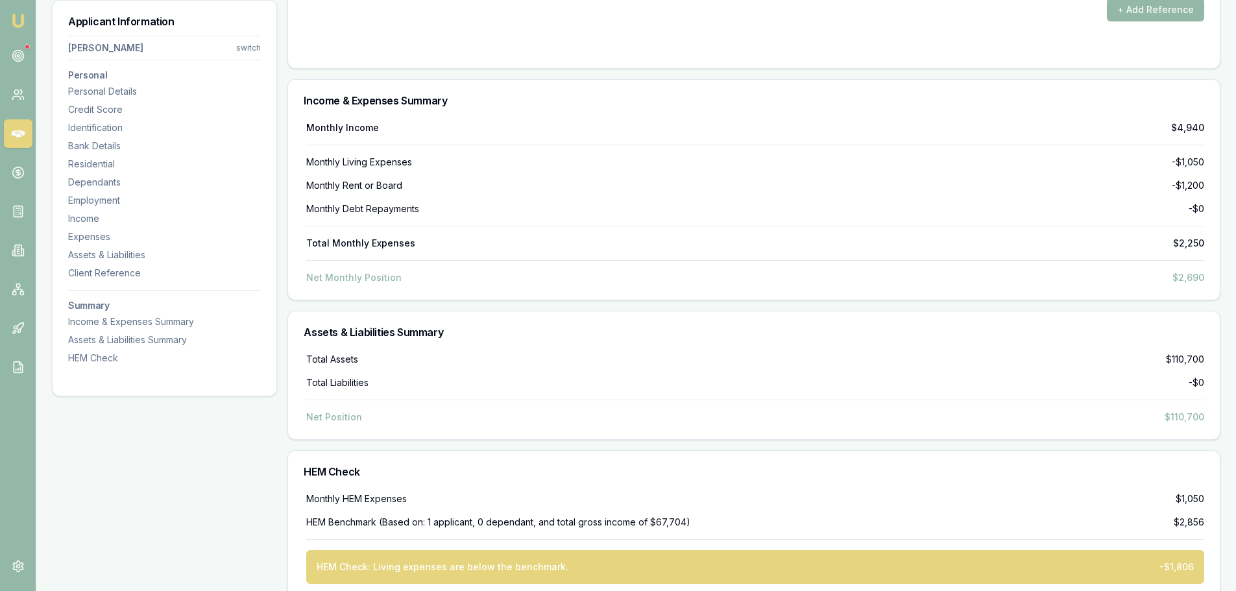
scroll to position [4002, 0]
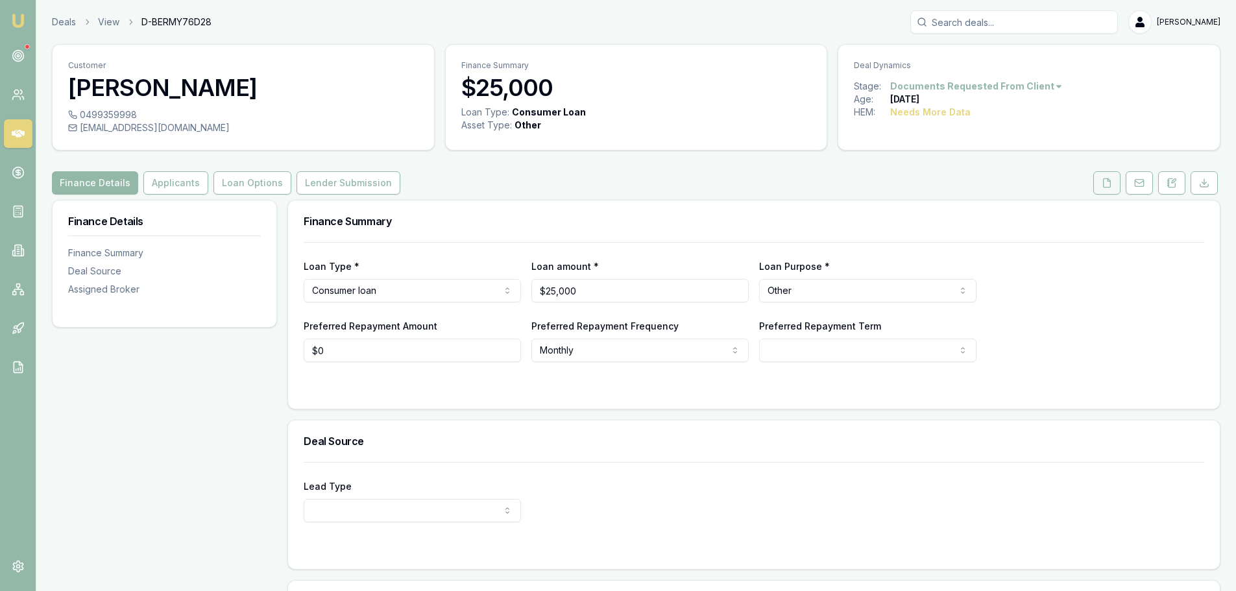
click at [1105, 185] on icon at bounding box center [1107, 183] width 10 height 10
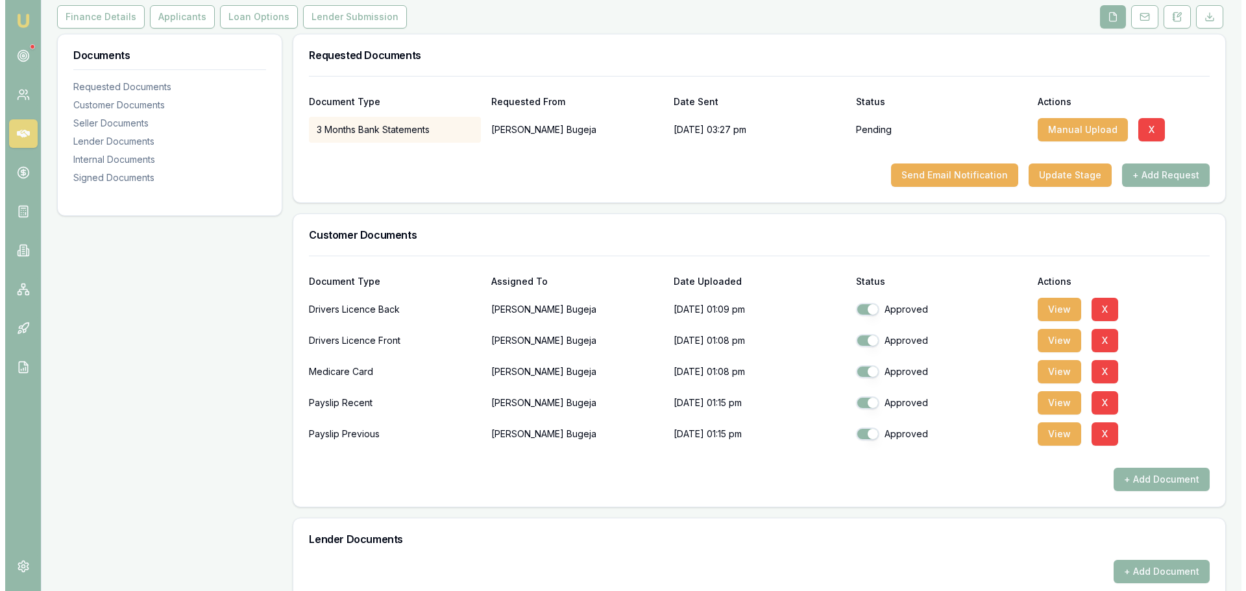
scroll to position [260, 0]
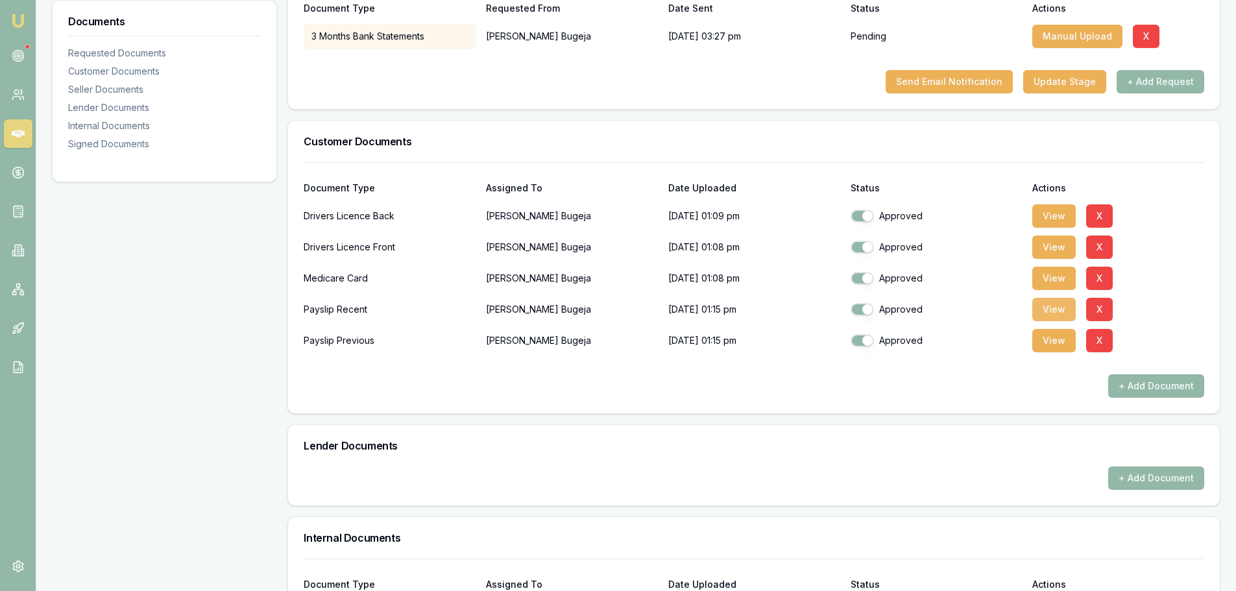
click at [1060, 311] on button "View" at bounding box center [1053, 309] width 43 height 23
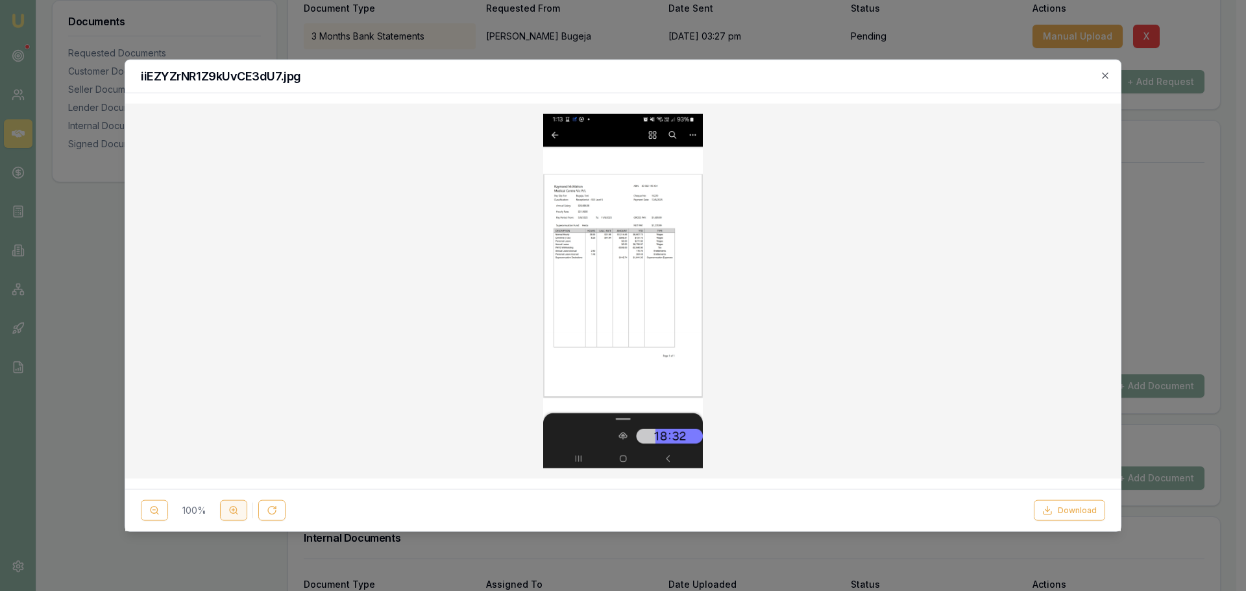
click at [230, 511] on circle at bounding box center [233, 510] width 7 height 7
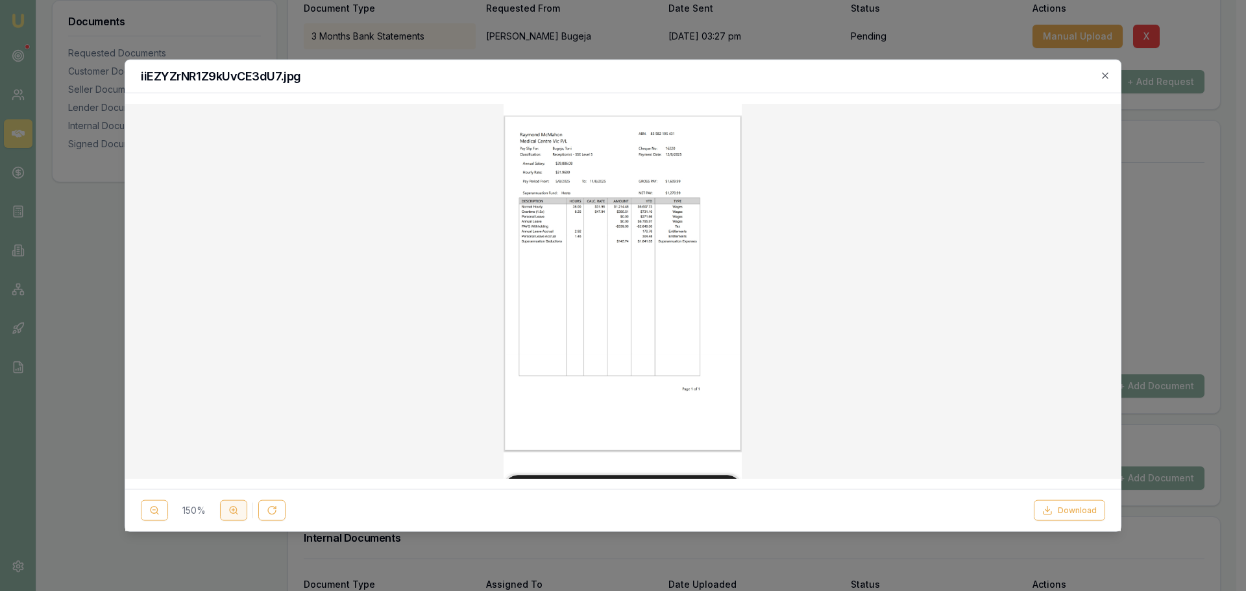
click at [230, 511] on circle at bounding box center [233, 510] width 7 height 7
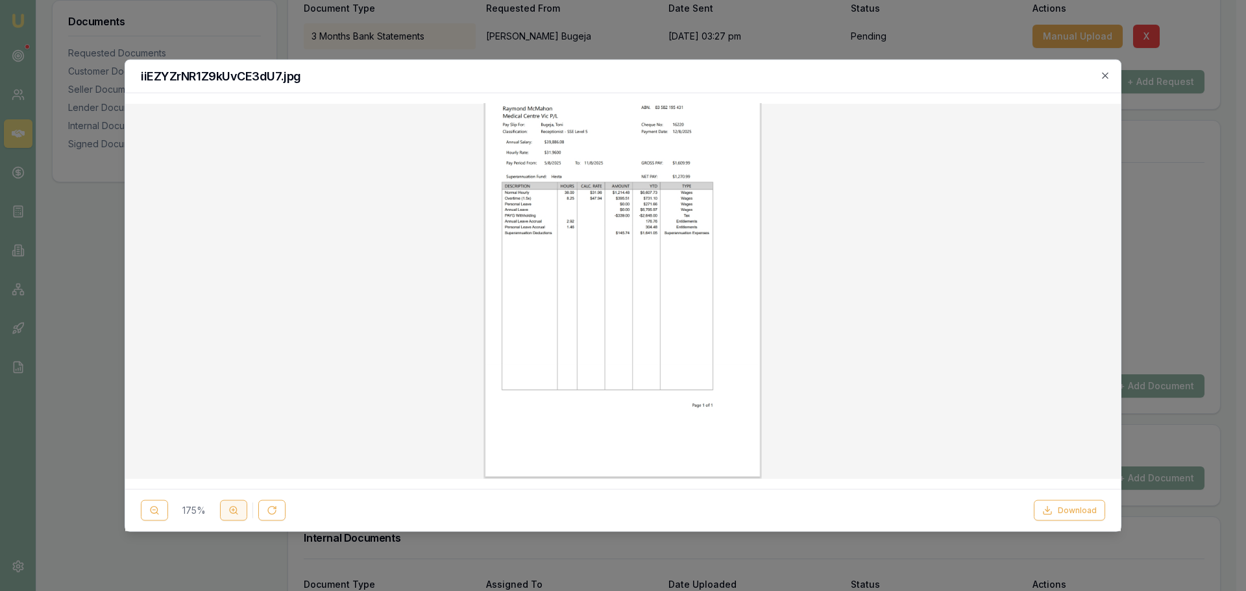
click at [230, 511] on circle at bounding box center [233, 510] width 7 height 7
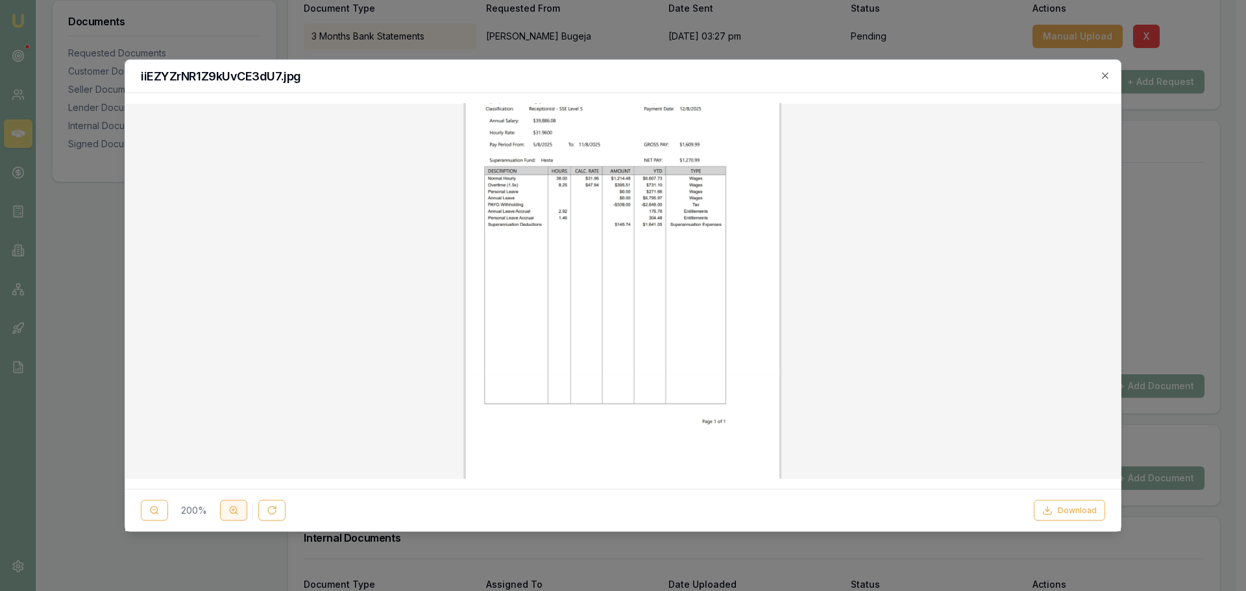
click at [230, 511] on circle at bounding box center [233, 510] width 7 height 7
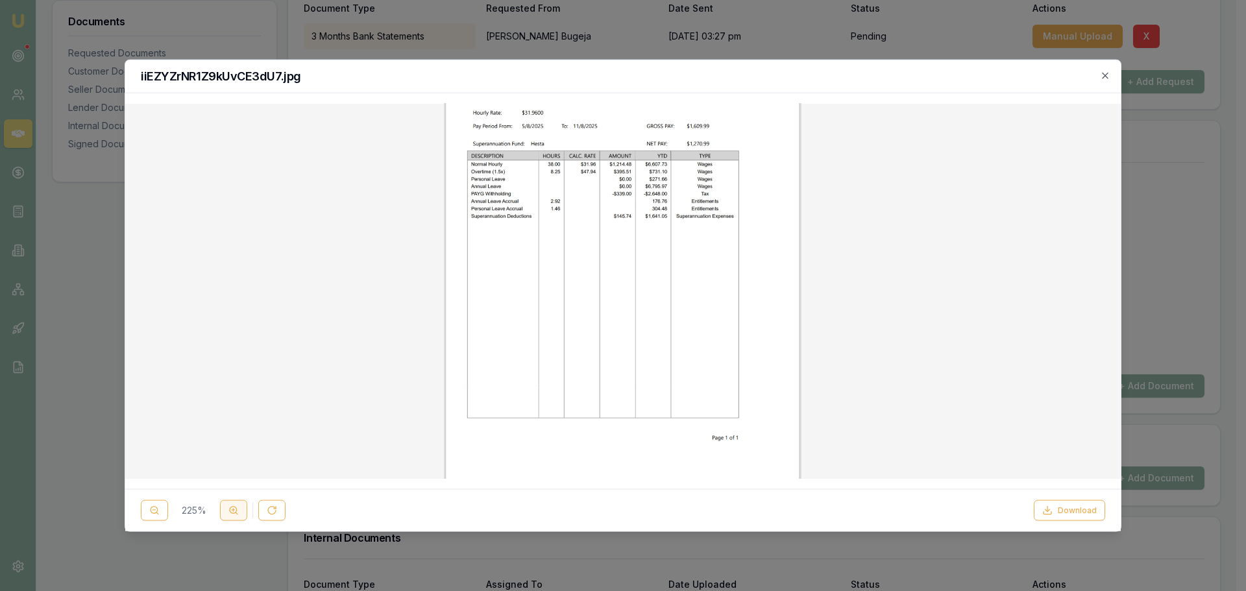
click at [230, 511] on circle at bounding box center [233, 510] width 7 height 7
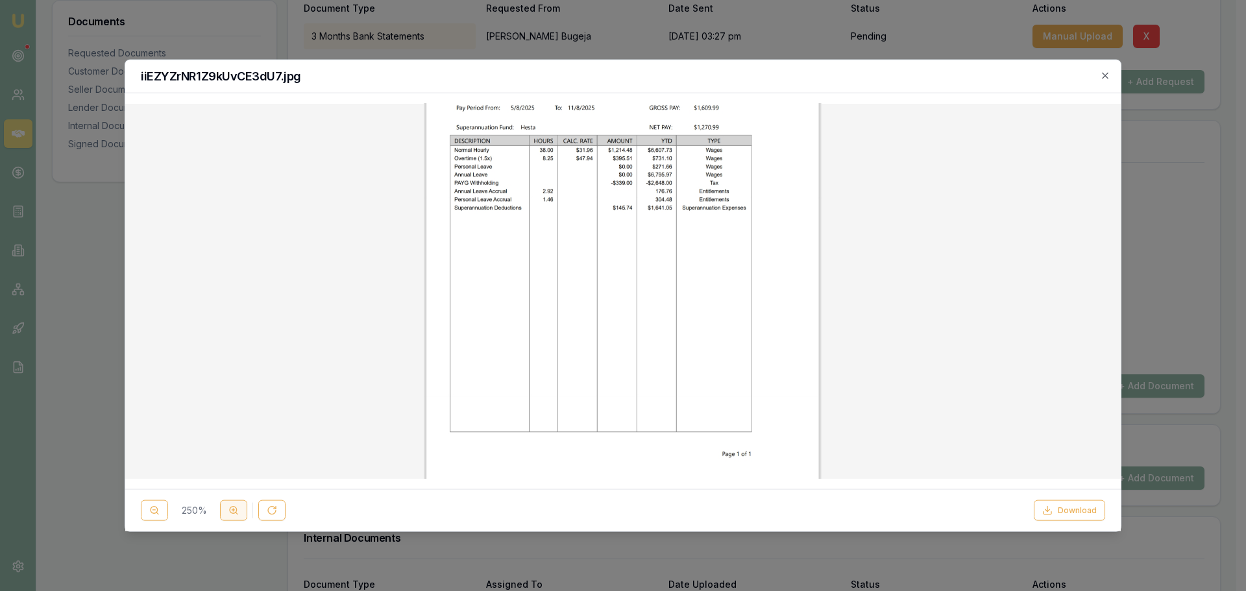
click at [230, 511] on circle at bounding box center [233, 510] width 7 height 7
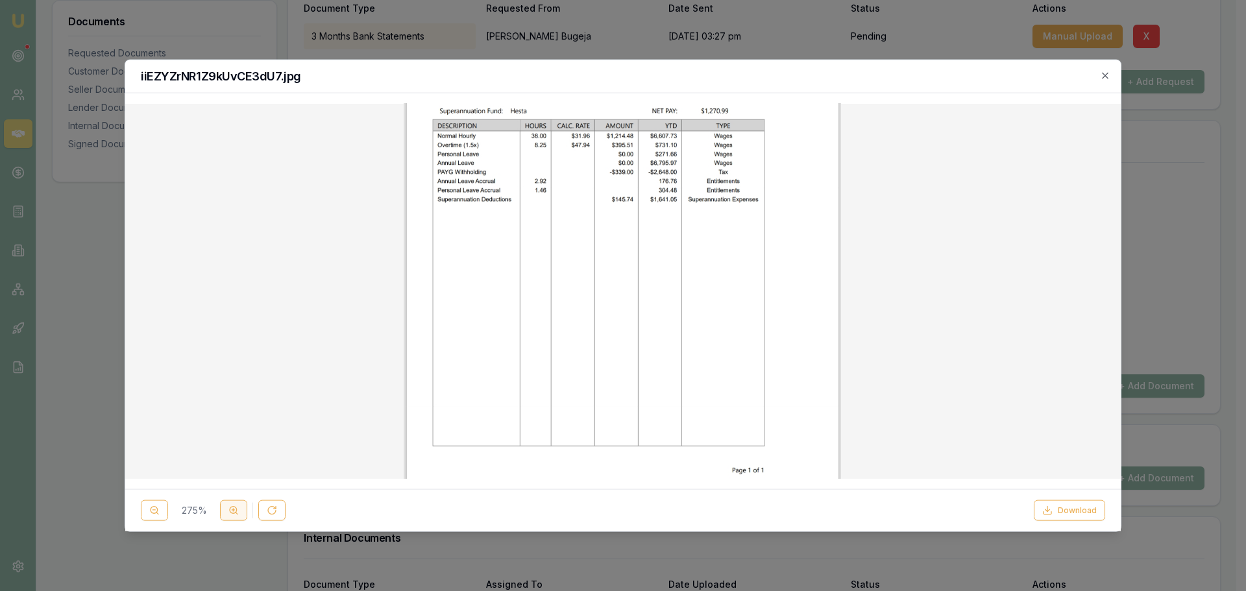
click at [230, 511] on circle at bounding box center [233, 510] width 7 height 7
click at [230, 511] on div "275 %" at bounding box center [213, 510] width 145 height 21
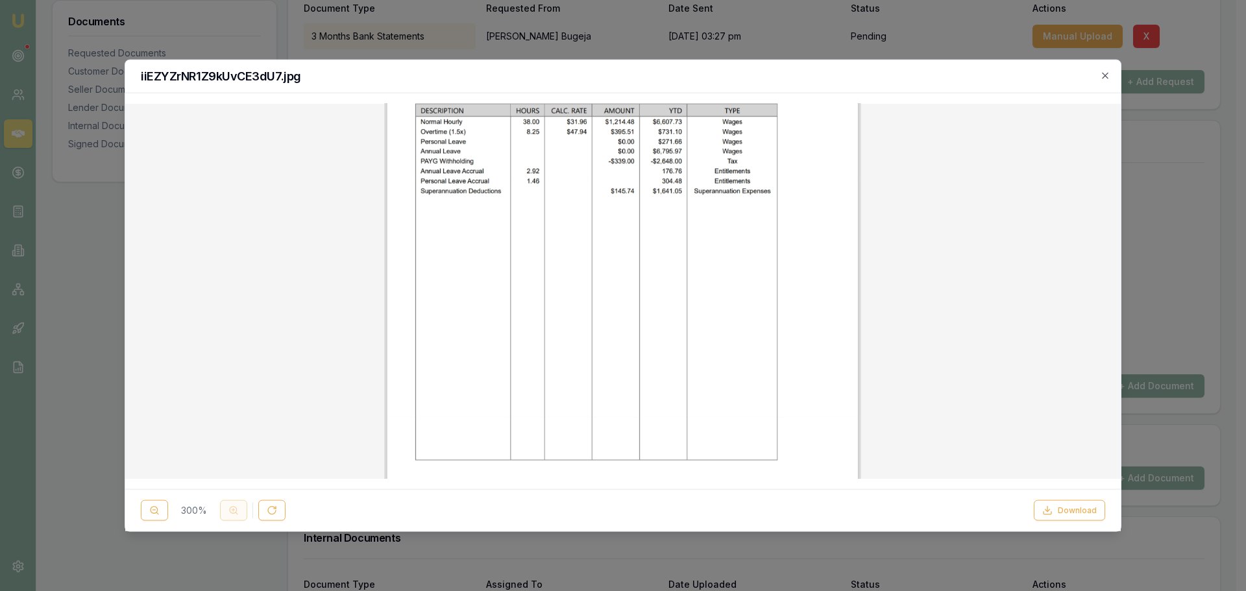
click at [230, 511] on div "300 %" at bounding box center [213, 510] width 145 height 21
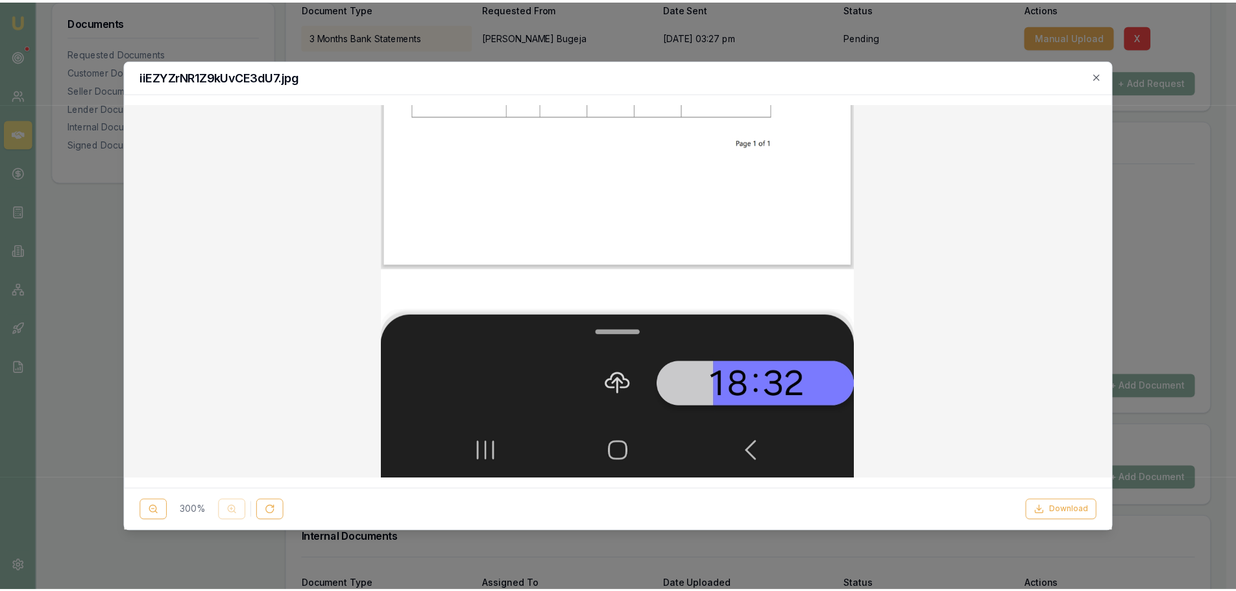
scroll to position [0, 0]
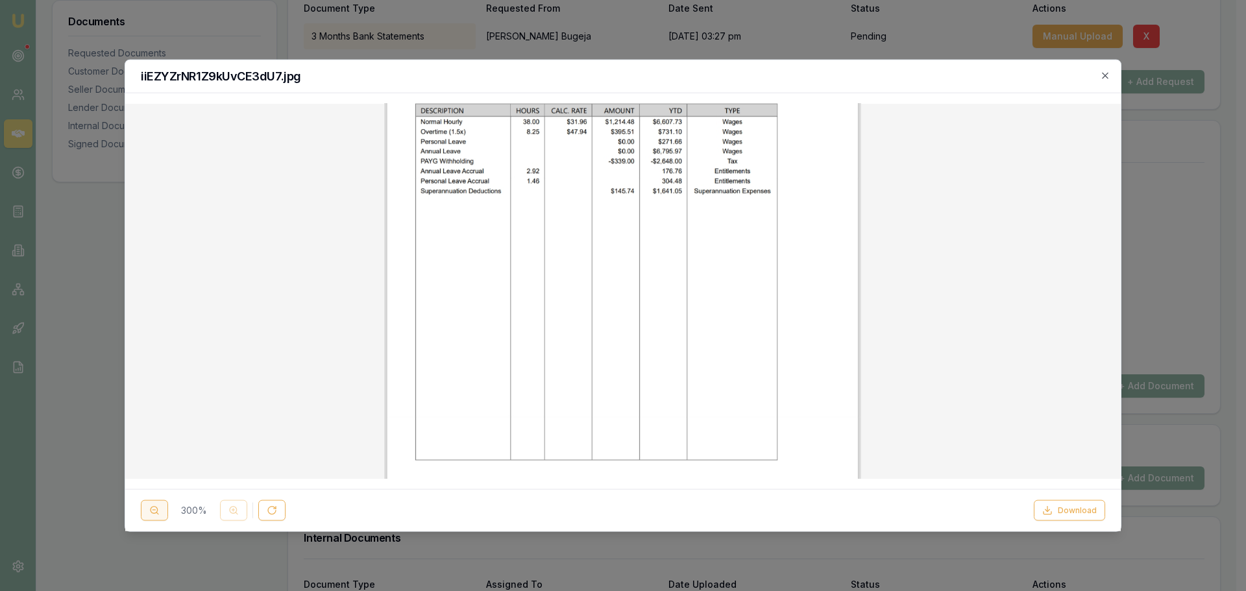
click at [152, 507] on icon at bounding box center [154, 511] width 10 height 10
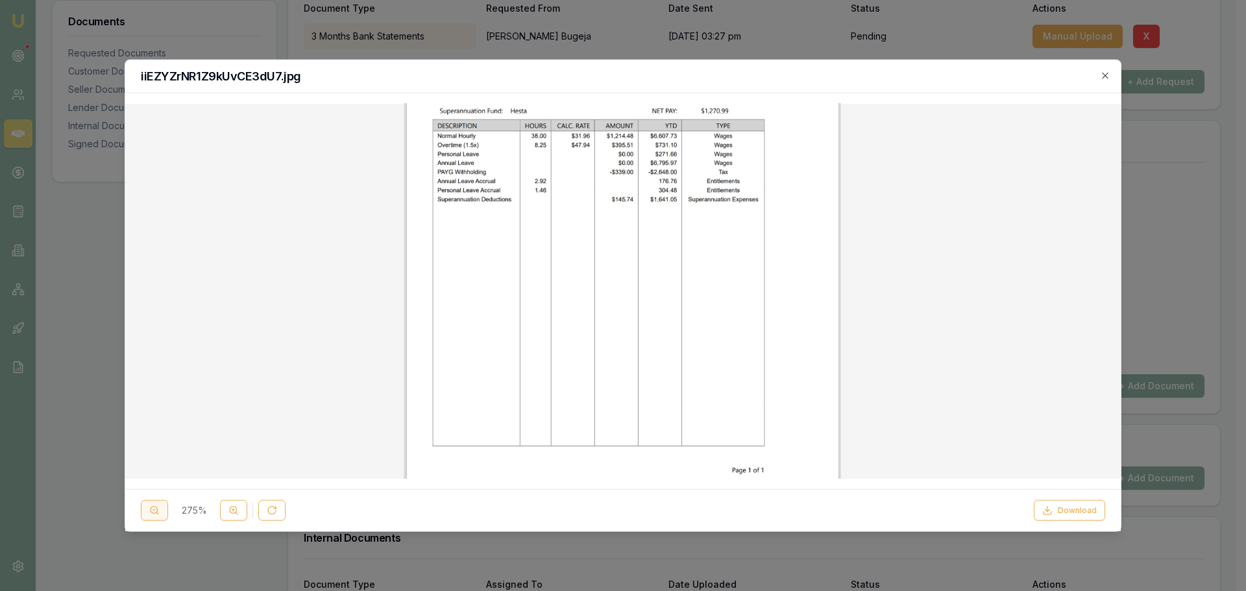
click at [152, 507] on icon at bounding box center [154, 511] width 10 height 10
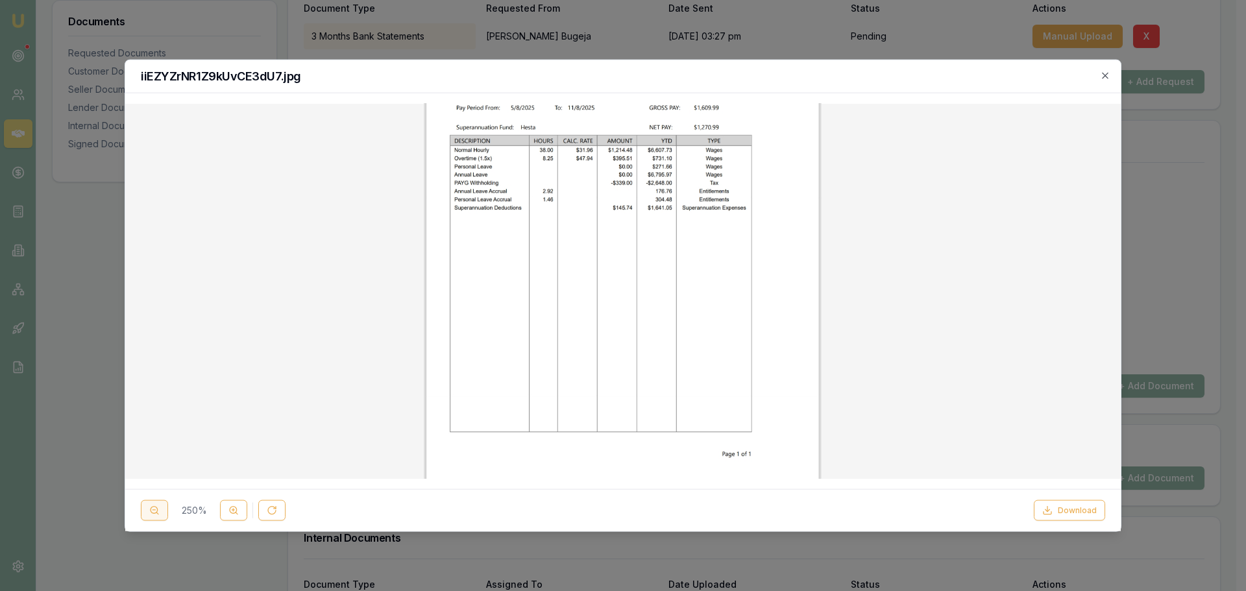
click at [152, 507] on icon at bounding box center [154, 511] width 10 height 10
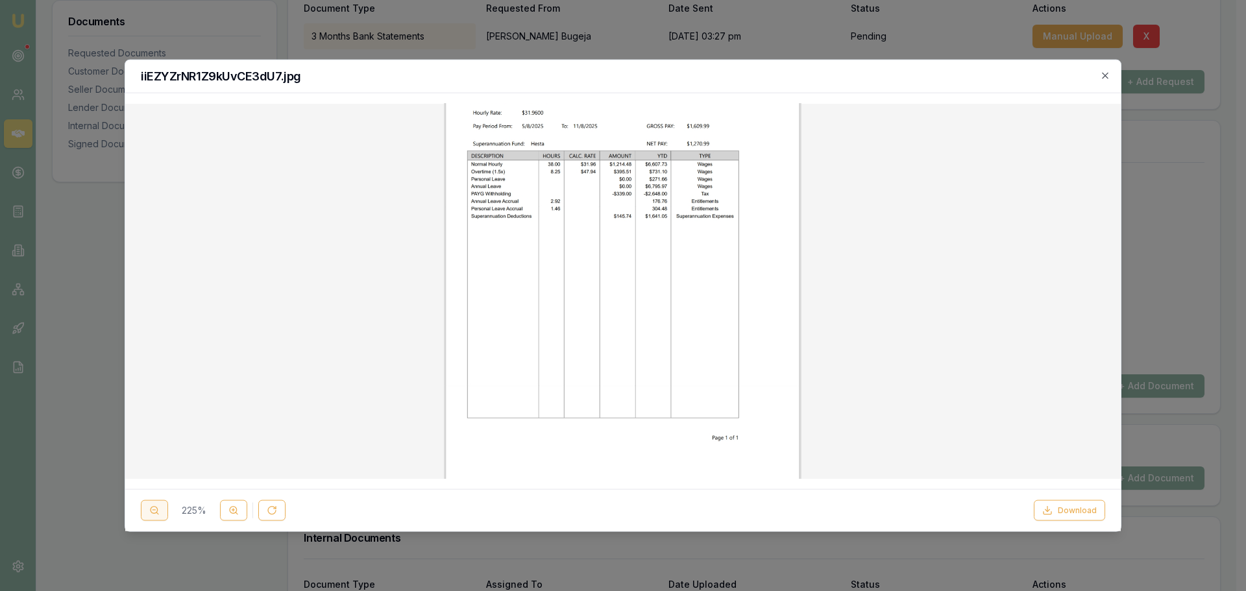
click at [147, 513] on button at bounding box center [154, 510] width 27 height 21
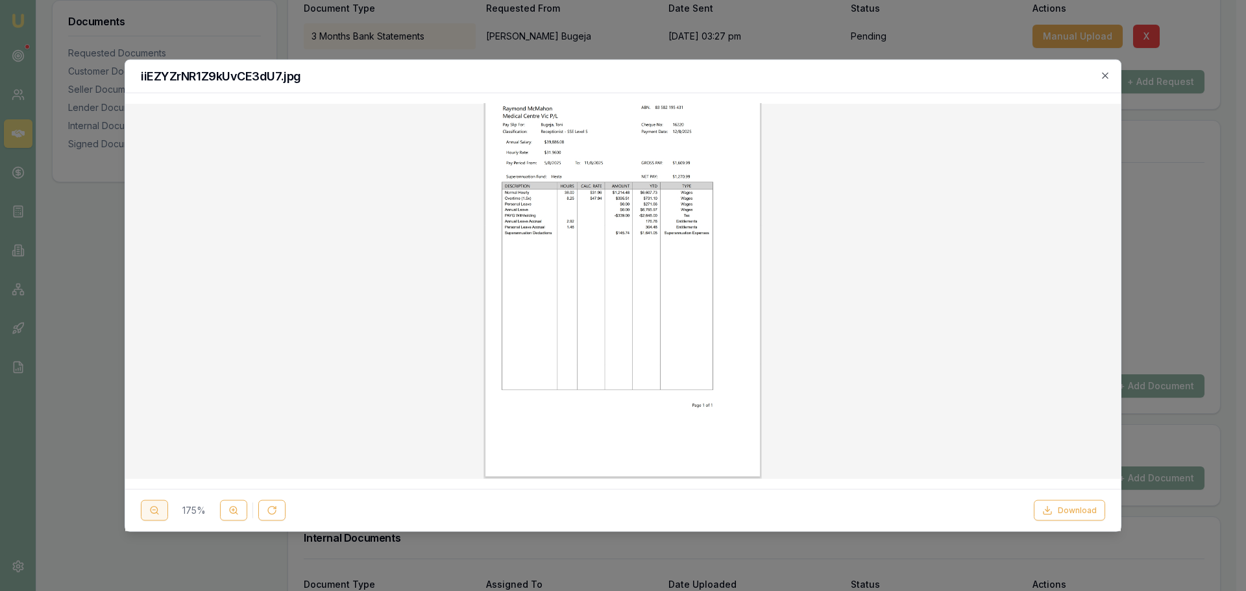
click at [147, 513] on button at bounding box center [154, 510] width 27 height 21
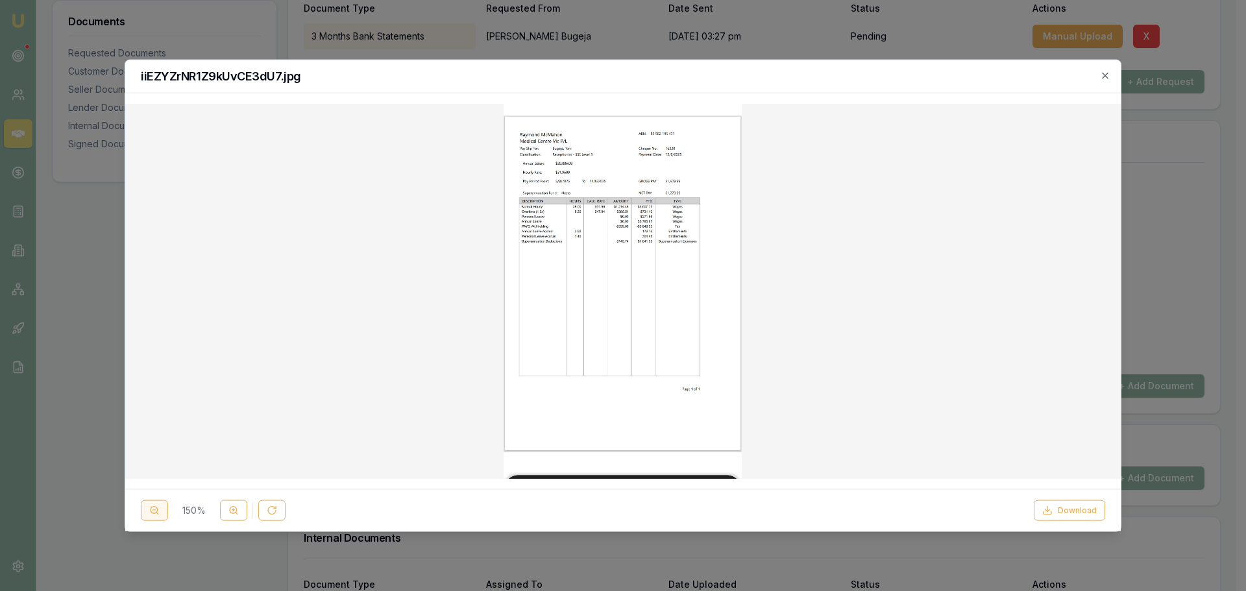
click at [147, 513] on button at bounding box center [154, 510] width 27 height 21
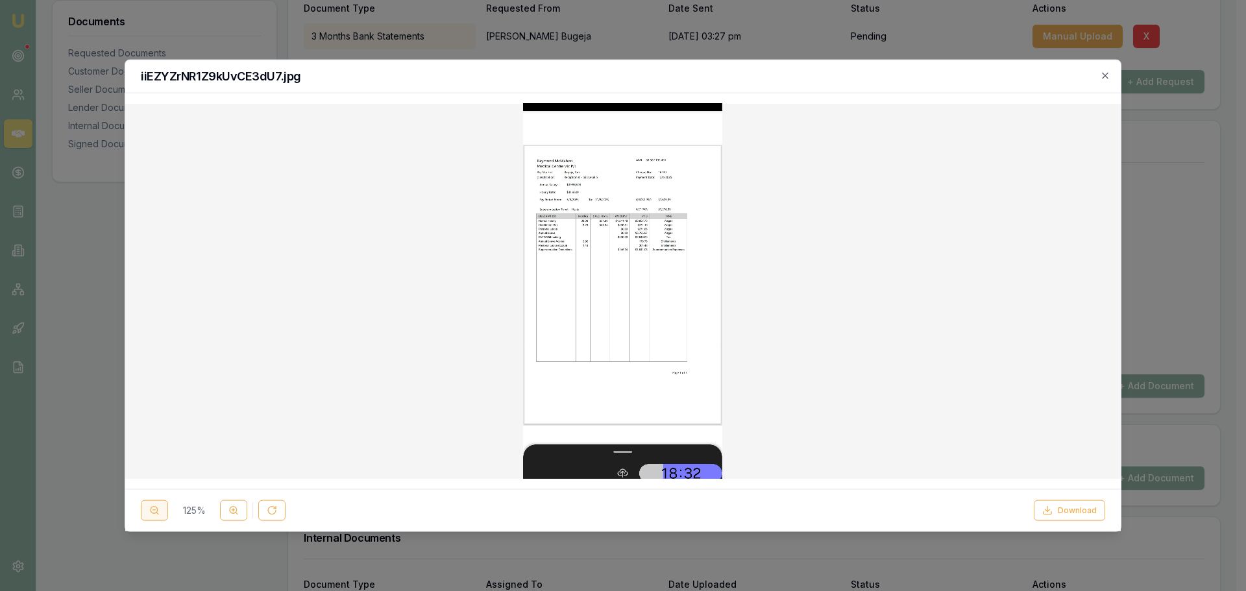
click at [147, 513] on button at bounding box center [154, 510] width 27 height 21
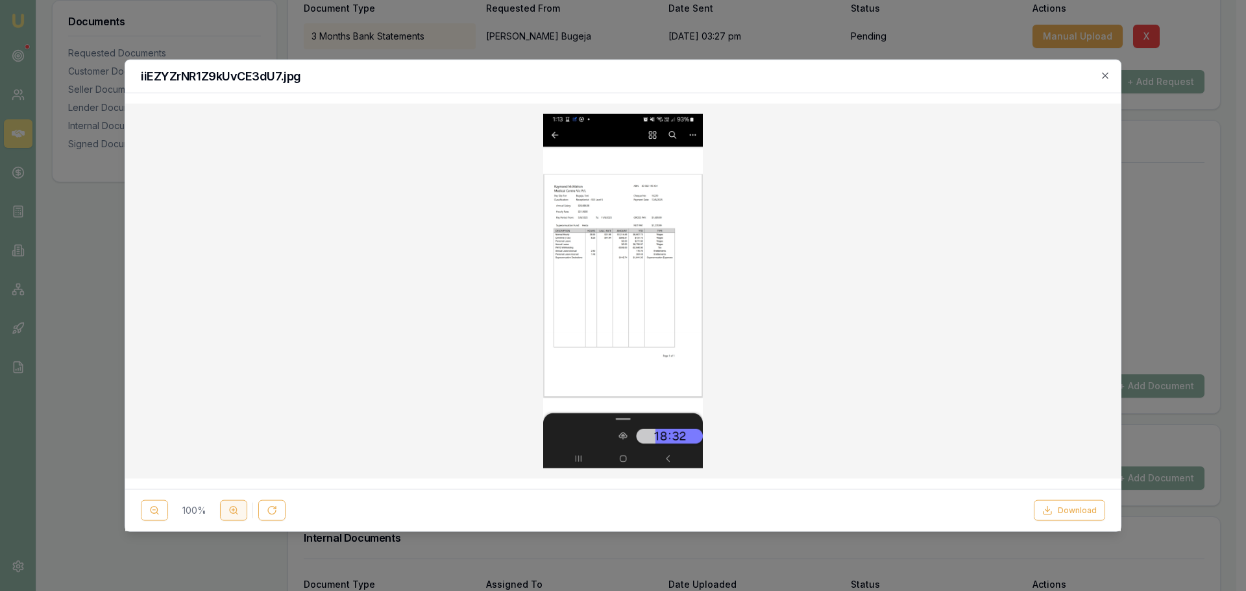
click at [244, 510] on button at bounding box center [233, 510] width 27 height 21
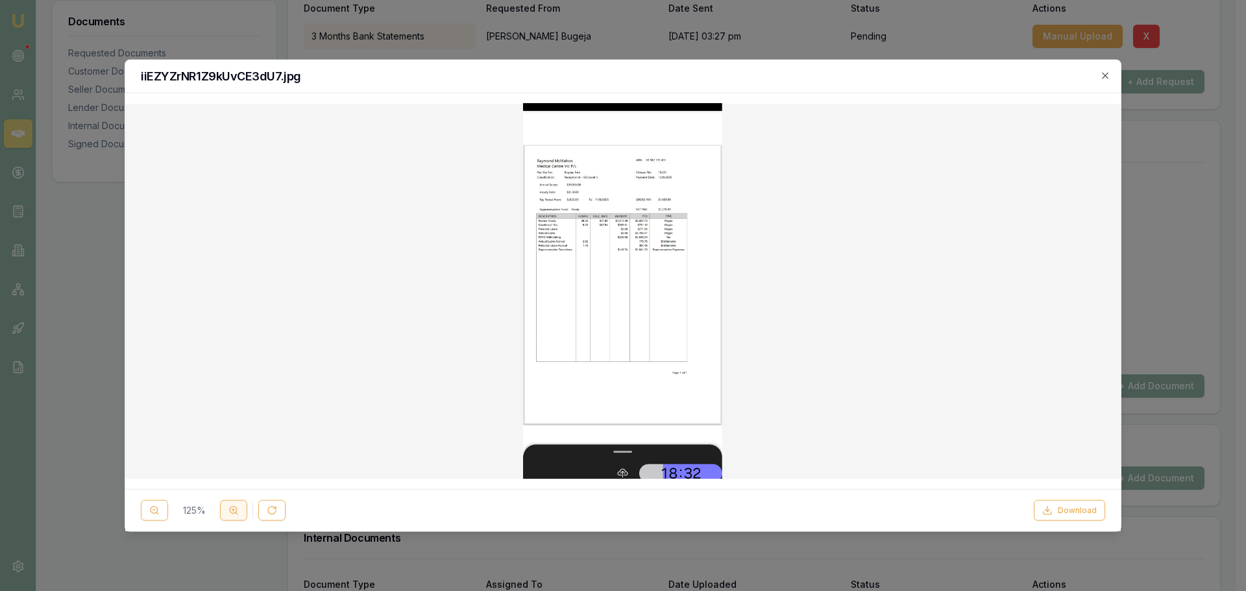
click at [229, 512] on icon at bounding box center [233, 511] width 10 height 10
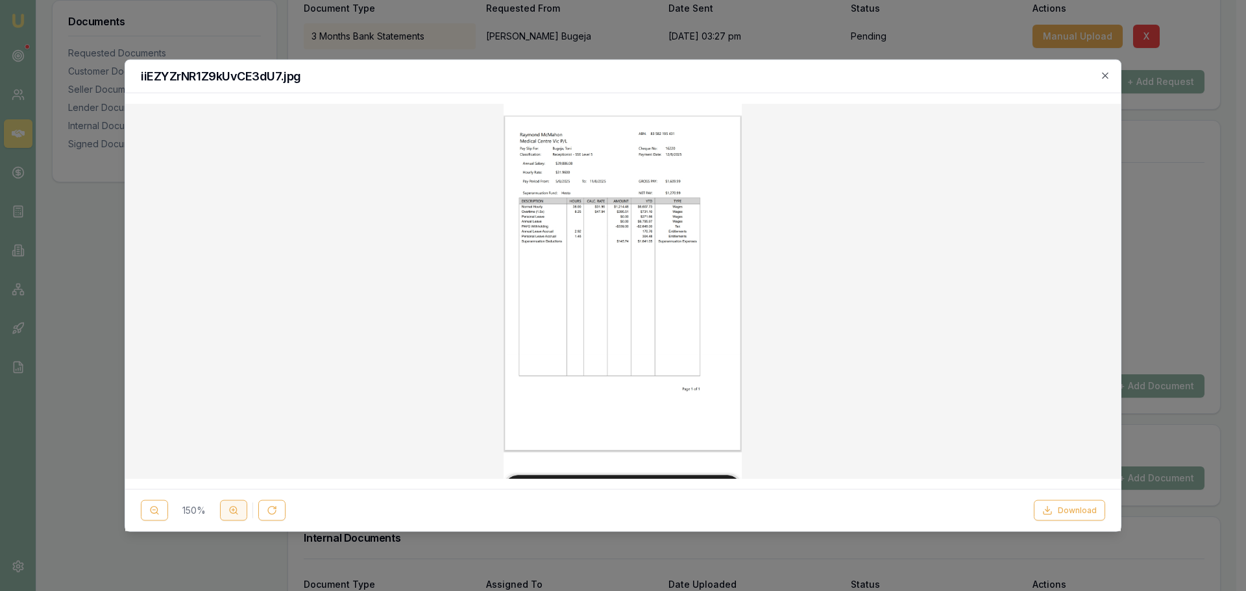
click at [229, 512] on icon at bounding box center [233, 511] width 10 height 10
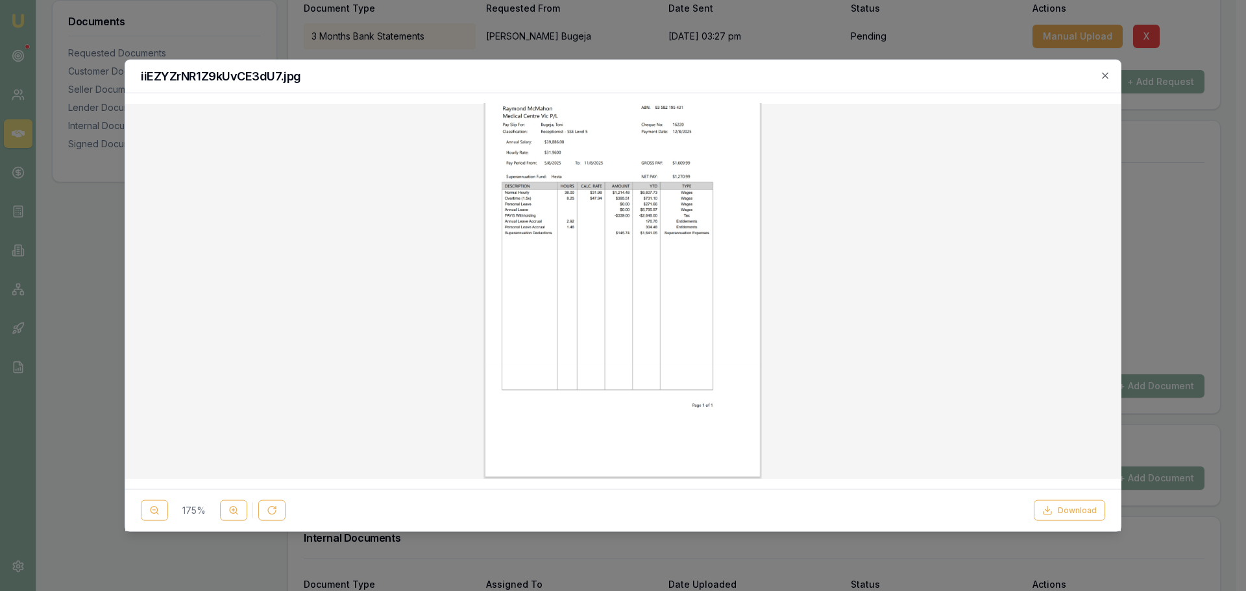
click at [1101, 81] on h2 "iiEZYZrNR1Z9kUvCE3dU7.jpg" at bounding box center [623, 76] width 964 height 12
click at [1103, 80] on icon "button" at bounding box center [1105, 75] width 10 height 10
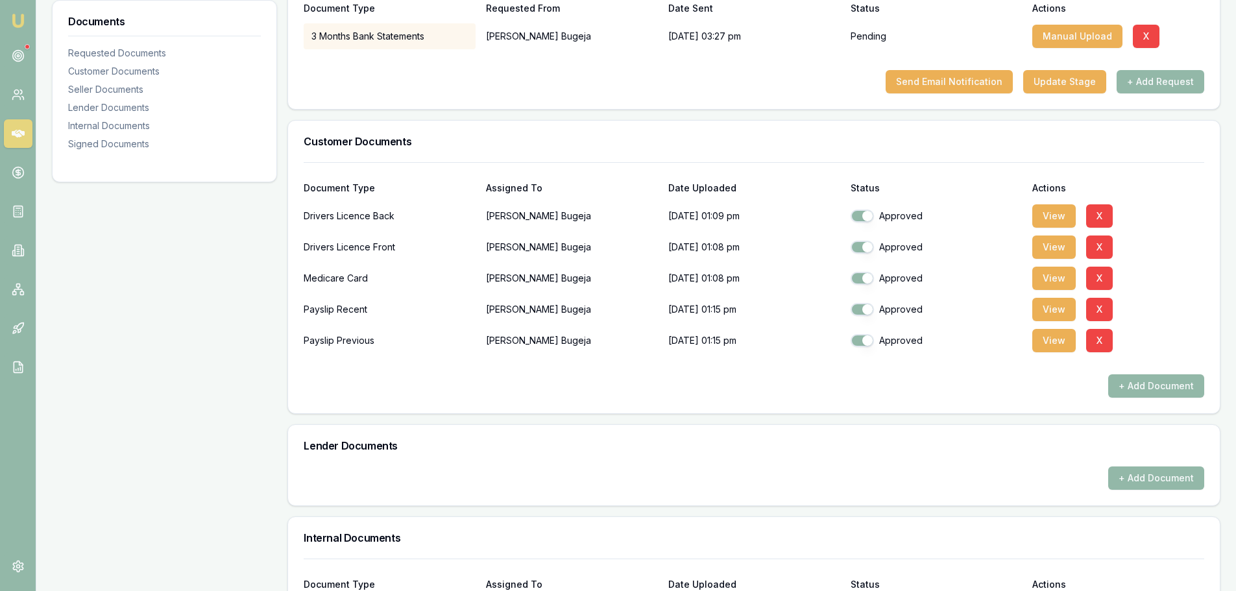
click at [625, 80] on div "Send Email Notification Update Stage + Add Request" at bounding box center [754, 81] width 901 height 23
